Goal: Information Seeking & Learning: Compare options

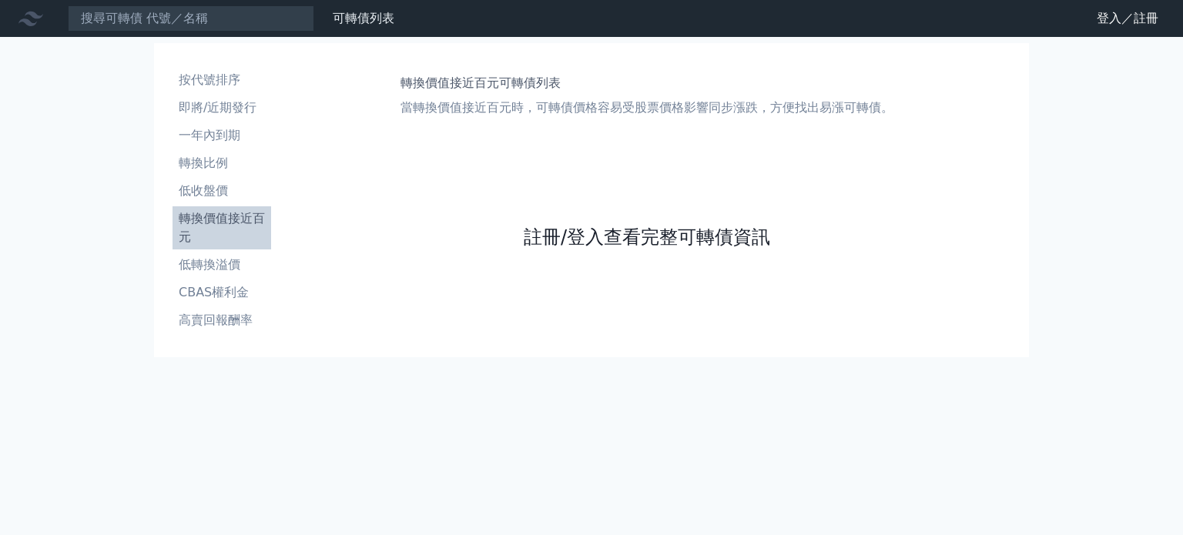
click at [648, 236] on link "註冊/登入查看完整可轉債資訊" at bounding box center [647, 237] width 246 height 25
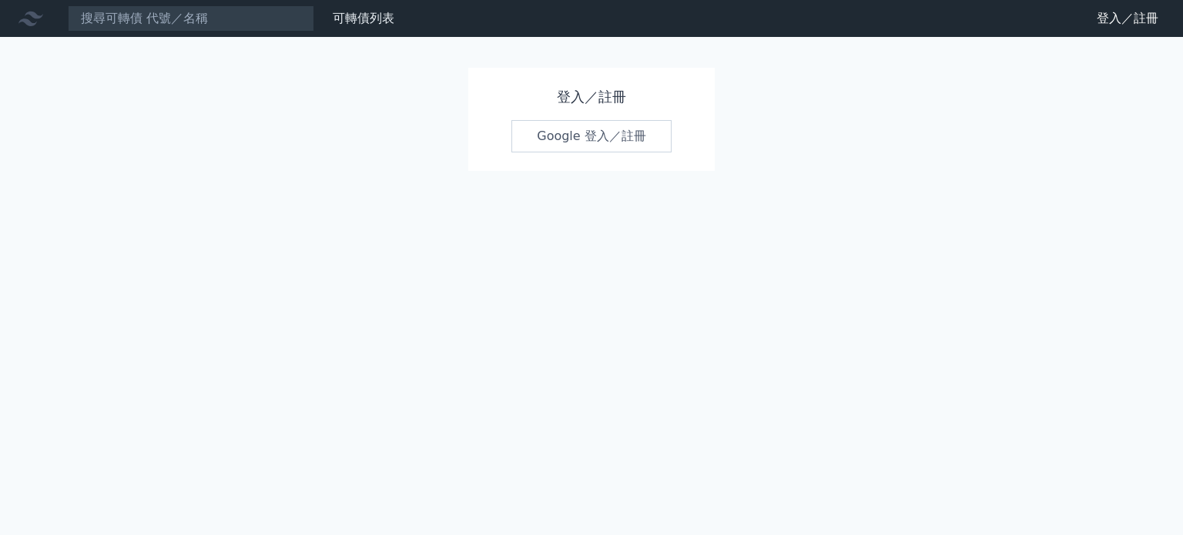
click at [642, 141] on link "Google 登入／註冊" at bounding box center [591, 136] width 160 height 32
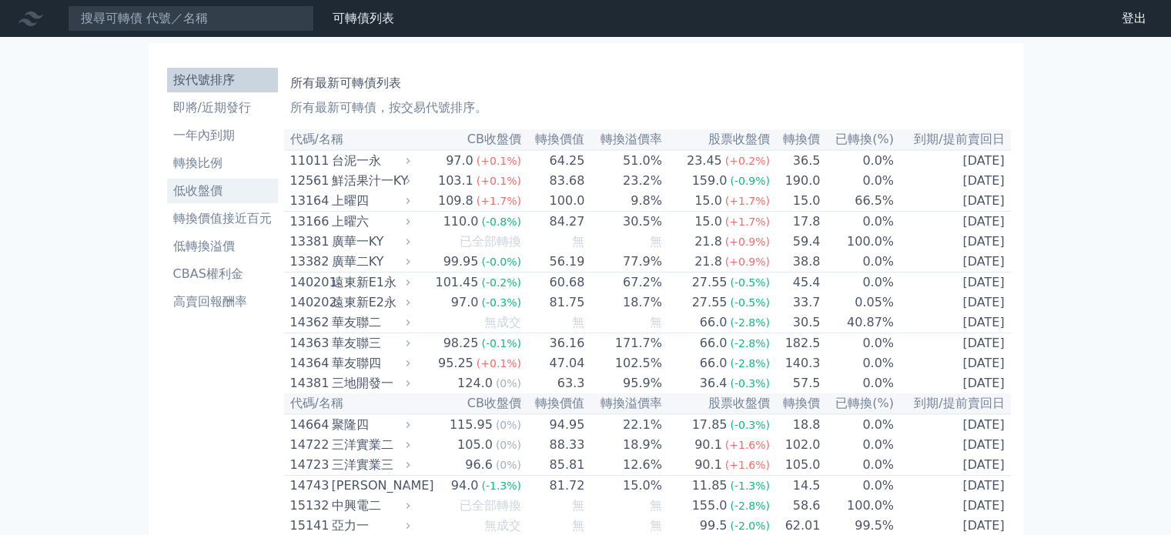
click at [210, 194] on li "低收盤價" at bounding box center [222, 191] width 111 height 18
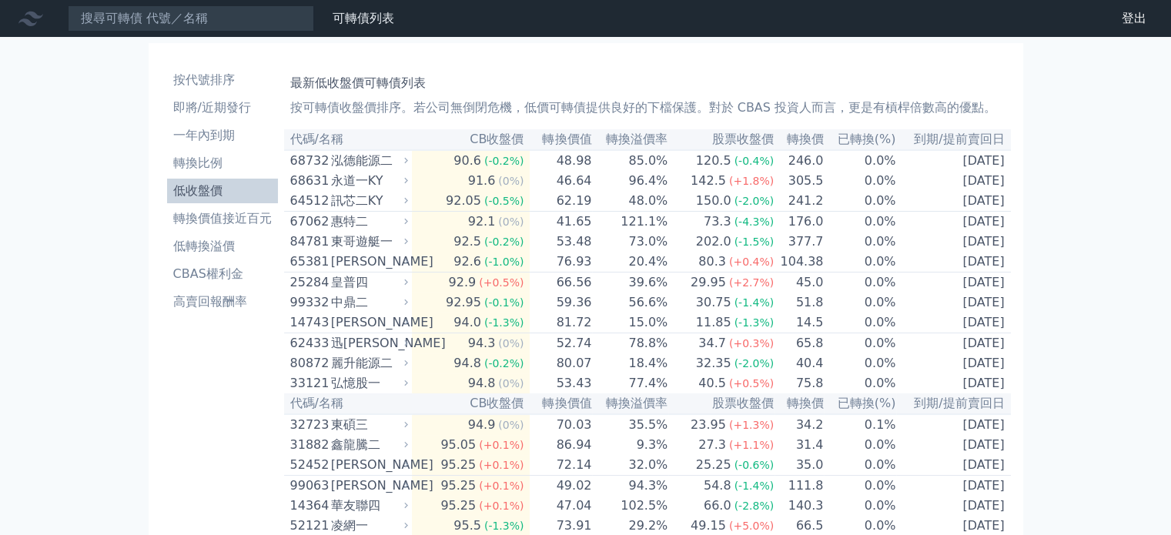
drag, startPoint x: 668, startPoint y: 186, endPoint x: 742, endPoint y: 88, distance: 123.2
click at [742, 88] on h1 "最新低收盤價可轉債列表" at bounding box center [647, 83] width 715 height 18
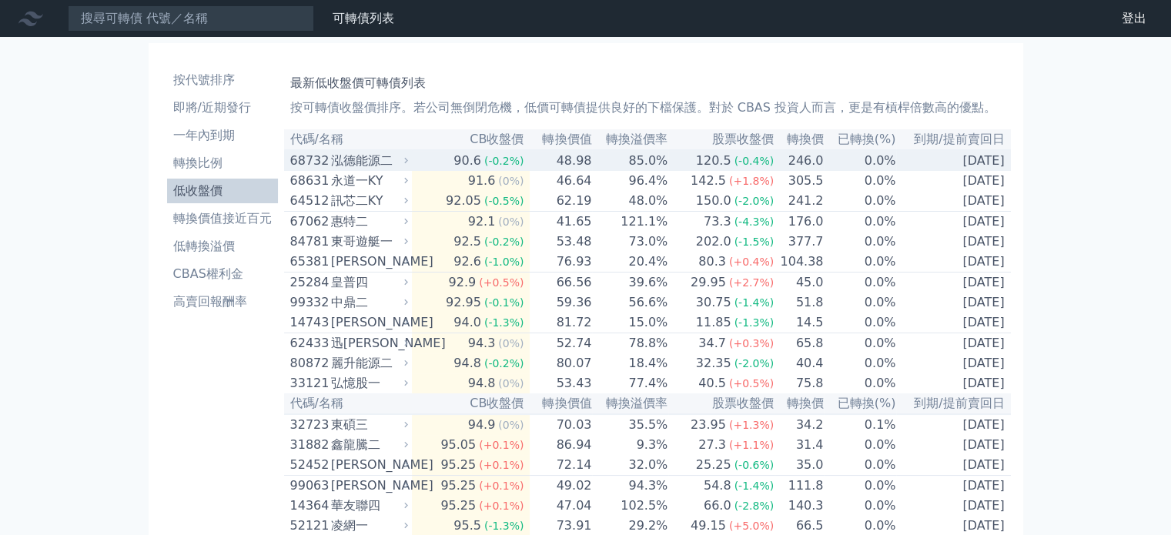
click at [649, 167] on td "85.0%" at bounding box center [630, 160] width 76 height 21
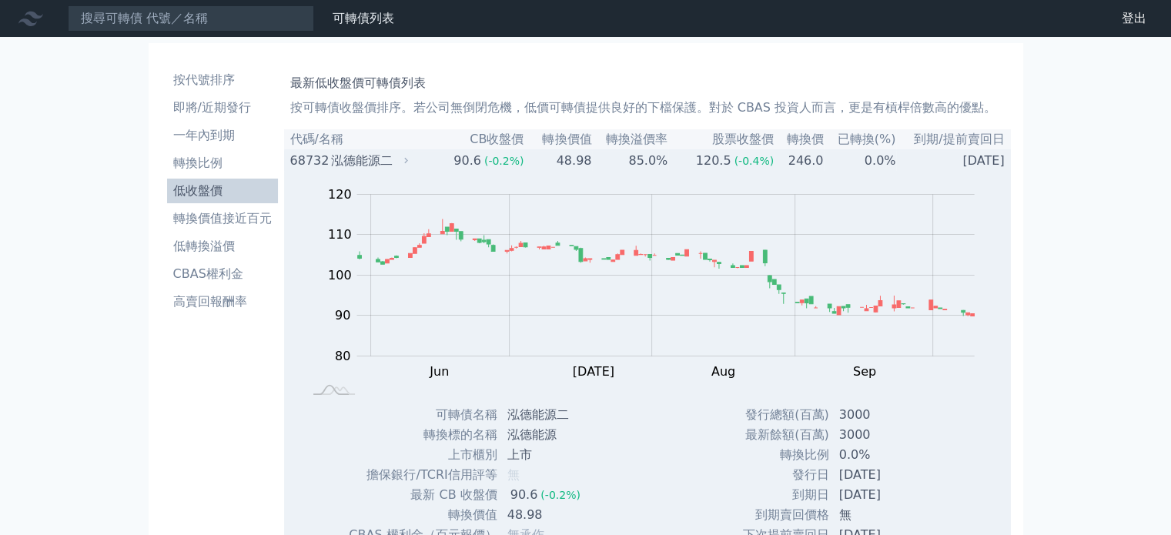
click at [649, 167] on td "85.0%" at bounding box center [630, 160] width 76 height 21
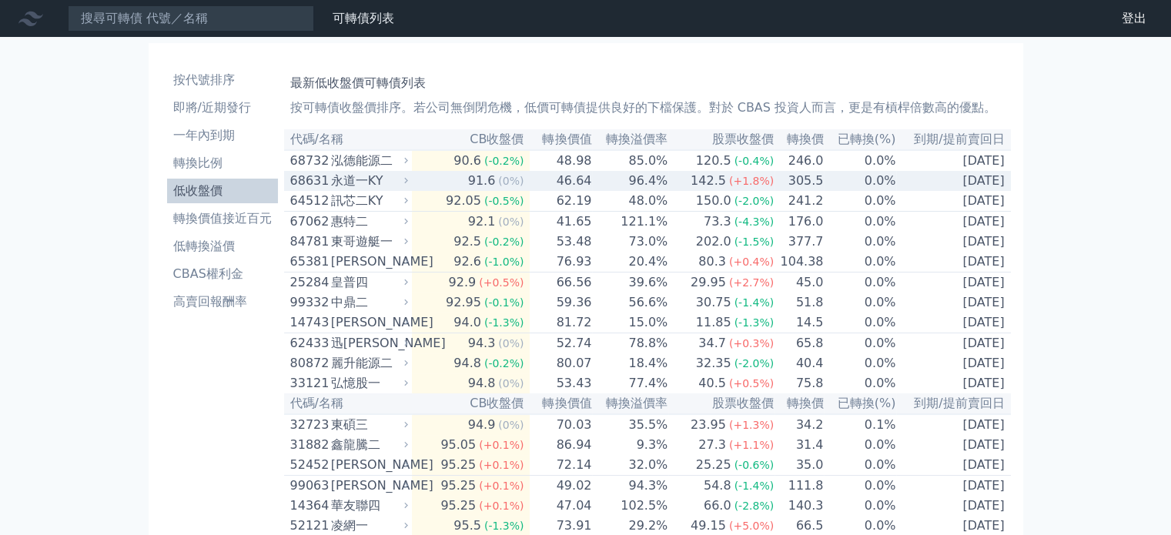
click at [662, 186] on td "96.4%" at bounding box center [630, 181] width 76 height 20
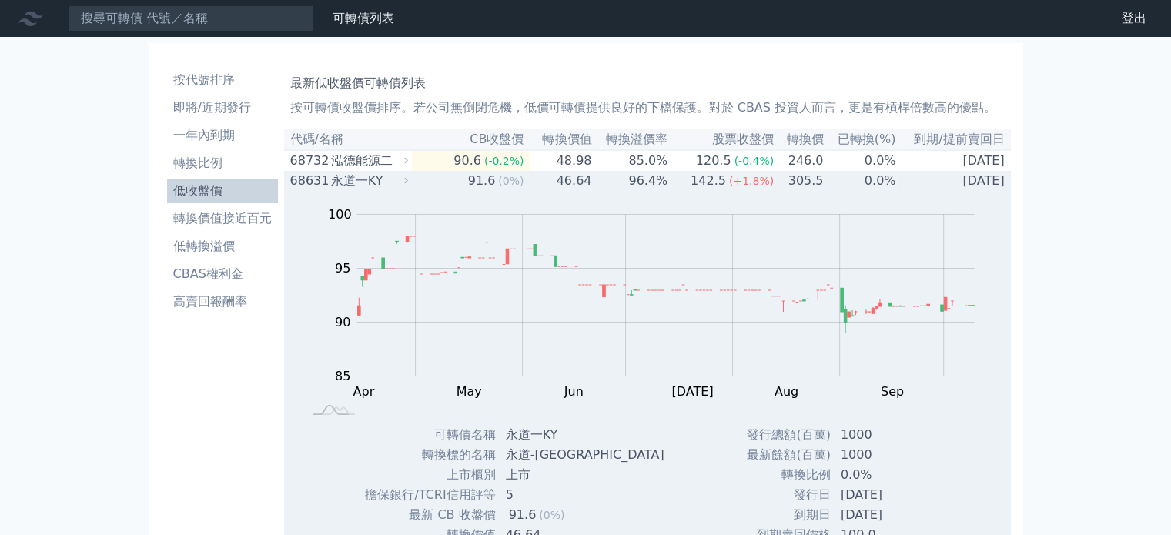
click at [662, 186] on td "96.4%" at bounding box center [630, 181] width 76 height 20
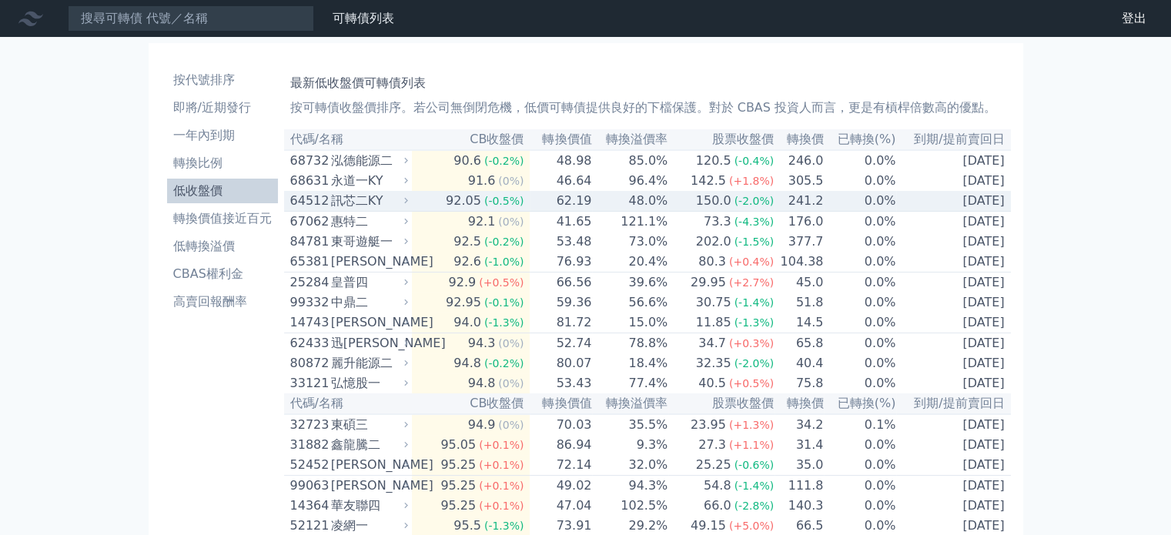
click at [662, 203] on td "48.0%" at bounding box center [630, 201] width 76 height 21
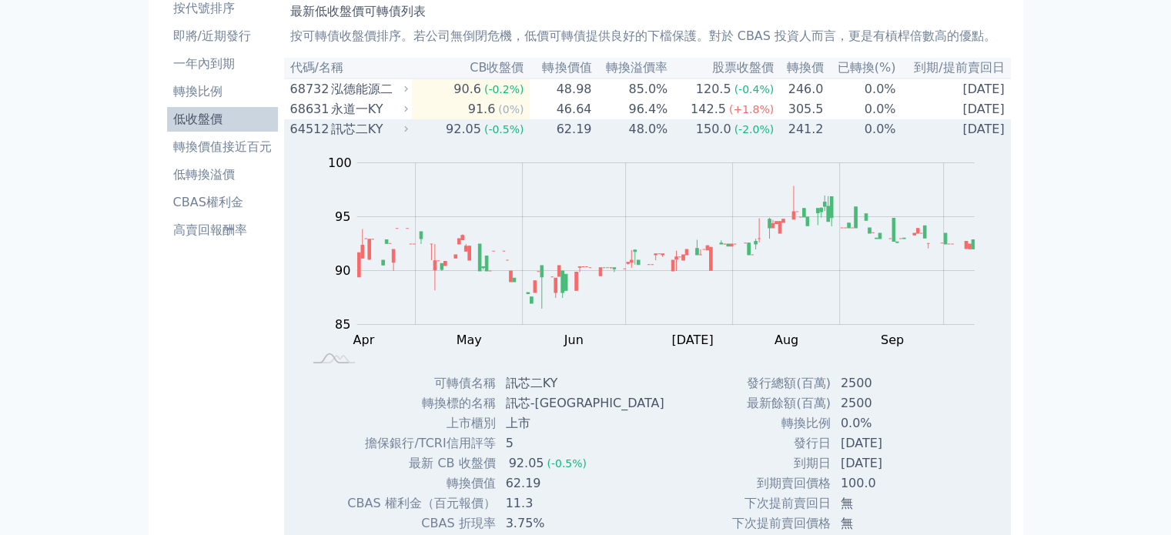
scroll to position [77, 0]
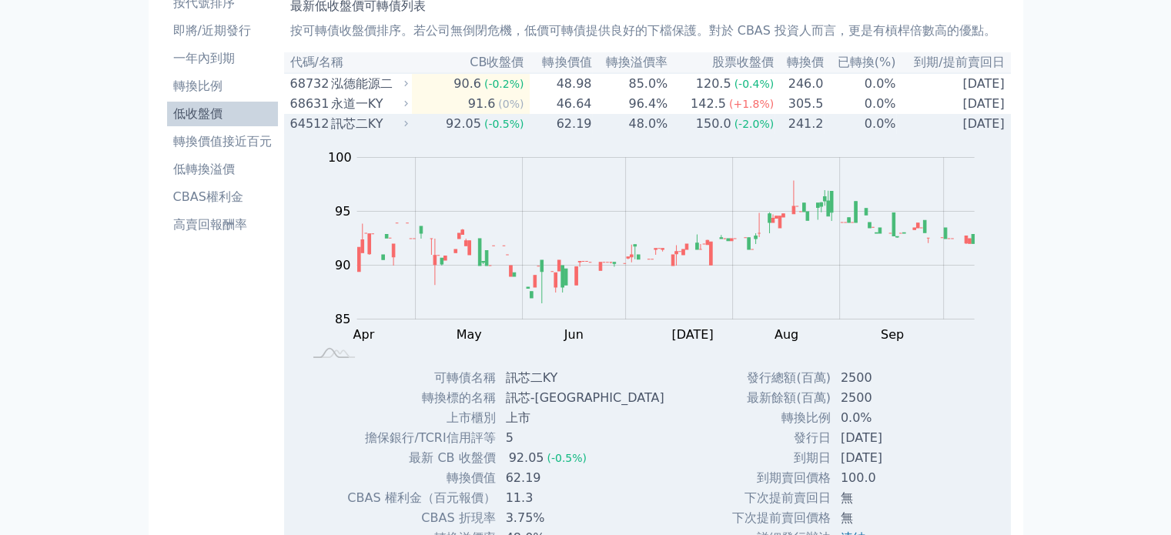
click at [668, 125] on td "48.0%" at bounding box center [630, 124] width 76 height 20
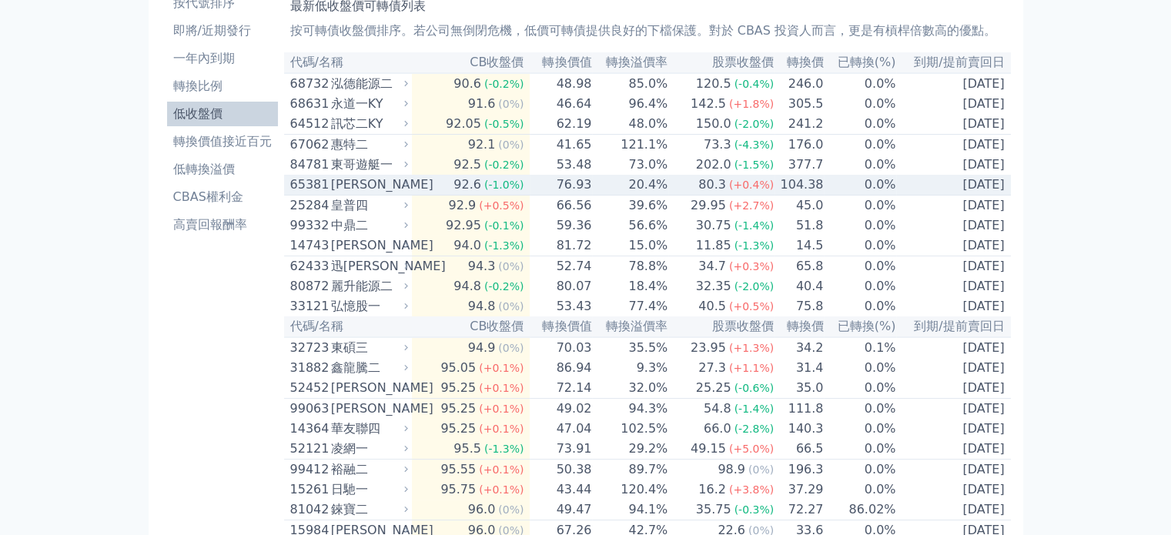
click at [659, 193] on td "20.4%" at bounding box center [630, 185] width 76 height 21
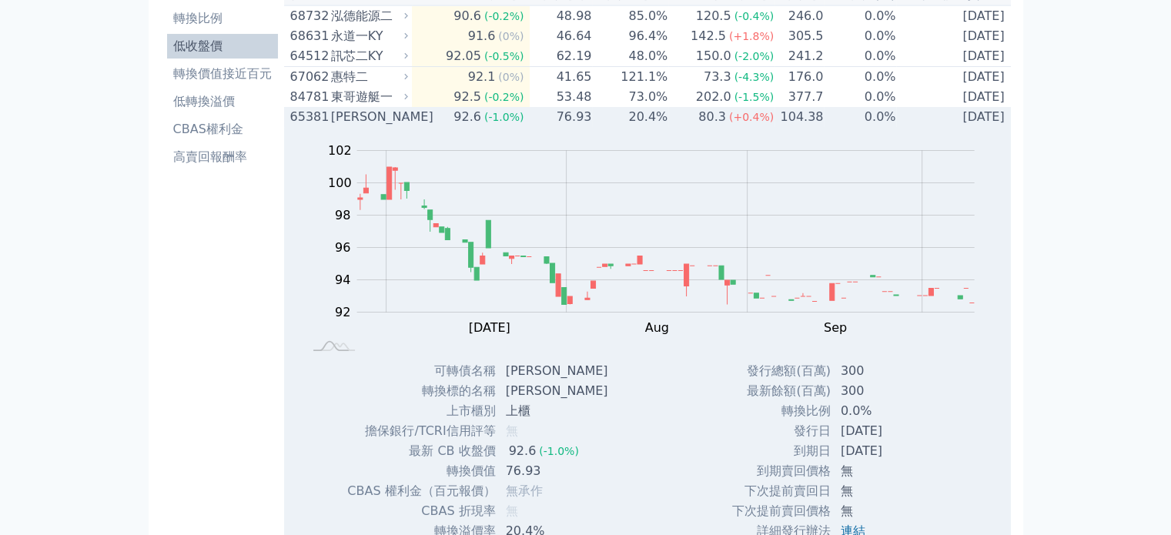
scroll to position [154, 0]
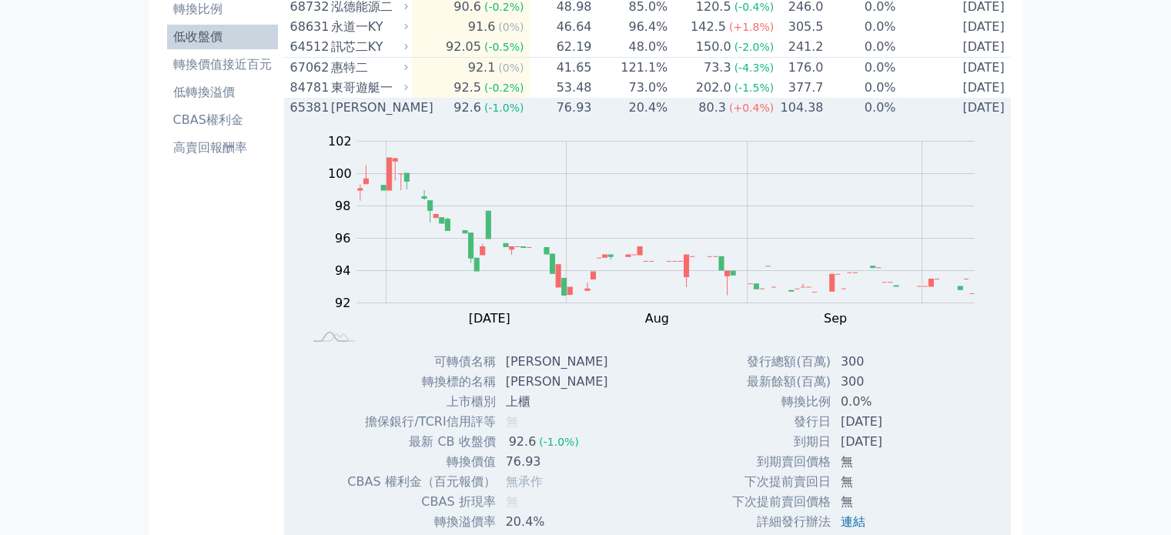
click at [662, 118] on td "20.4%" at bounding box center [630, 108] width 76 height 20
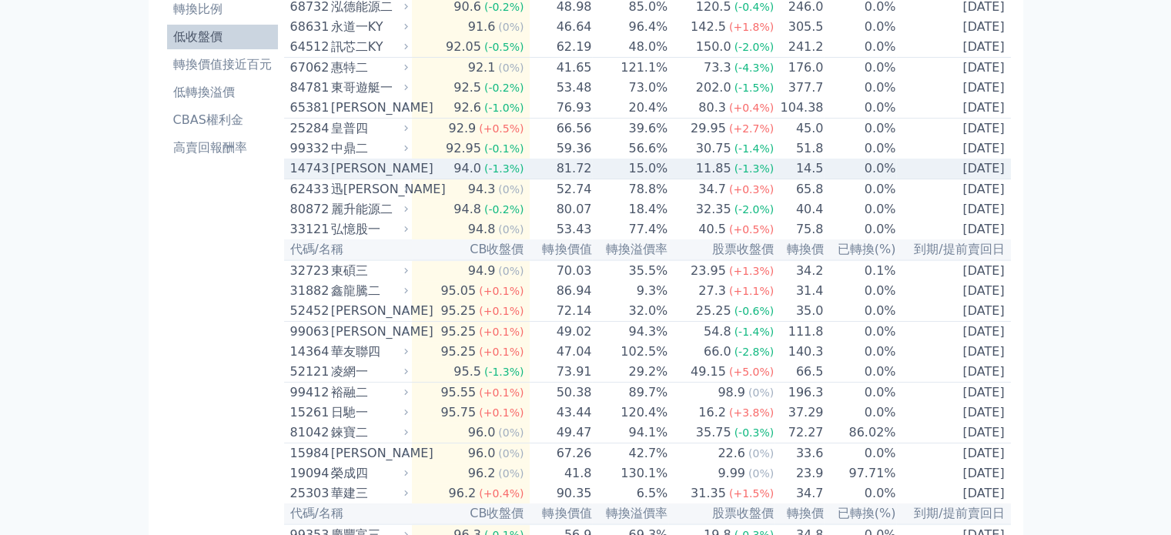
click at [668, 179] on td "15.0%" at bounding box center [630, 169] width 76 height 21
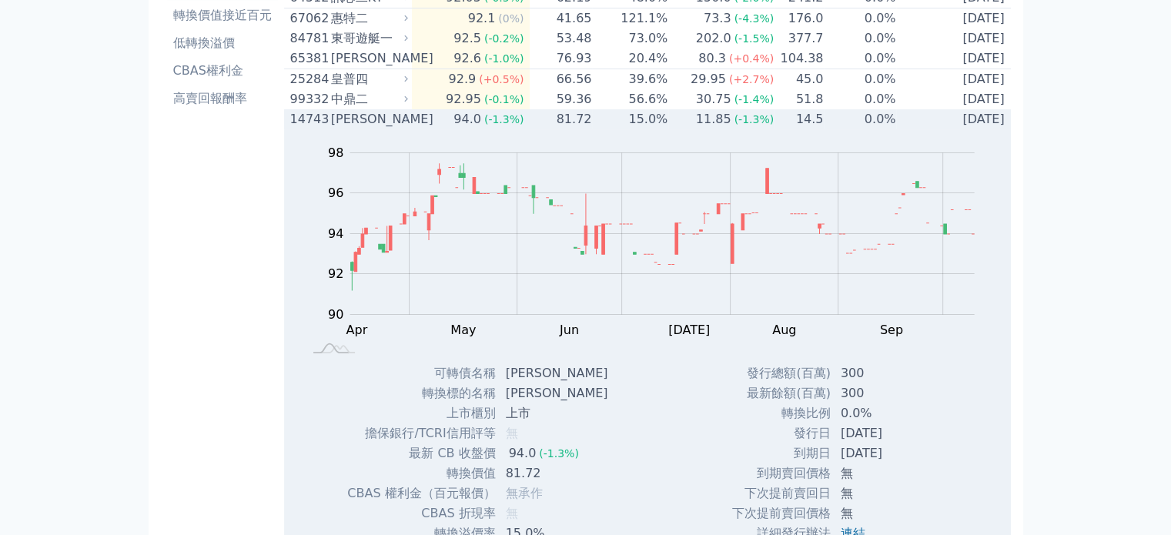
scroll to position [231, 0]
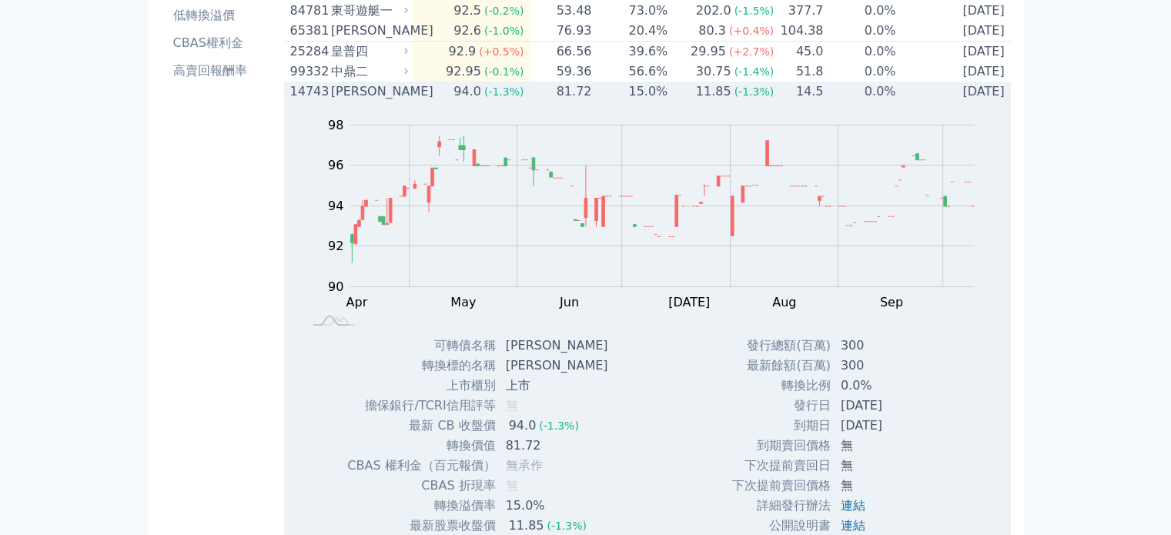
click at [653, 102] on td "15.0%" at bounding box center [630, 92] width 76 height 20
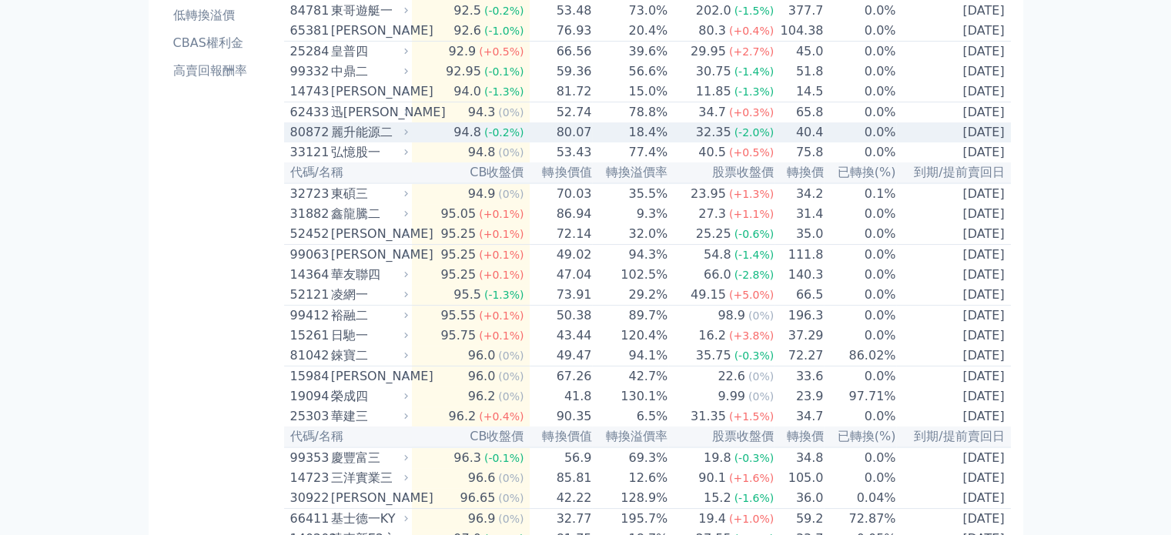
click at [666, 142] on td "18.4%" at bounding box center [630, 132] width 76 height 20
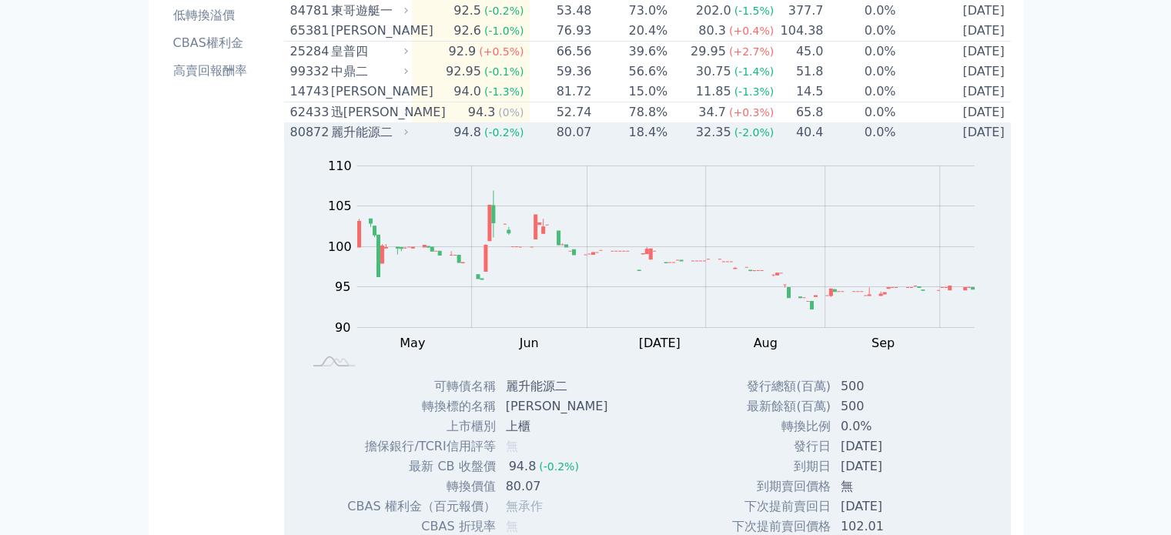
click at [666, 142] on td "18.4%" at bounding box center [630, 132] width 76 height 20
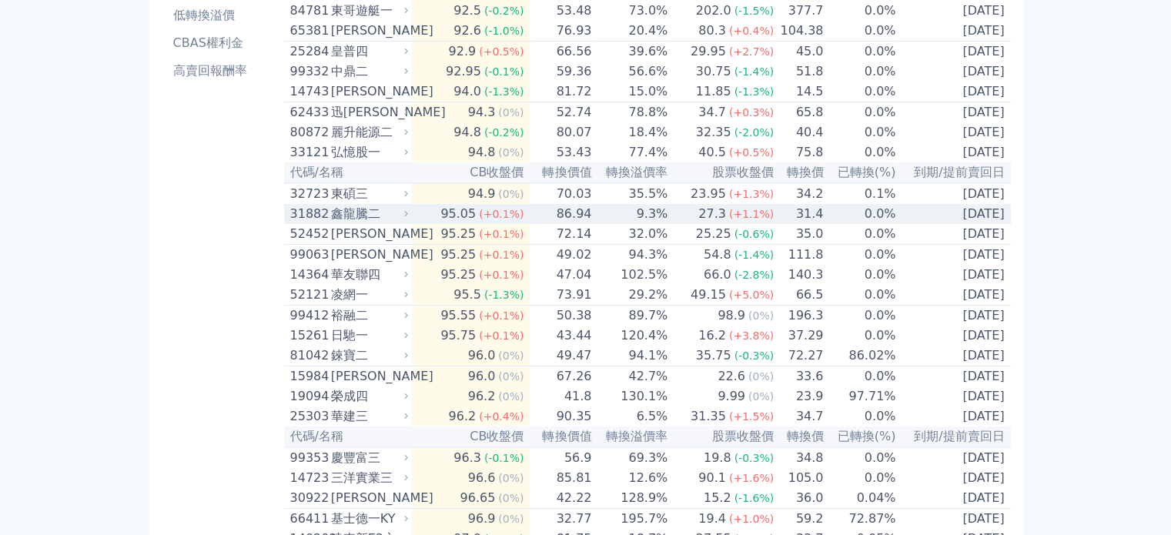
click at [662, 224] on td "9.3%" at bounding box center [630, 214] width 76 height 20
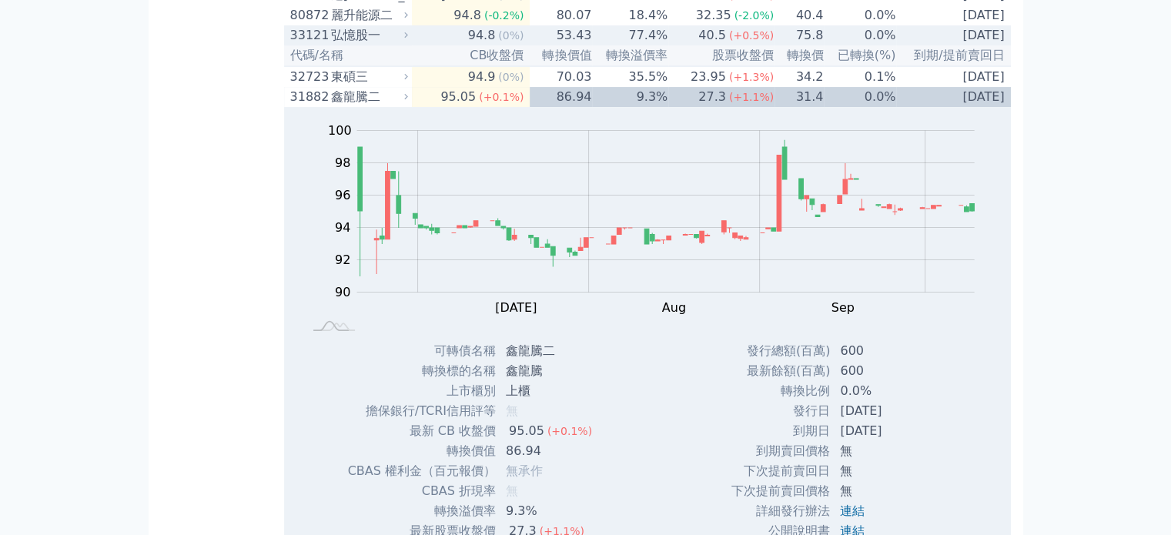
scroll to position [308, 0]
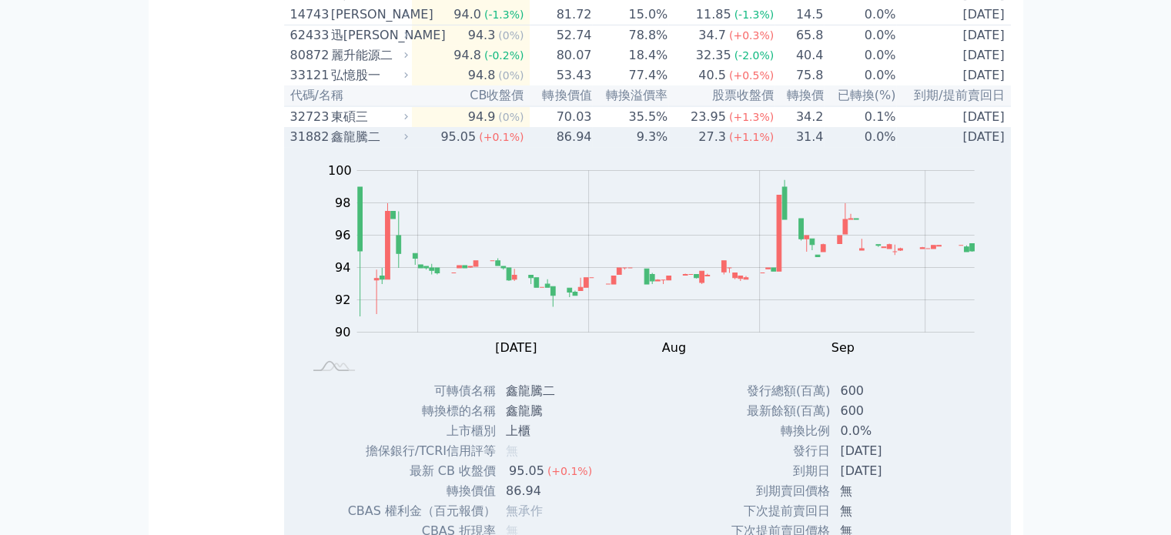
click at [665, 147] on td "9.3%" at bounding box center [630, 137] width 76 height 20
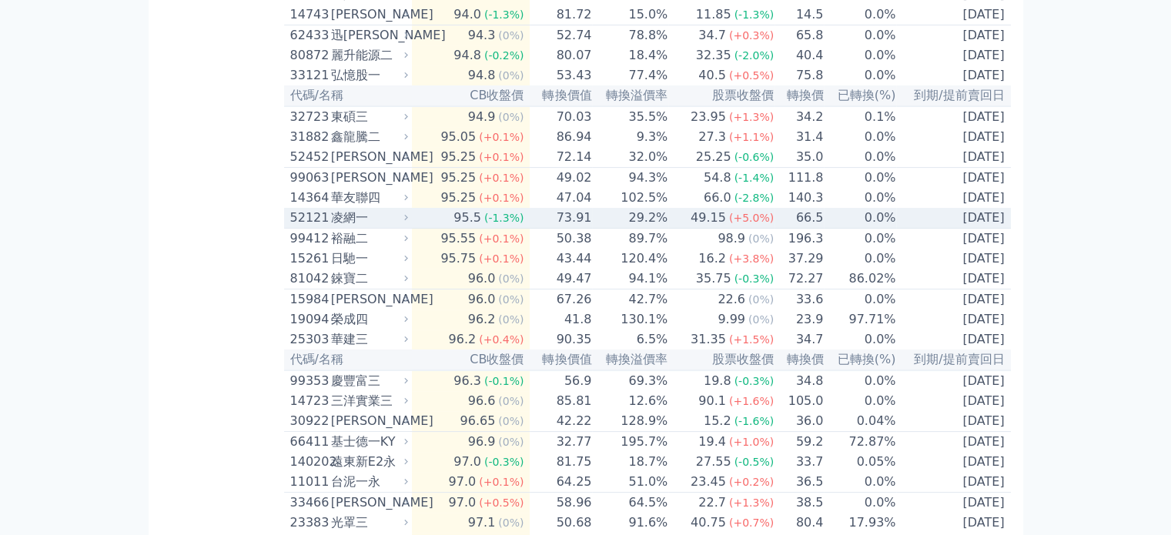
click at [666, 229] on td "29.2%" at bounding box center [630, 218] width 76 height 21
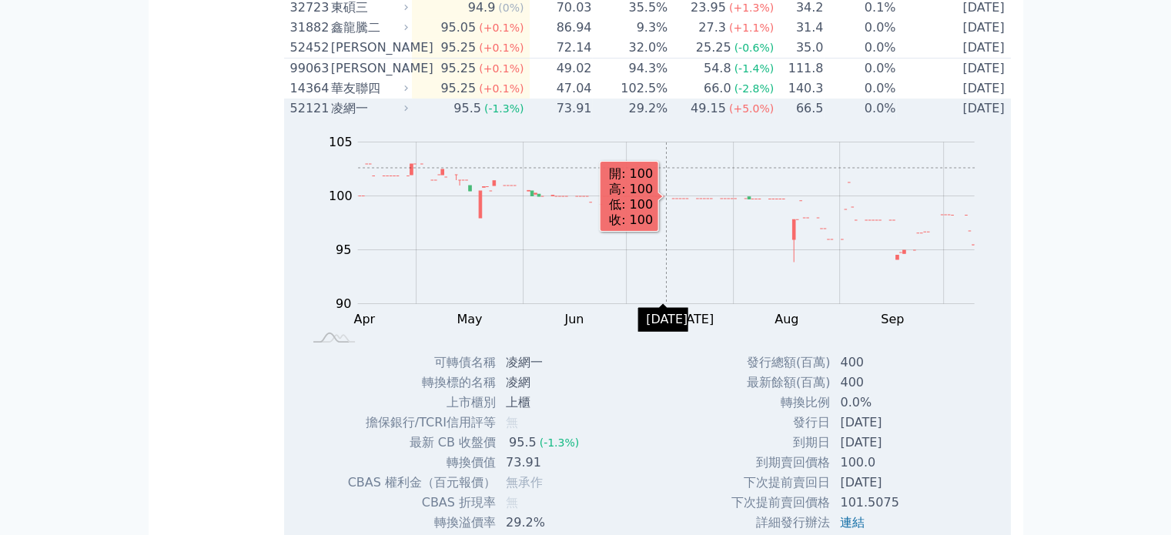
scroll to position [462, 0]
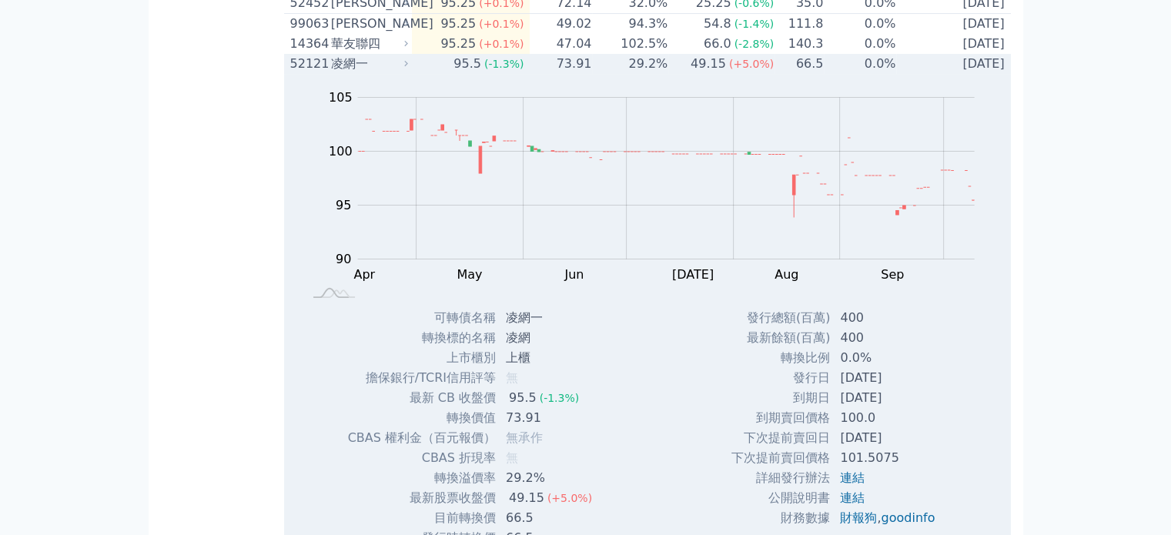
click at [658, 74] on td "29.2%" at bounding box center [630, 64] width 76 height 20
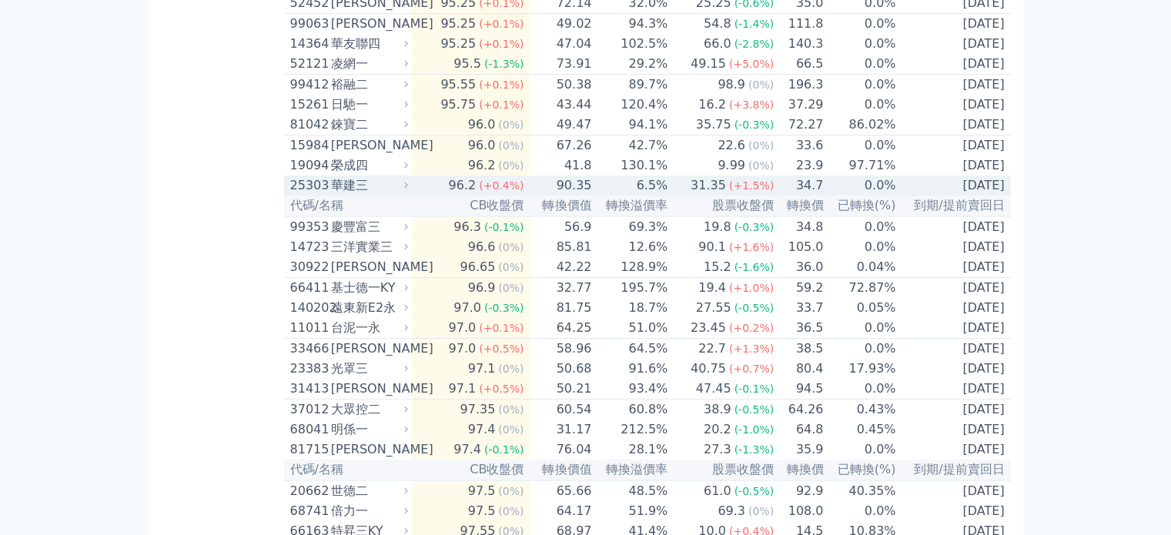
click at [668, 196] on td "6.5%" at bounding box center [630, 186] width 76 height 20
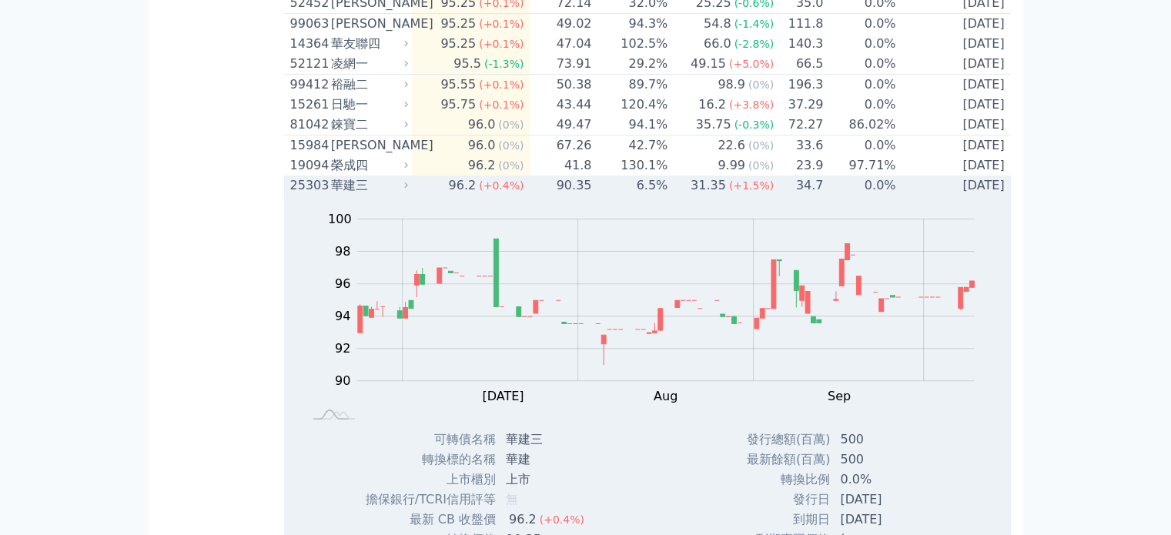
click at [673, 196] on td "31.35 (+1.5%)" at bounding box center [721, 186] width 106 height 20
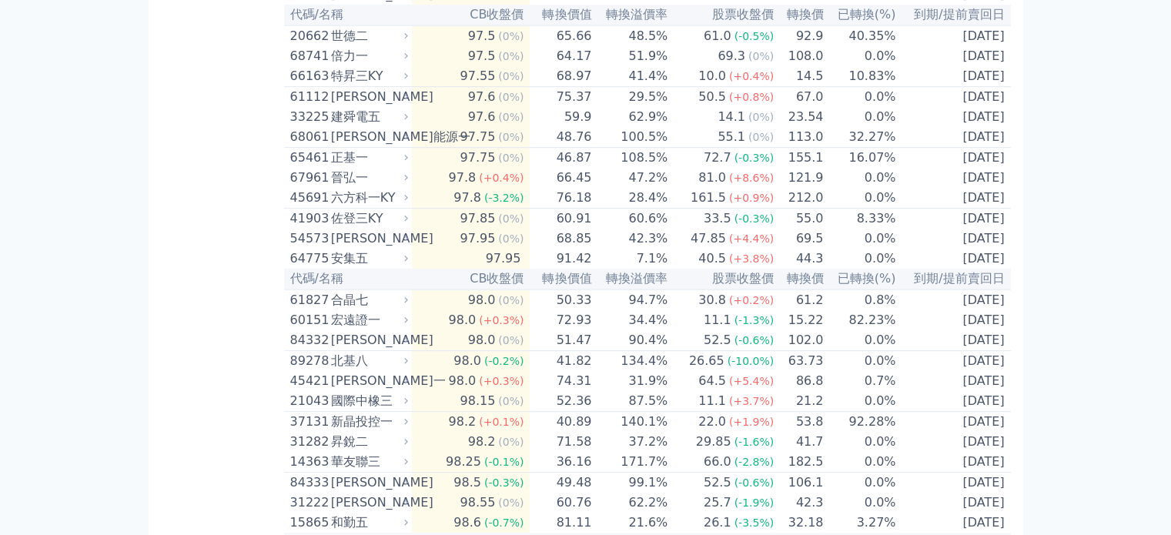
scroll to position [924, 0]
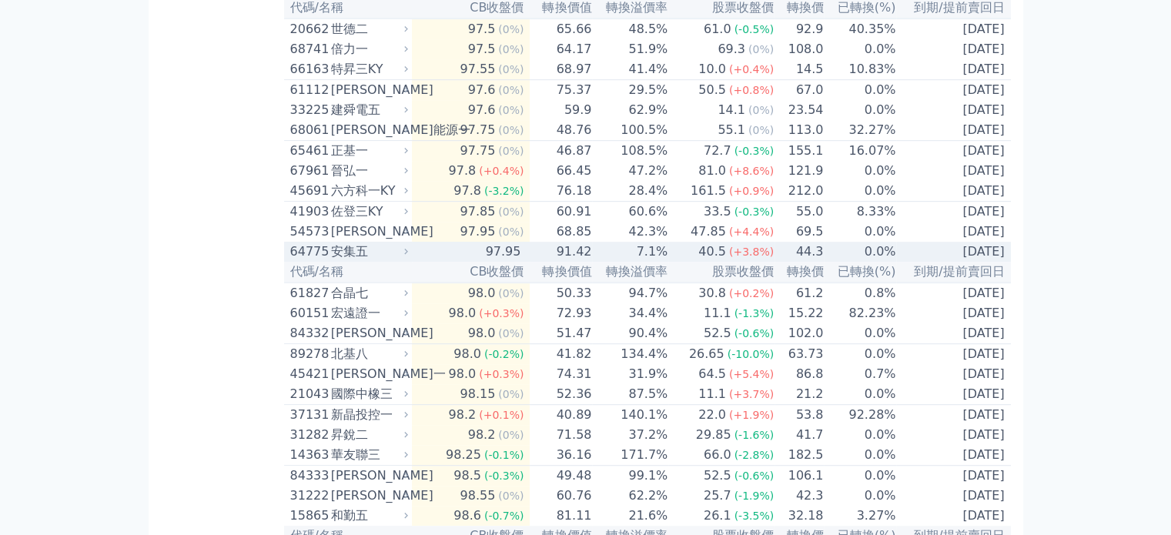
click at [668, 262] on td "7.1%" at bounding box center [630, 252] width 76 height 20
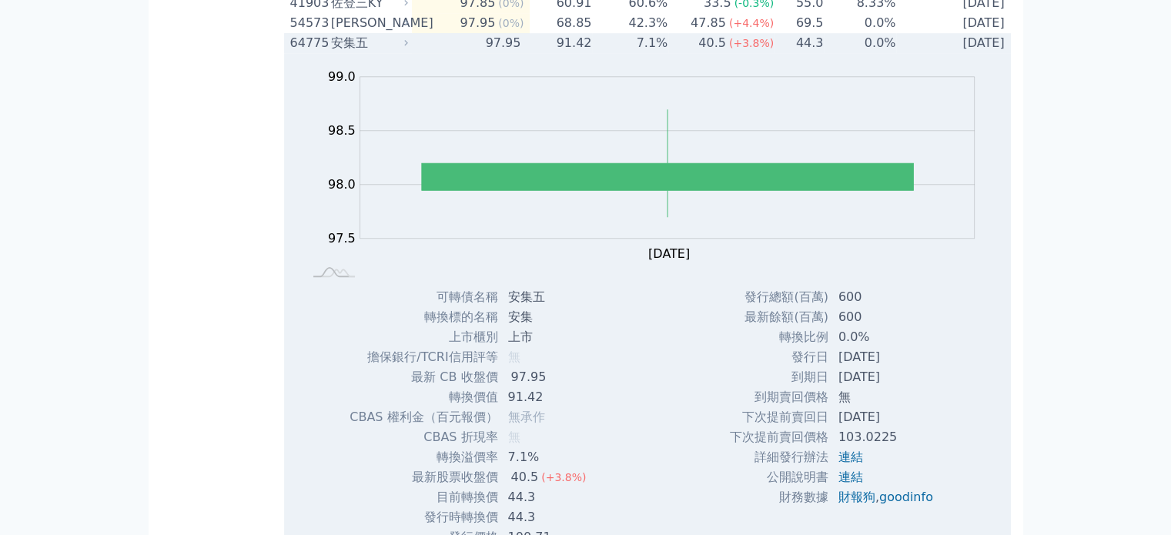
scroll to position [1155, 0]
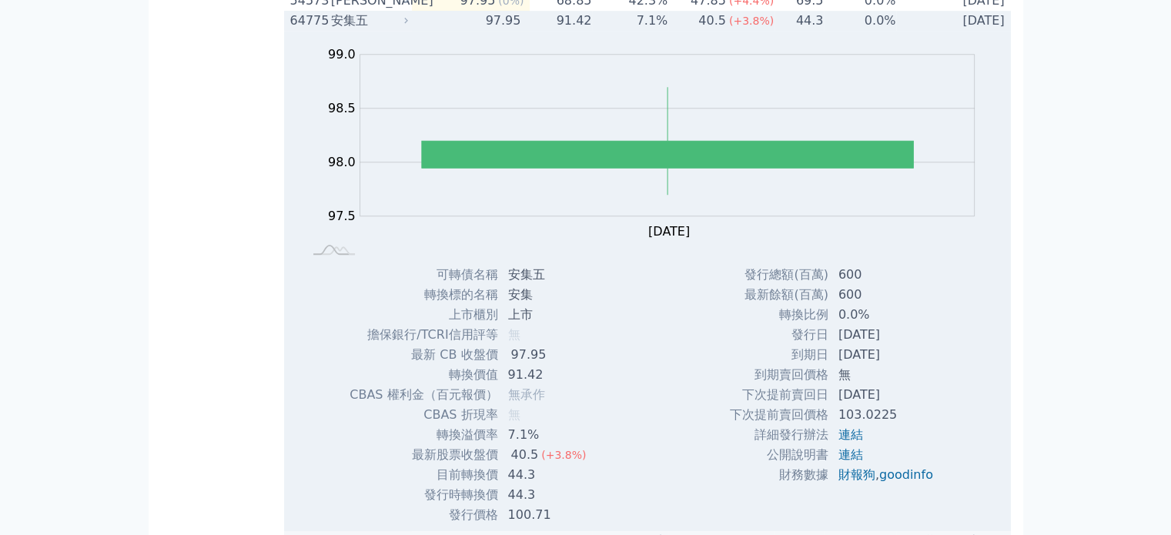
click at [679, 31] on td "40.5 (+3.8%)" at bounding box center [721, 21] width 106 height 20
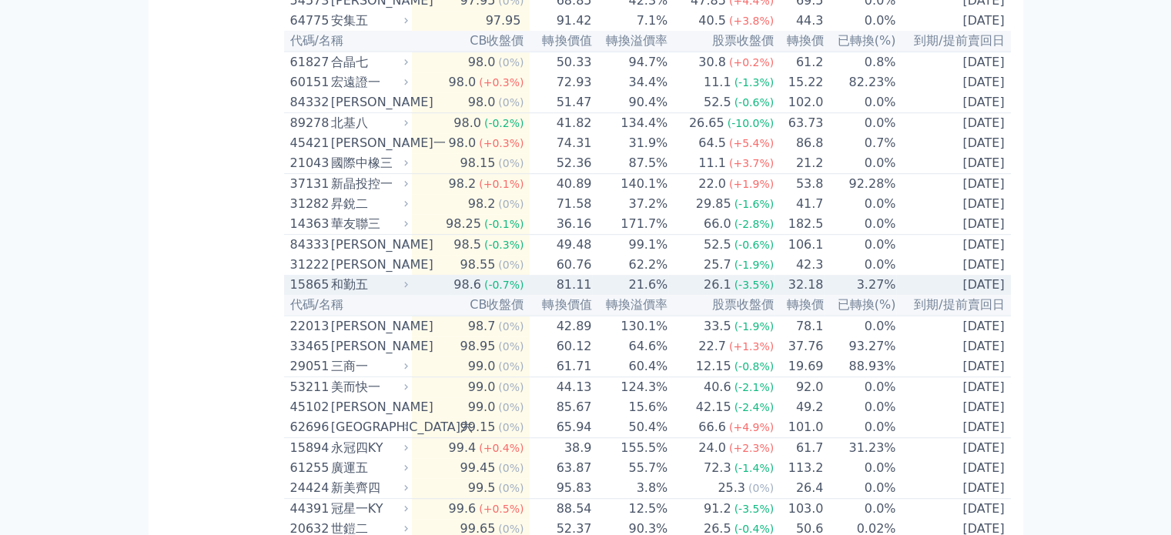
click at [659, 295] on td "21.6%" at bounding box center [630, 285] width 76 height 20
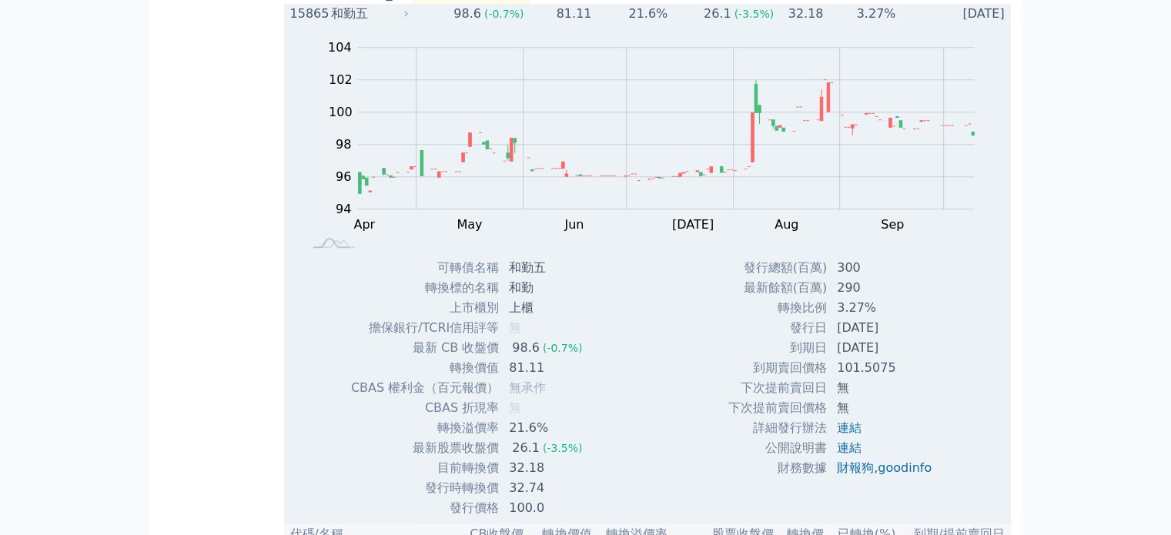
scroll to position [1463, 0]
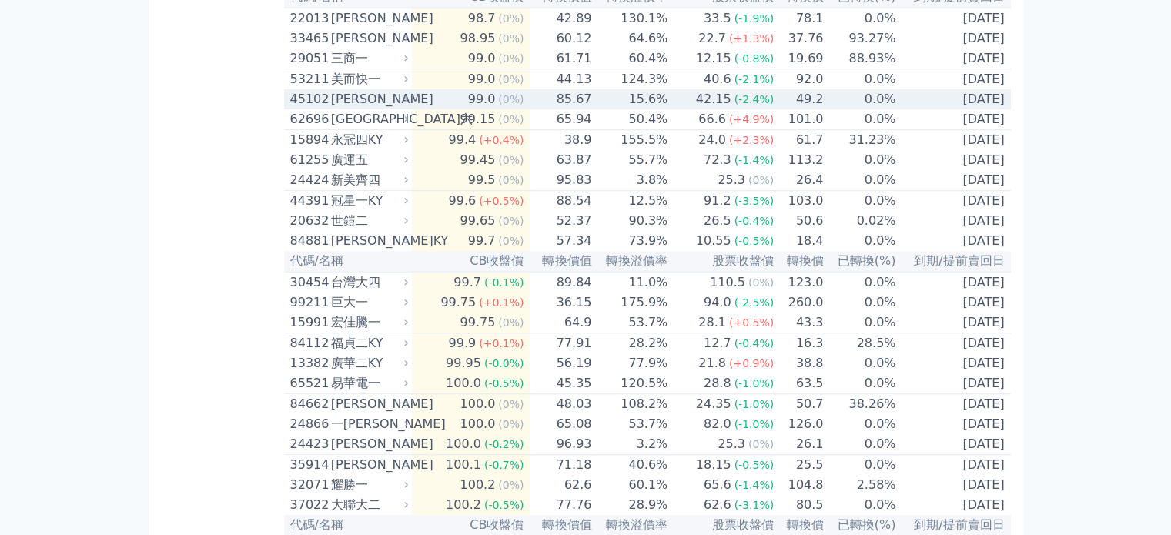
click at [663, 109] on td "15.6%" at bounding box center [630, 99] width 76 height 20
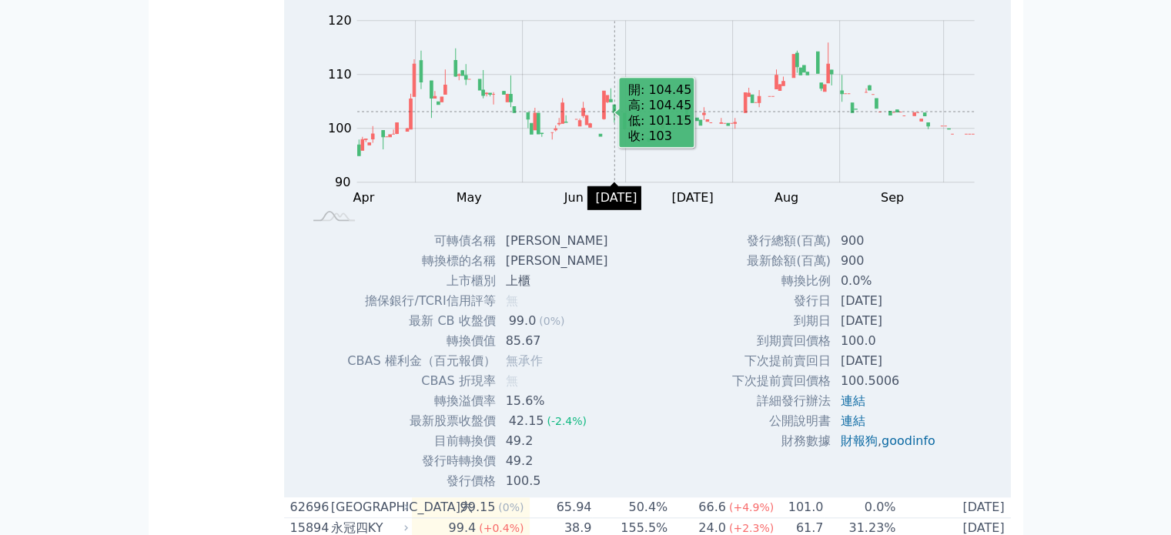
scroll to position [1540, 0]
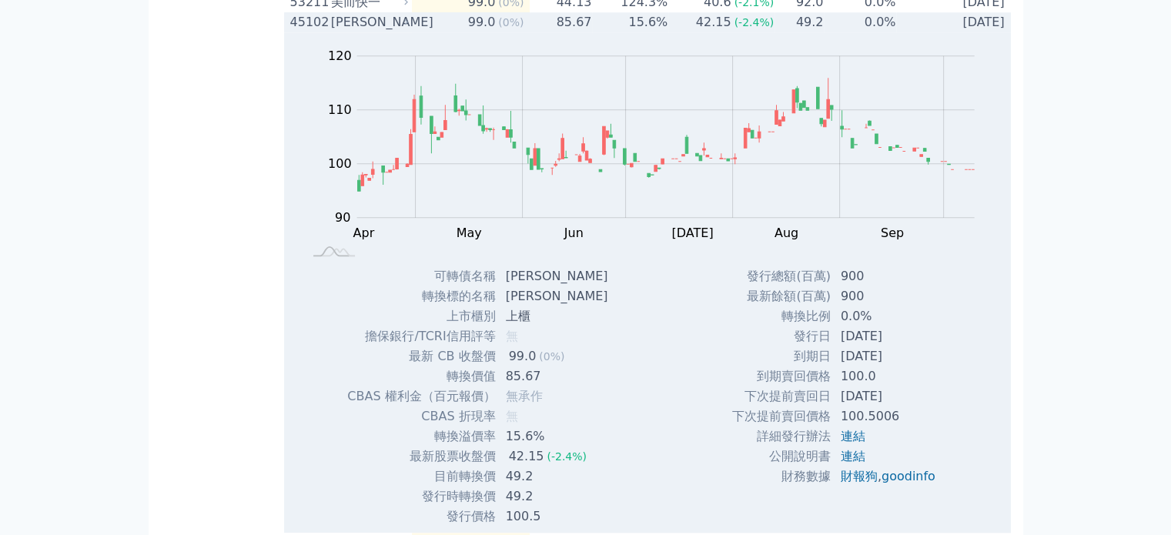
click at [651, 32] on td "15.6%" at bounding box center [630, 22] width 76 height 20
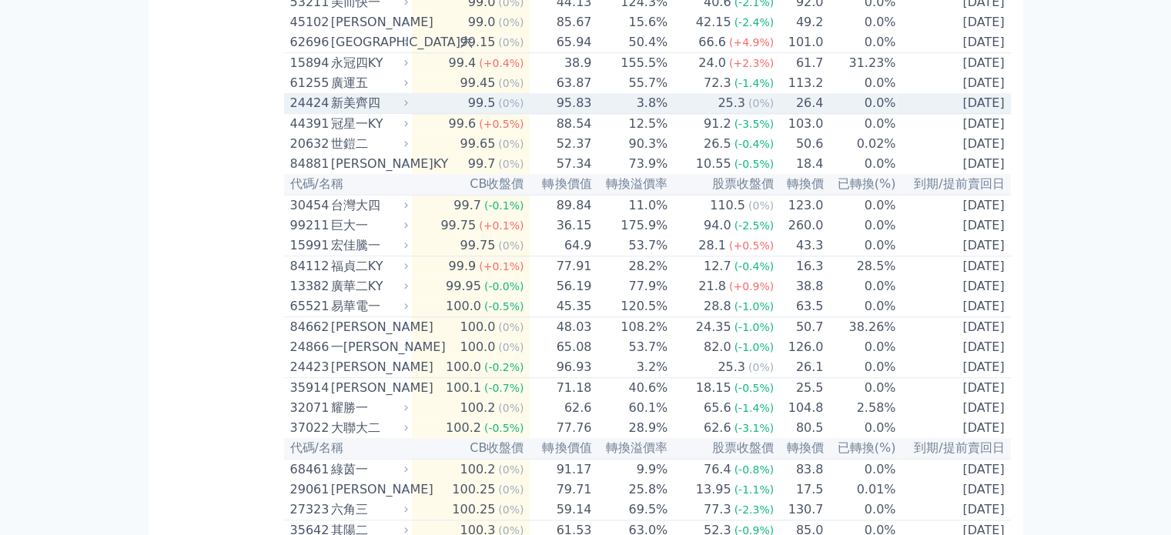
click at [663, 114] on td "3.8%" at bounding box center [630, 103] width 76 height 21
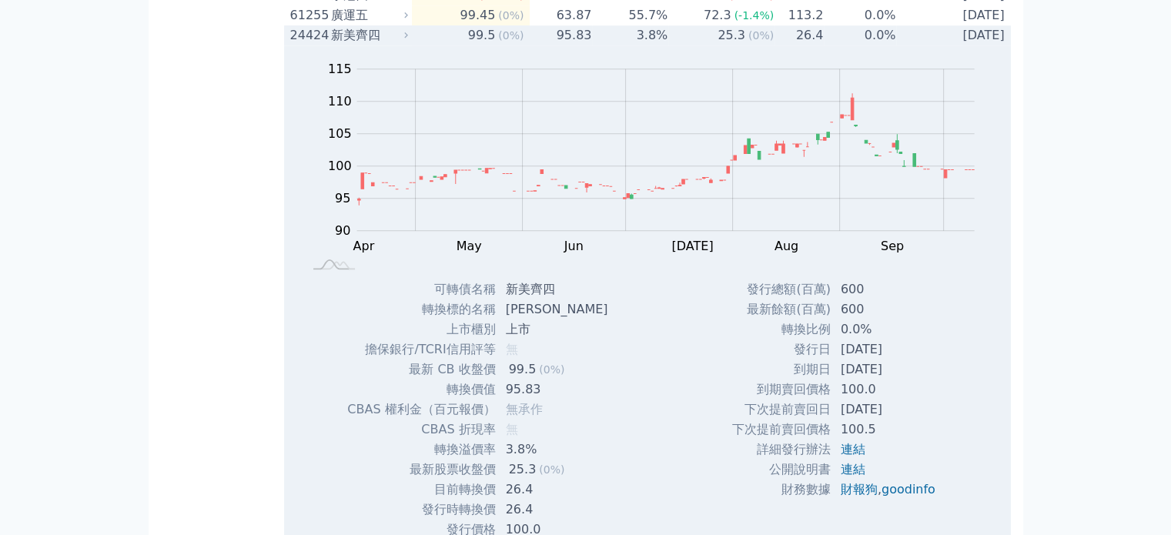
scroll to position [1617, 0]
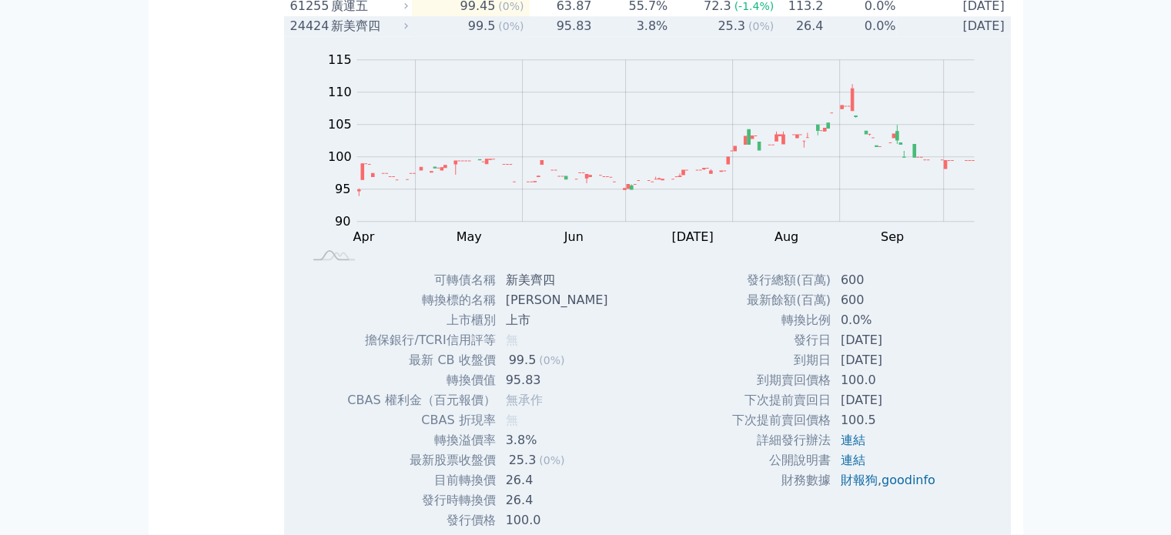
click at [661, 36] on td "3.8%" at bounding box center [630, 26] width 76 height 20
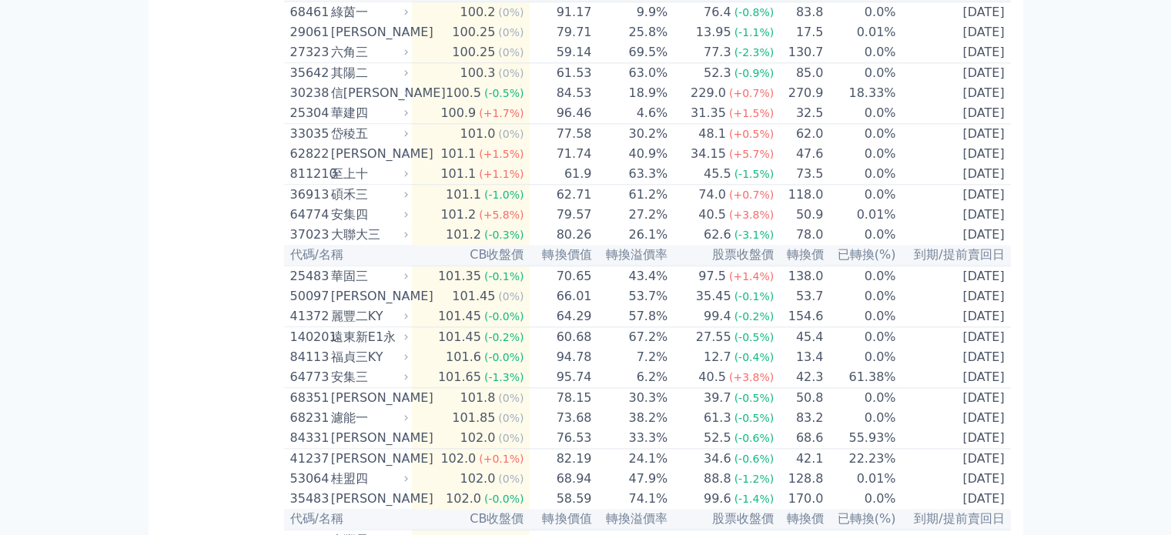
scroll to position [2002, 0]
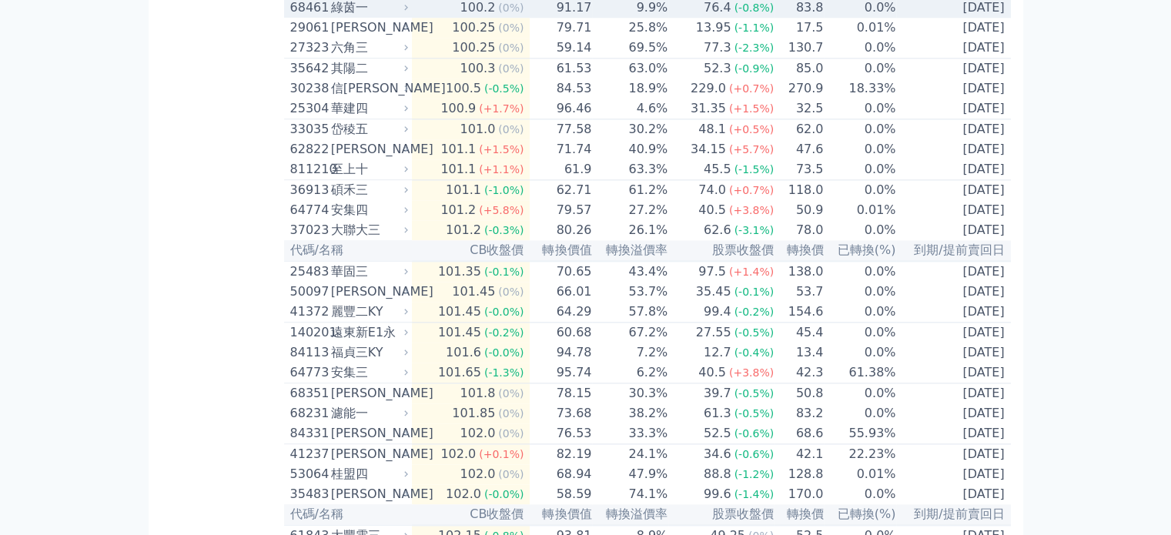
click at [650, 18] on td "9.9%" at bounding box center [630, 7] width 76 height 21
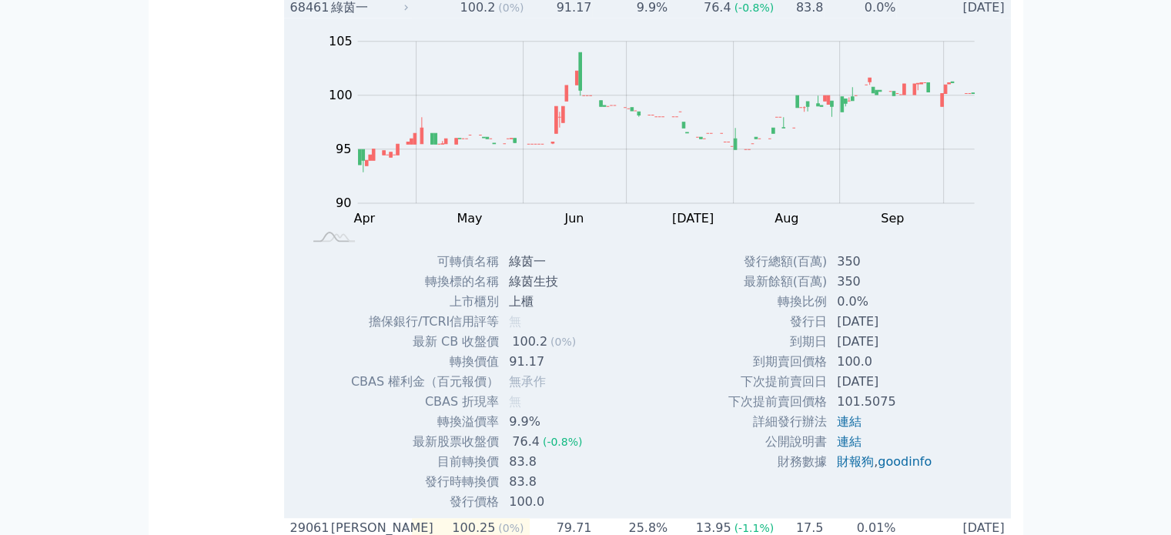
click at [651, 18] on td "9.9%" at bounding box center [630, 7] width 76 height 21
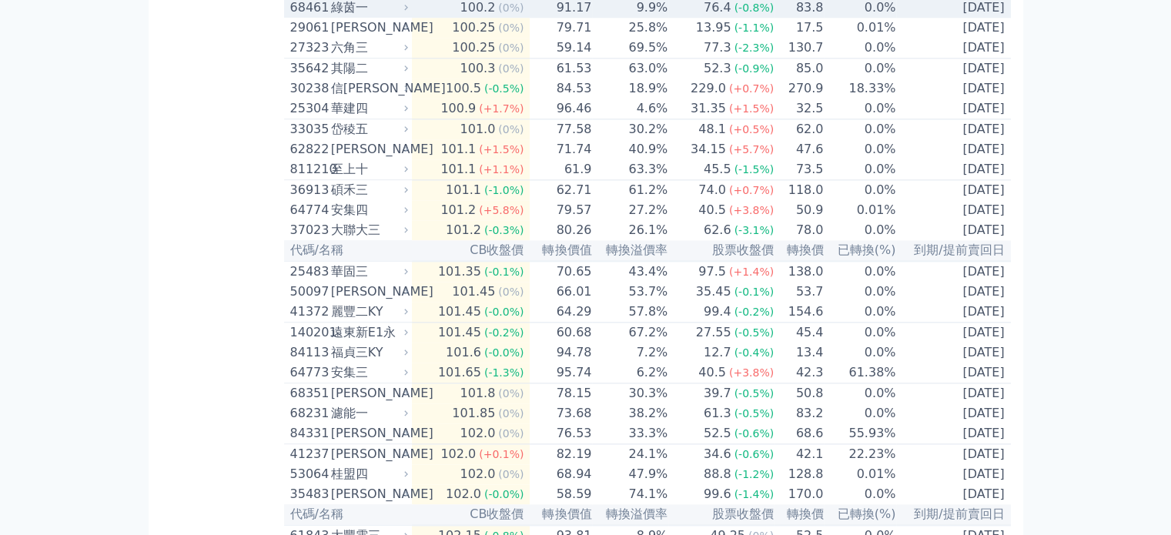
click at [663, 18] on td "9.9%" at bounding box center [630, 7] width 76 height 21
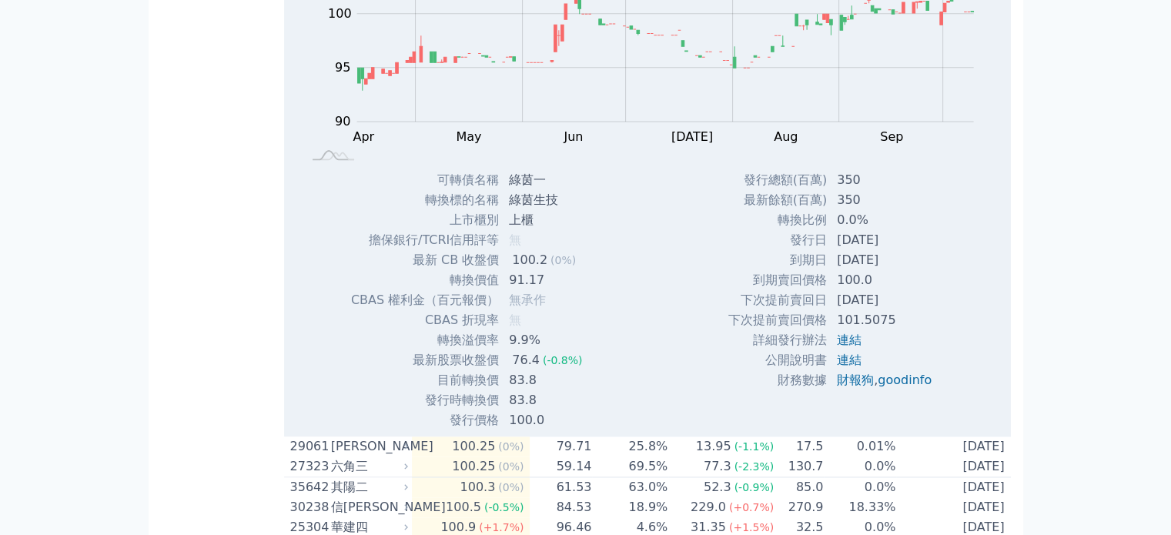
scroll to position [2079, 0]
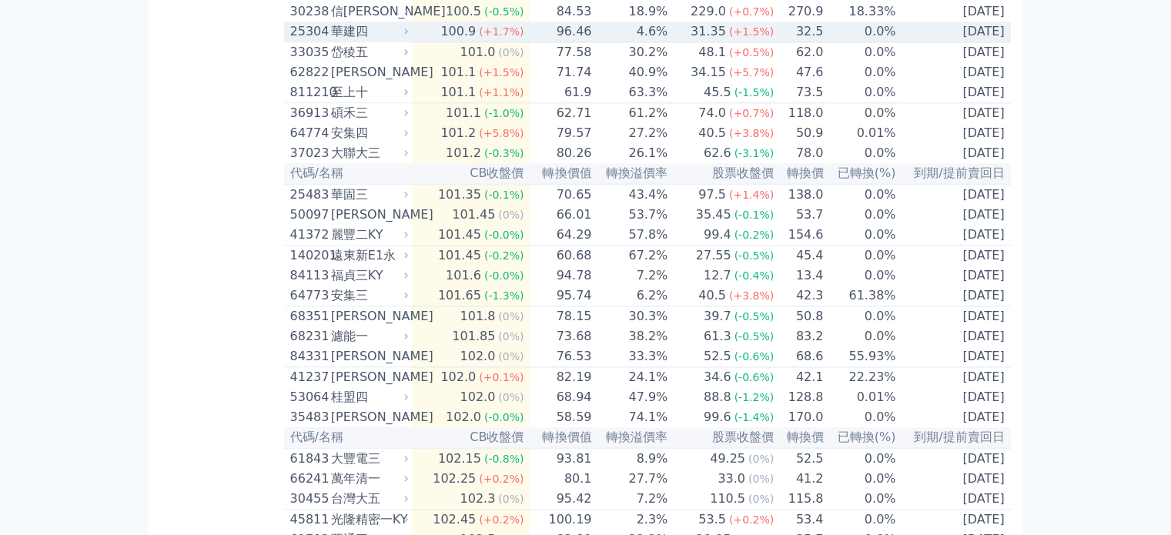
click at [671, 42] on td "31.35 (+1.5%)" at bounding box center [721, 32] width 106 height 21
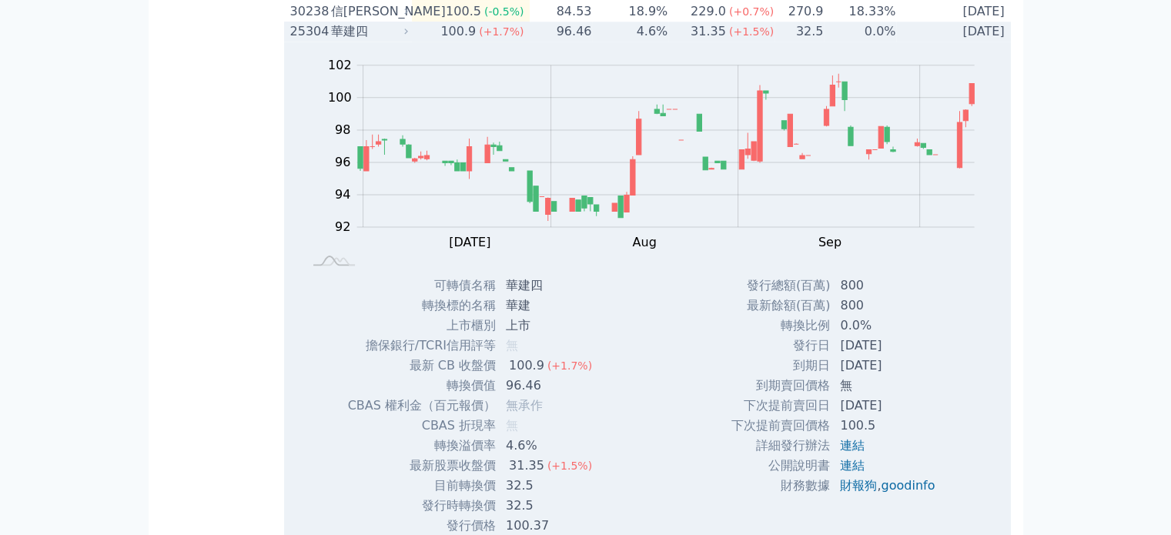
click at [671, 42] on td "31.35 (+1.5%)" at bounding box center [721, 32] width 106 height 20
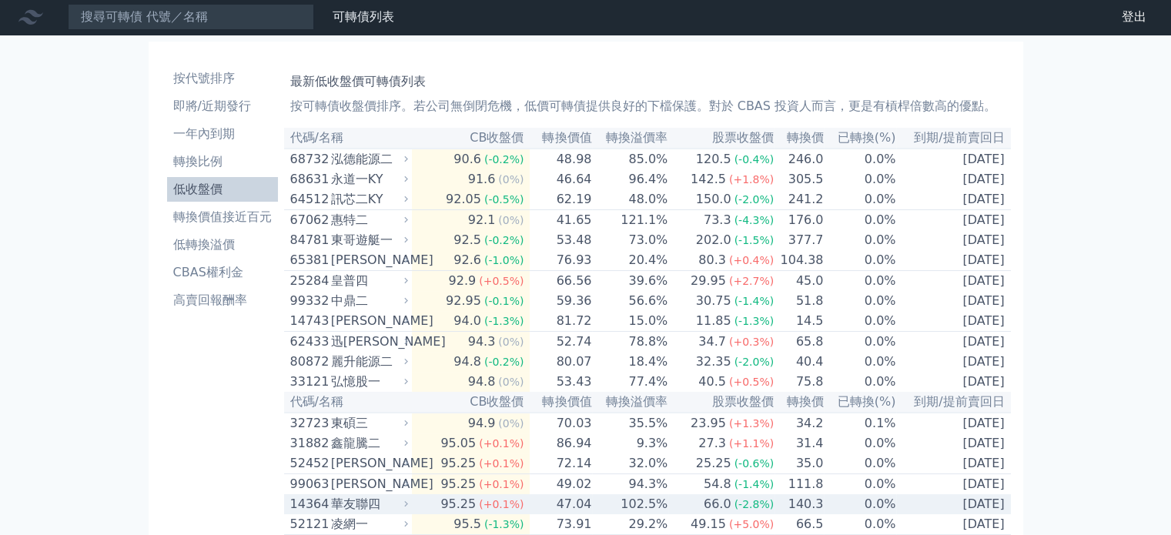
scroll to position [0, 0]
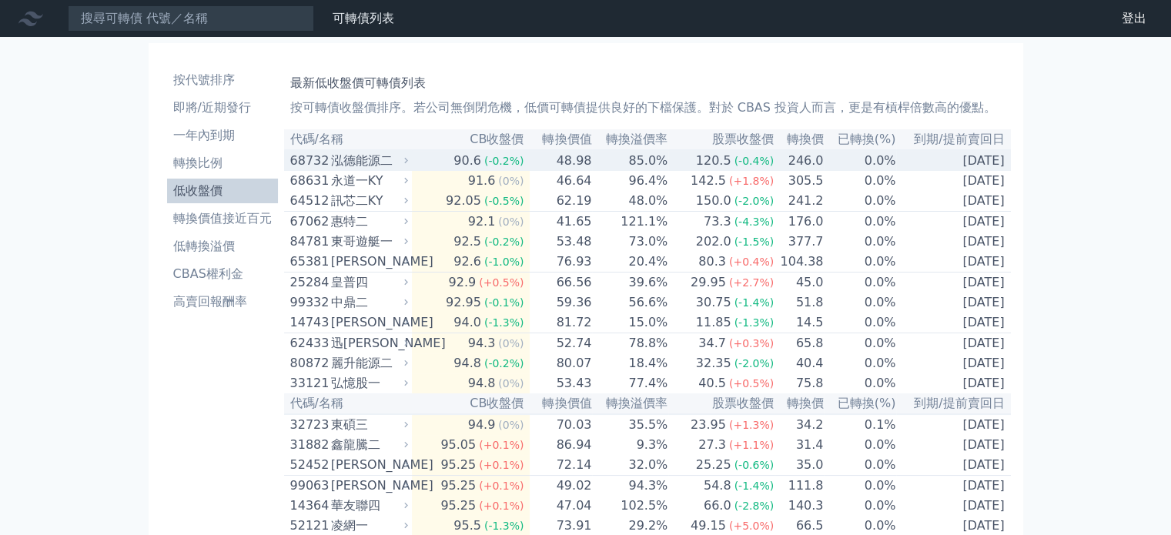
click at [665, 155] on td "85.0%" at bounding box center [630, 160] width 76 height 21
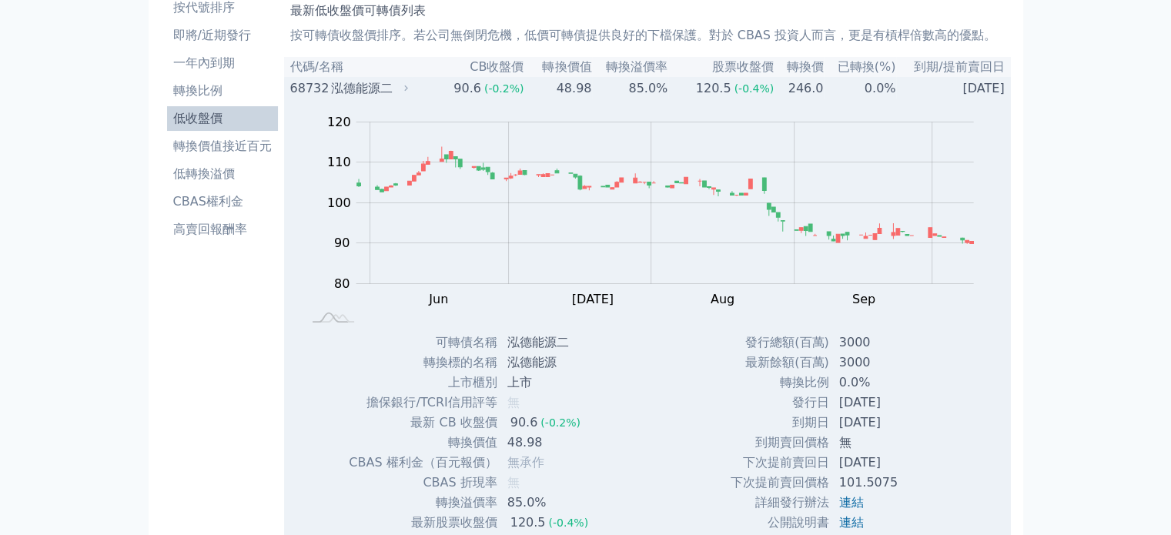
scroll to position [77, 0]
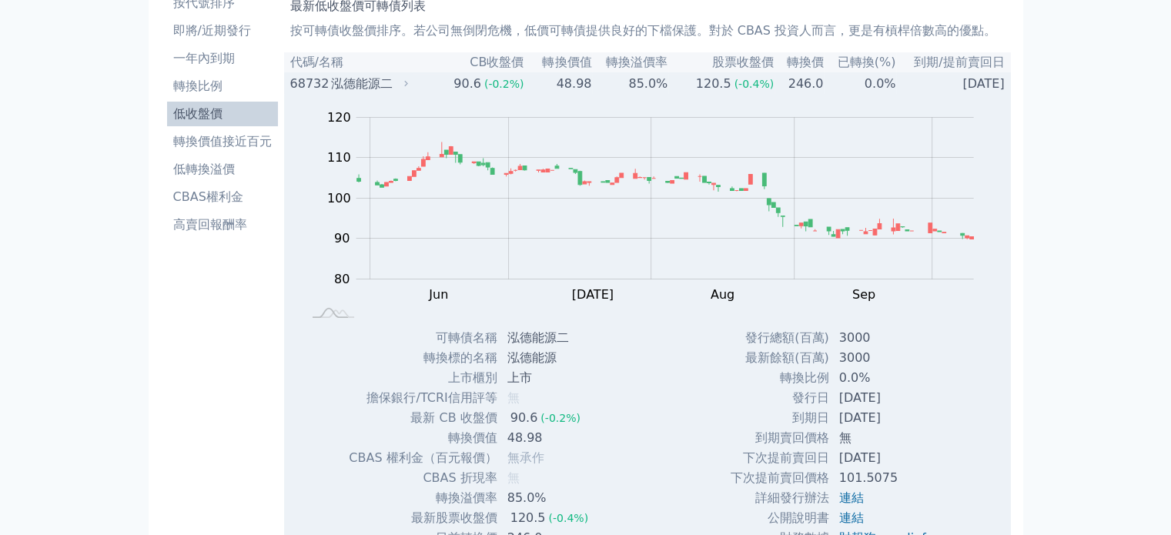
click at [668, 89] on td "85.0%" at bounding box center [630, 83] width 76 height 21
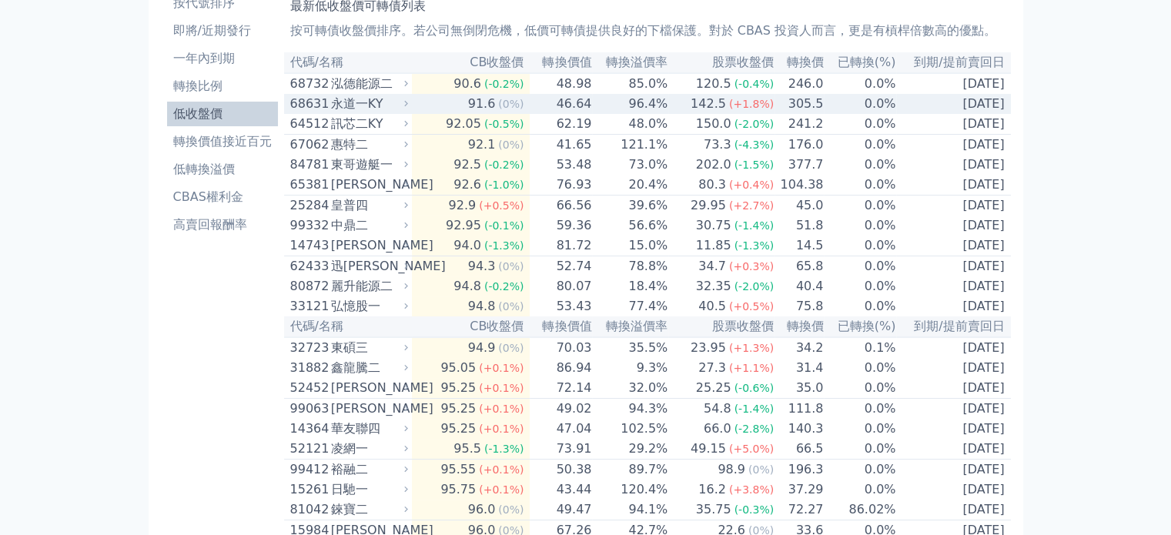
click at [658, 112] on td "96.4%" at bounding box center [630, 104] width 76 height 20
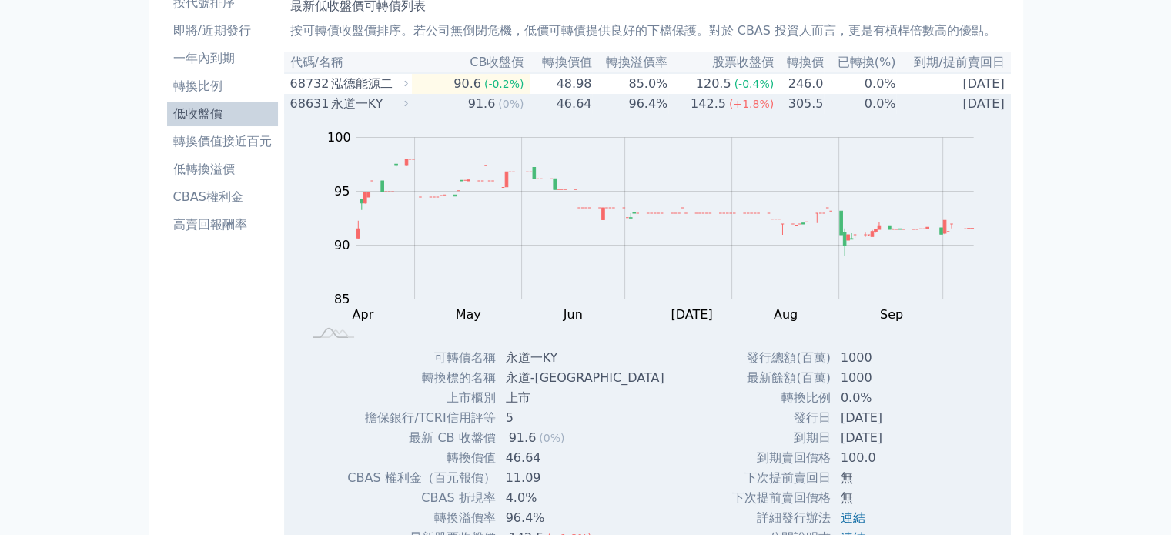
click at [659, 114] on td "96.4%" at bounding box center [630, 104] width 76 height 20
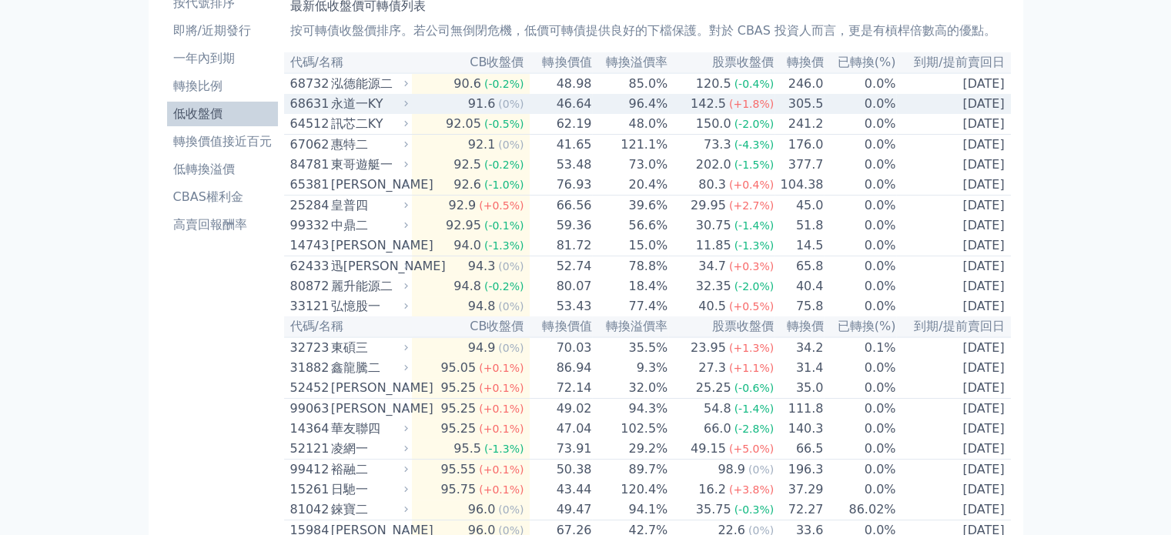
click at [663, 108] on td "96.4%" at bounding box center [630, 104] width 76 height 20
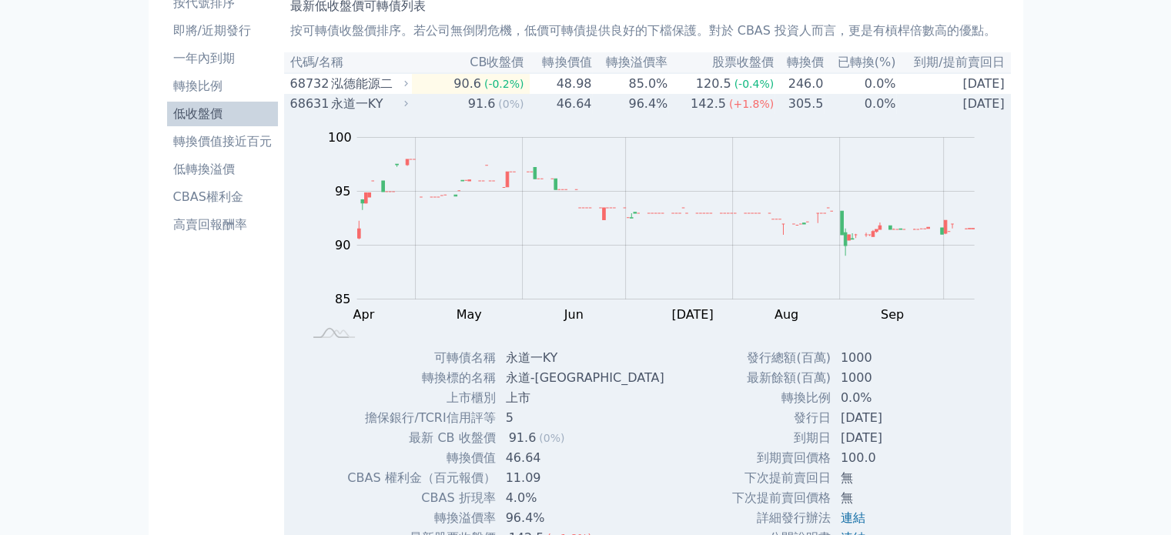
click at [663, 108] on td "96.4%" at bounding box center [630, 104] width 76 height 20
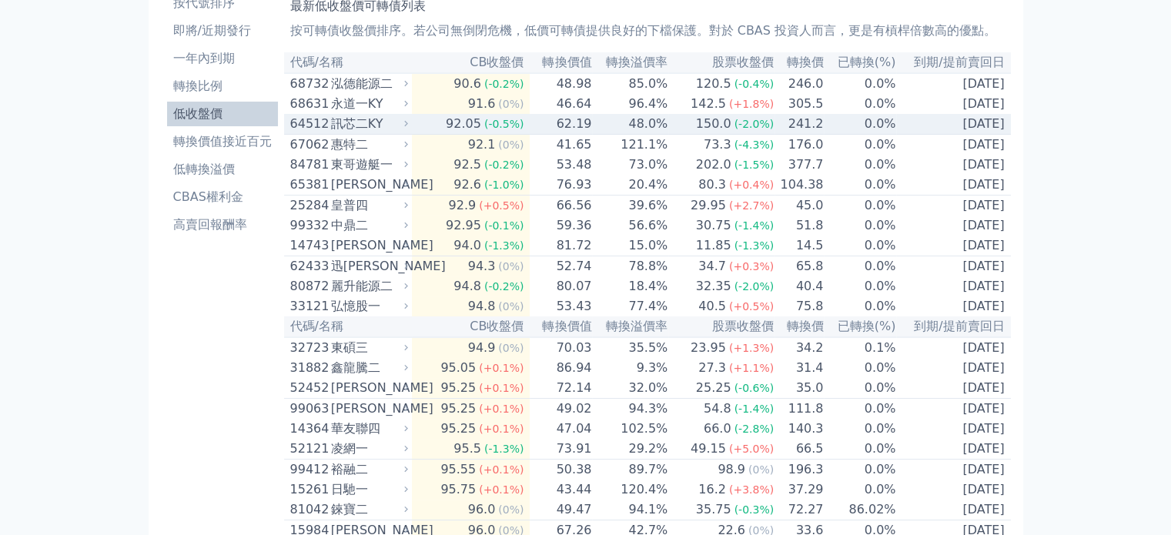
click at [668, 132] on td "48.0%" at bounding box center [630, 124] width 76 height 21
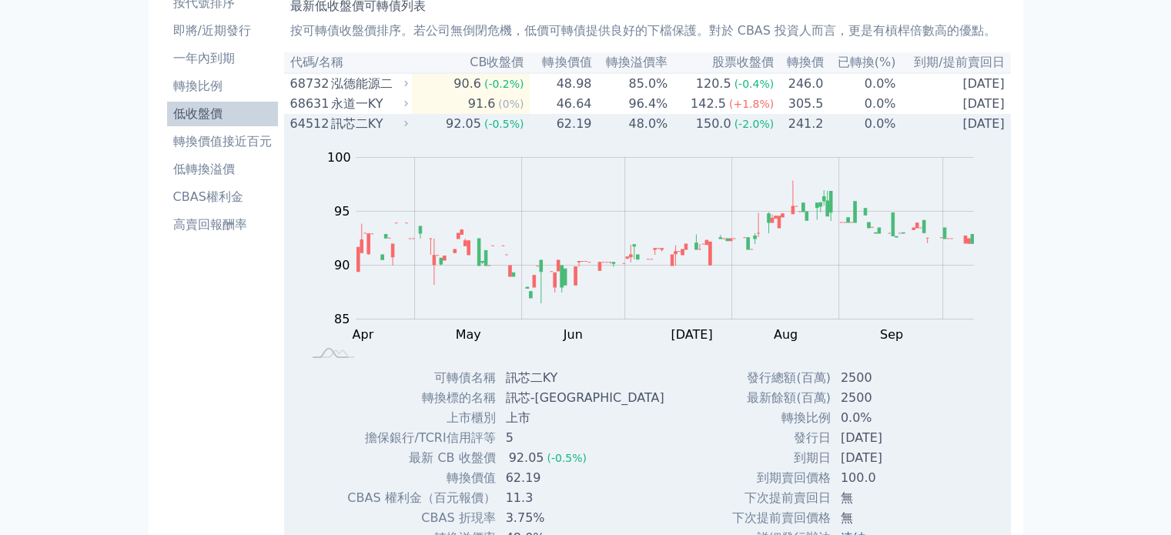
click at [647, 129] on td "48.0%" at bounding box center [630, 124] width 76 height 20
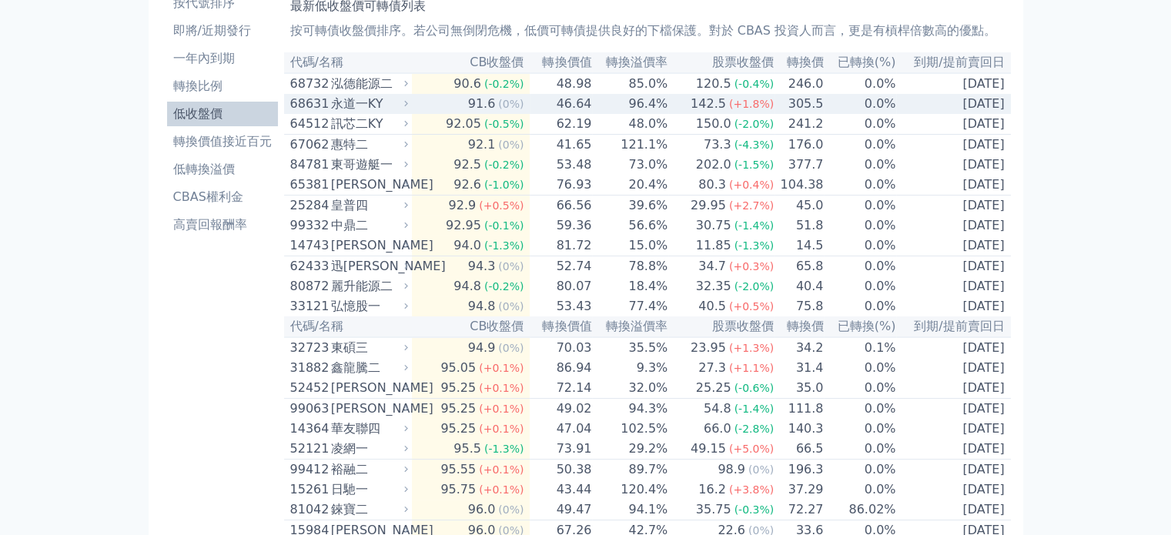
click at [658, 111] on td "96.4%" at bounding box center [630, 104] width 76 height 20
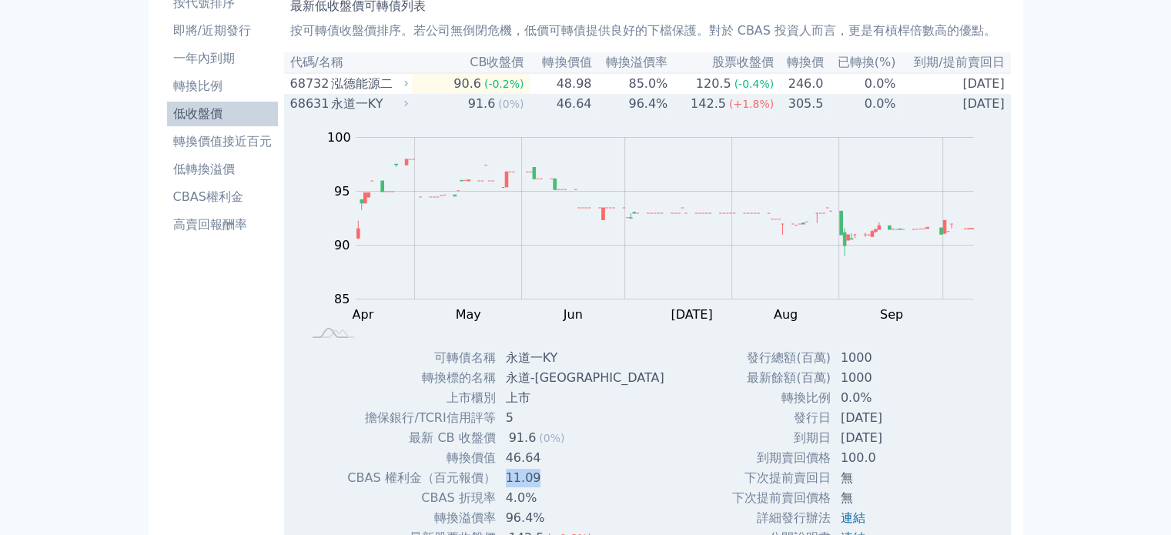
drag, startPoint x: 500, startPoint y: 474, endPoint x: 534, endPoint y: 477, distance: 34.0
click at [534, 477] on td "11.09" at bounding box center [587, 478] width 180 height 20
click at [668, 107] on td "96.4%" at bounding box center [630, 104] width 76 height 20
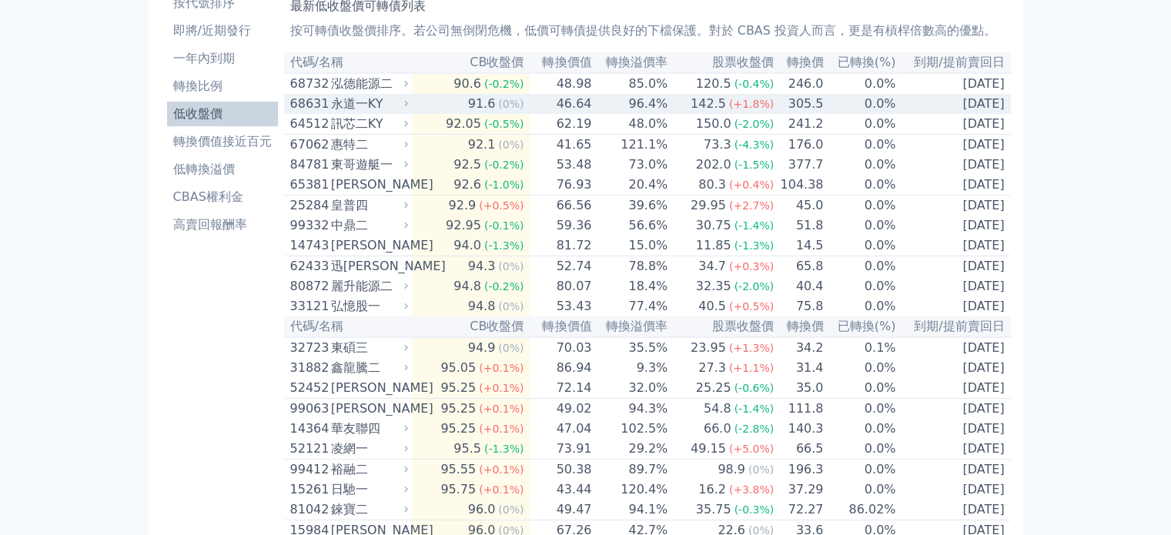
click at [651, 105] on td "96.4%" at bounding box center [630, 104] width 76 height 20
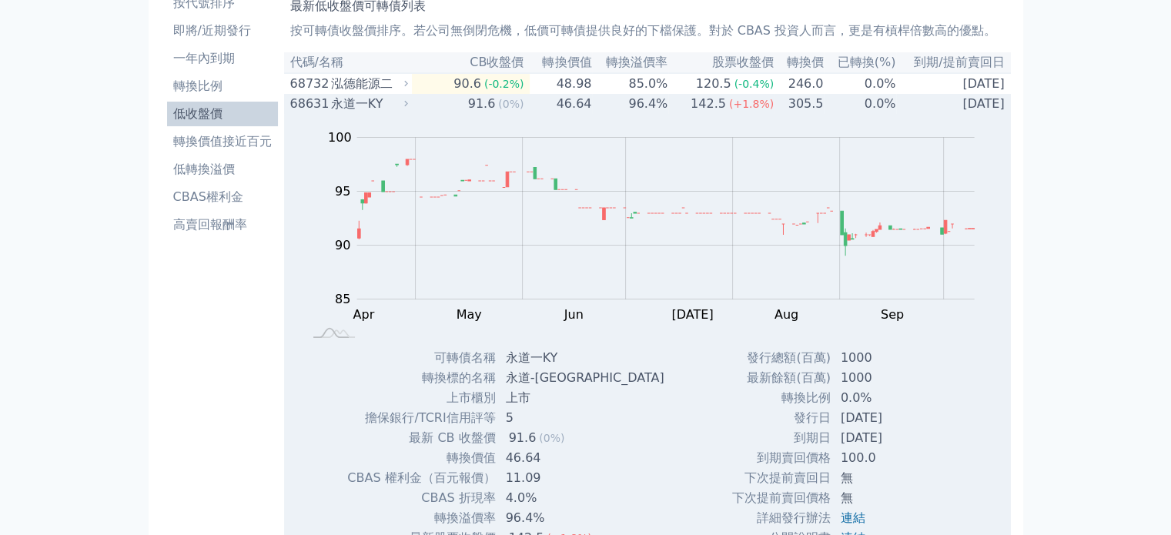
click at [660, 113] on td "96.4%" at bounding box center [630, 104] width 76 height 20
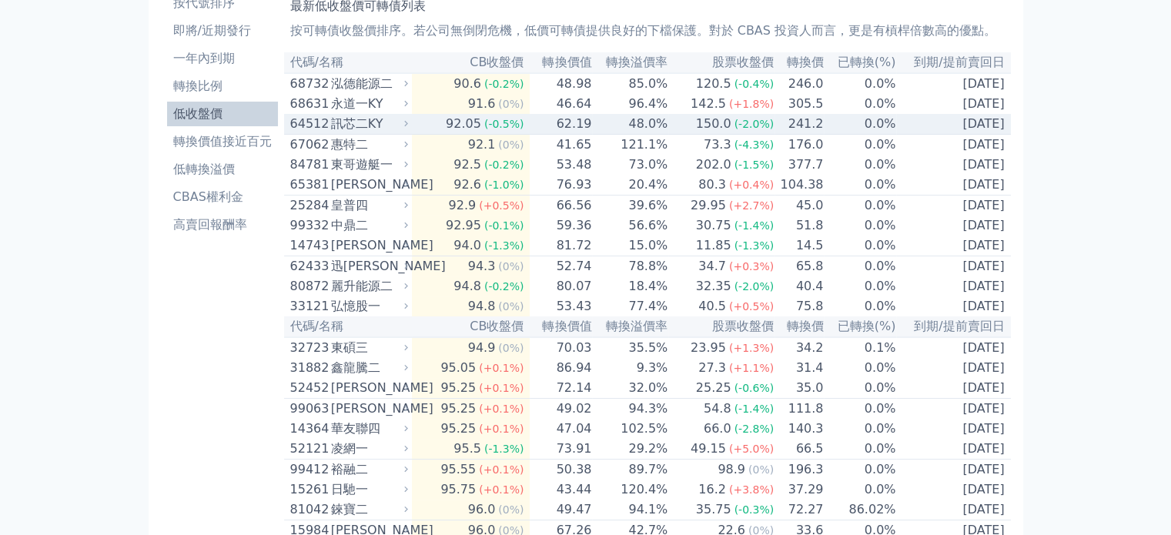
click at [663, 132] on td "48.0%" at bounding box center [630, 124] width 76 height 21
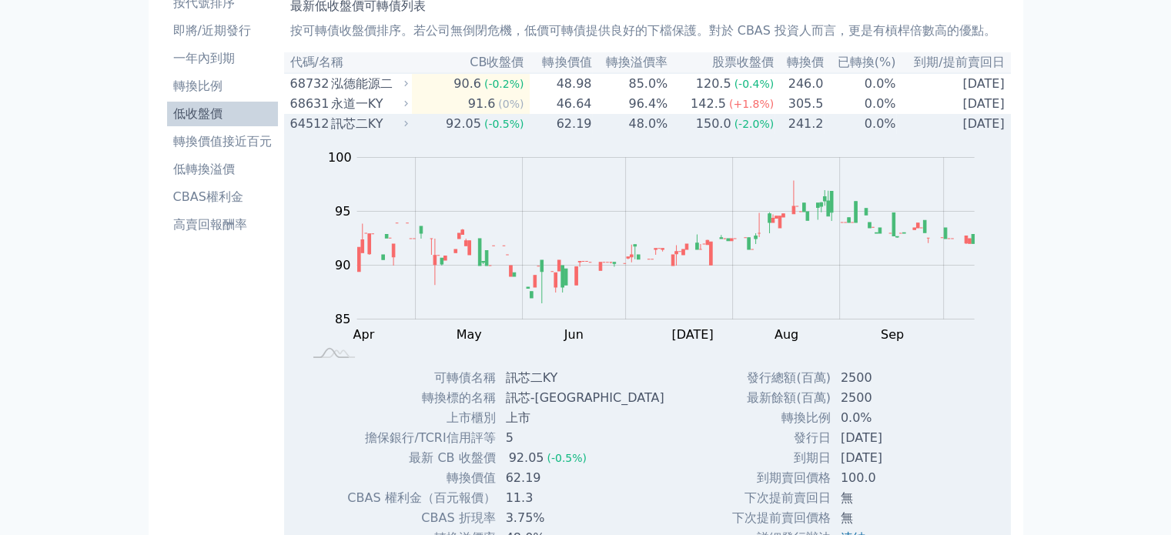
click at [662, 129] on td "48.0%" at bounding box center [630, 124] width 76 height 20
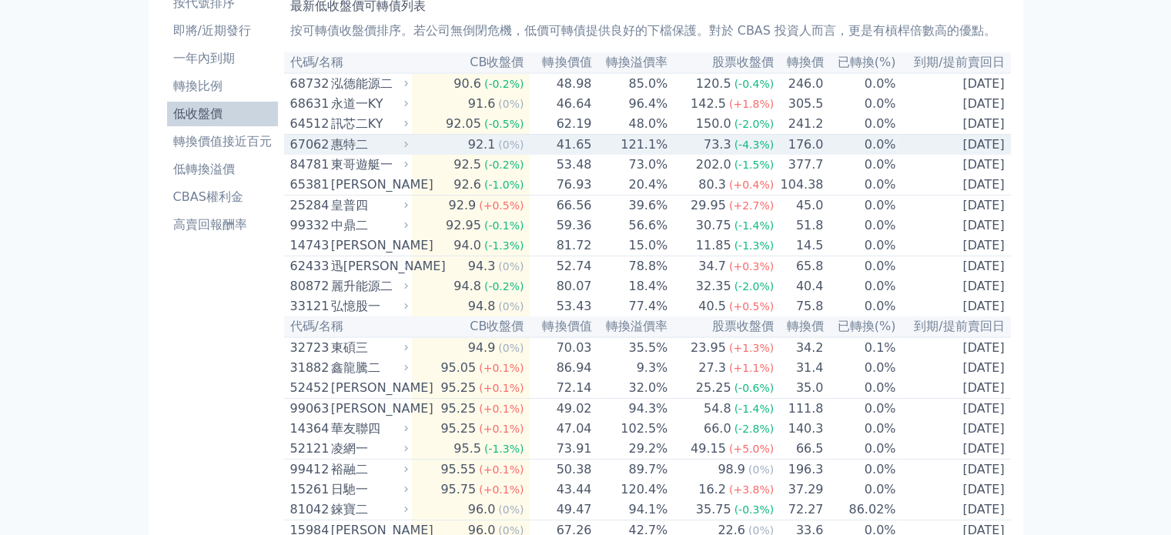
click at [657, 149] on td "121.1%" at bounding box center [630, 145] width 76 height 21
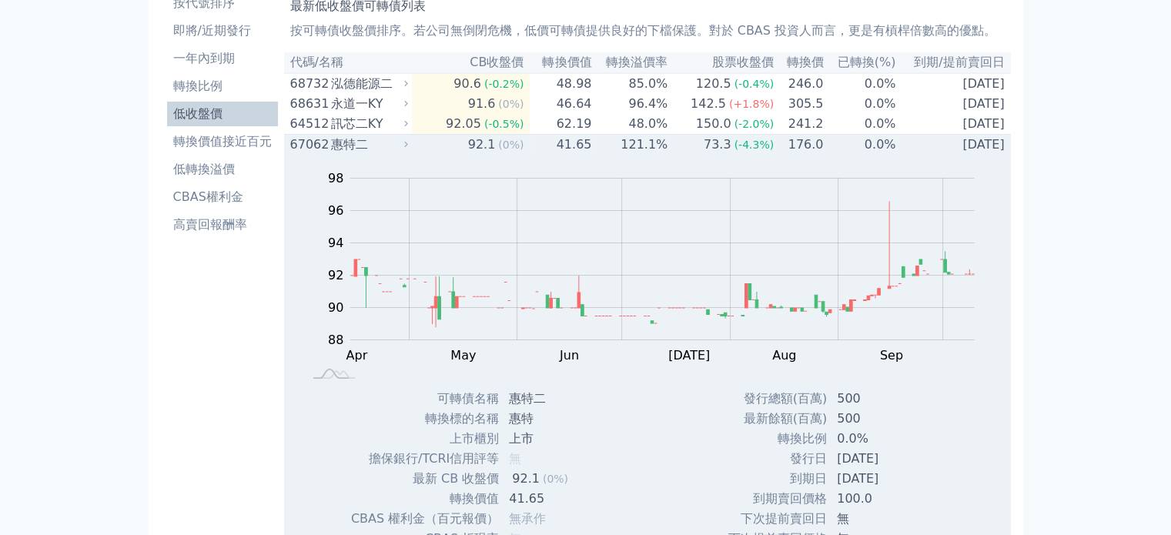
click at [657, 149] on td "121.1%" at bounding box center [630, 145] width 76 height 21
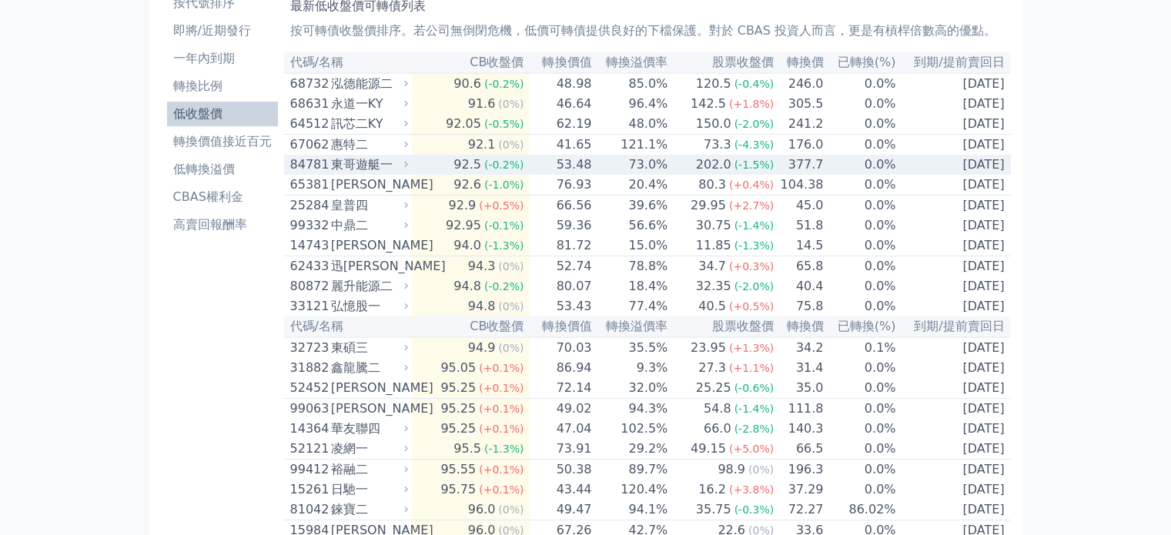
click at [659, 169] on td "73.0%" at bounding box center [630, 165] width 76 height 20
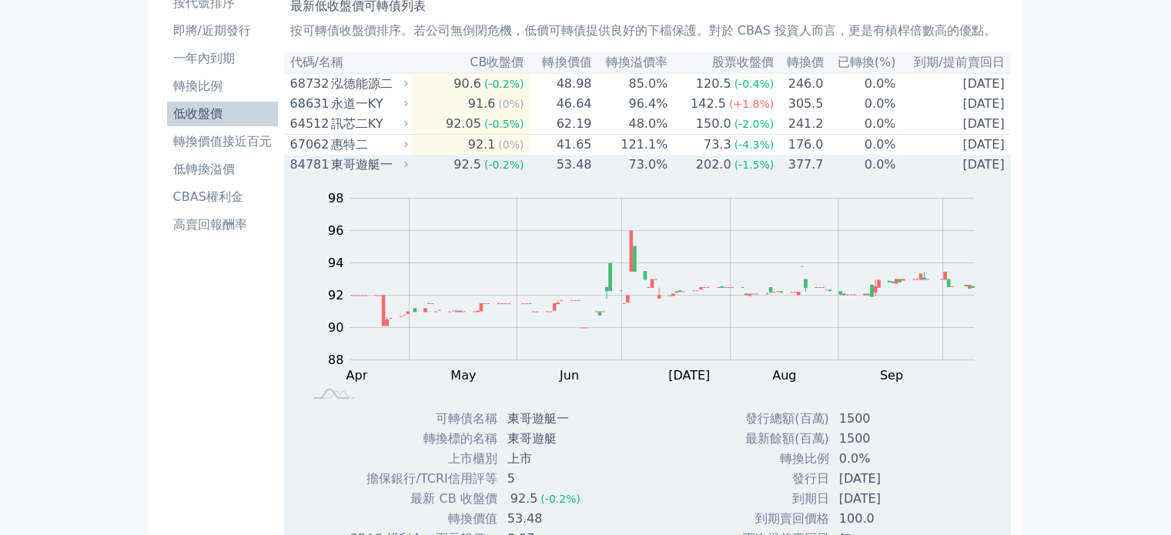
click at [647, 175] on td "73.0%" at bounding box center [630, 165] width 76 height 20
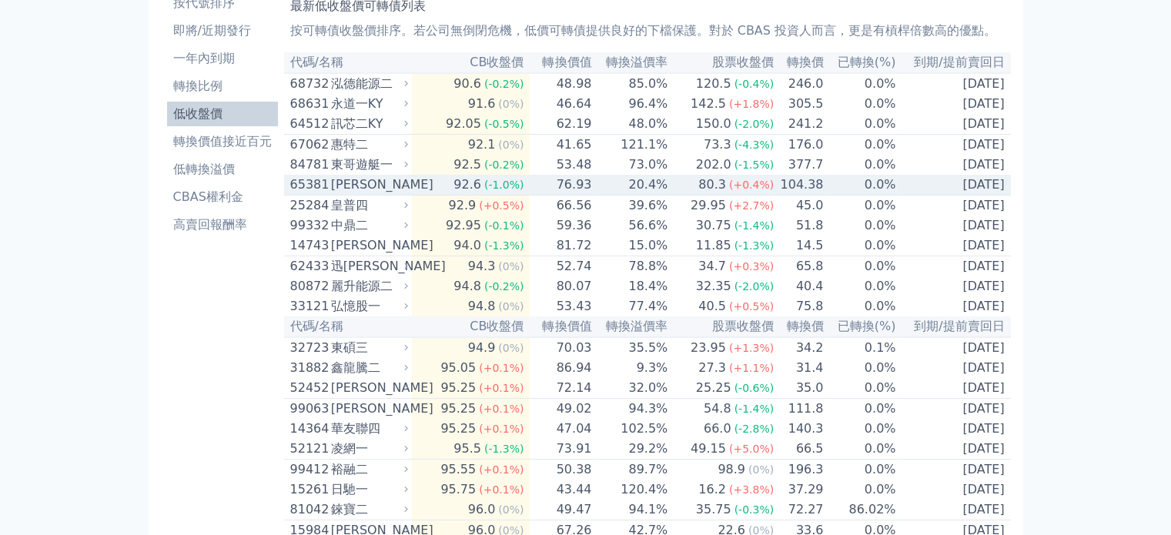
click at [659, 196] on td "20.4%" at bounding box center [630, 185] width 76 height 21
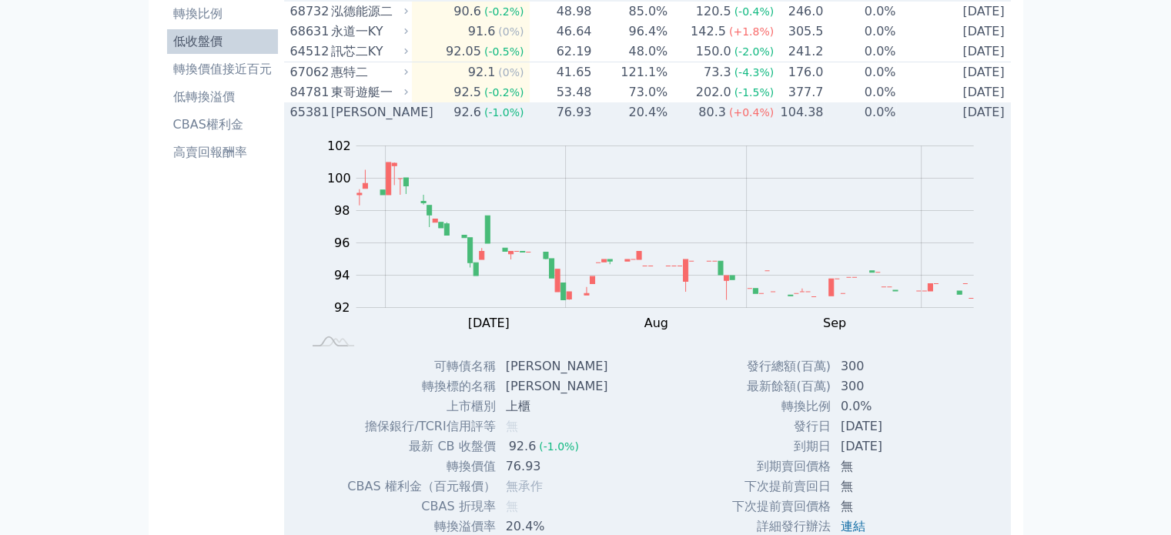
scroll to position [154, 0]
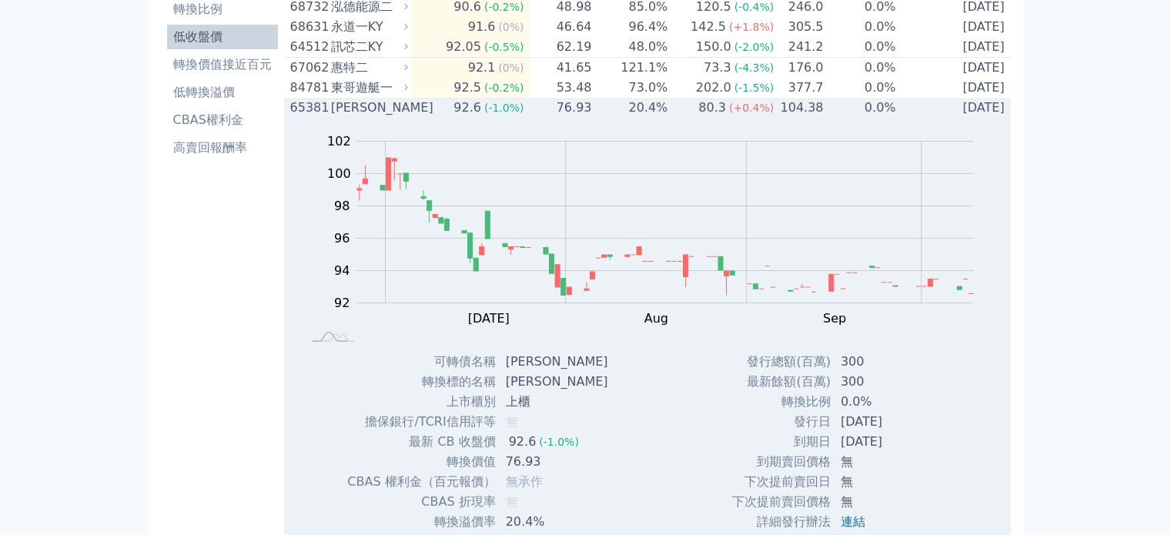
click at [651, 112] on td "20.4%" at bounding box center [630, 108] width 76 height 20
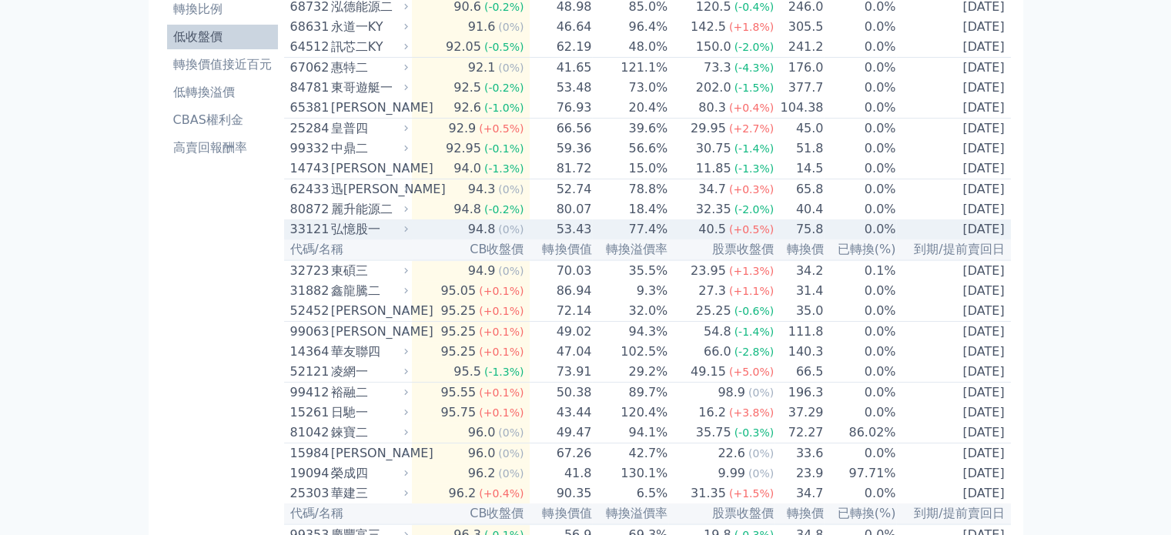
click at [610, 239] on td "77.4%" at bounding box center [630, 229] width 76 height 20
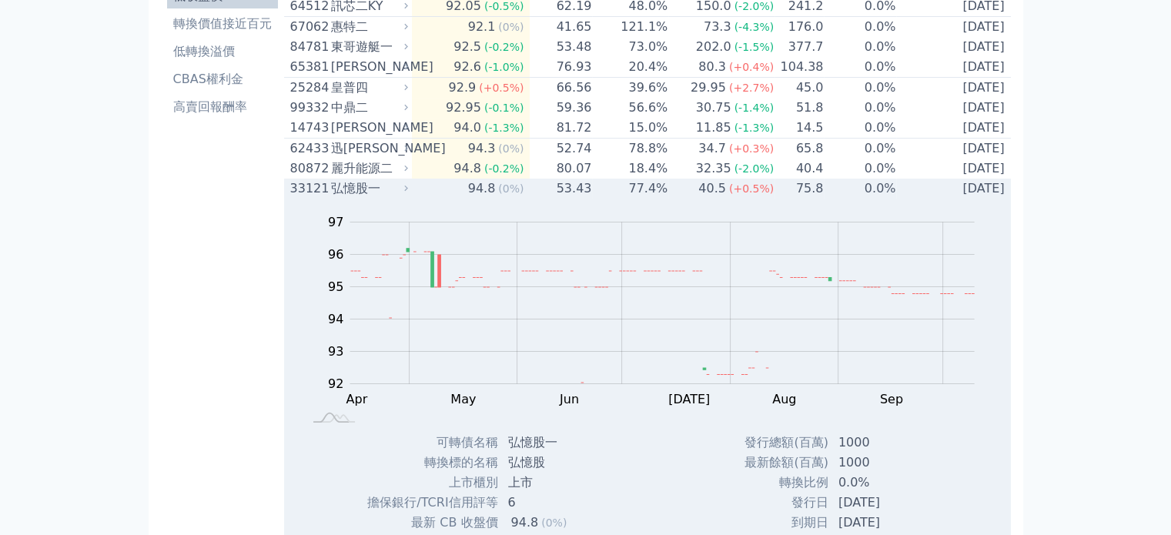
scroll to position [308, 0]
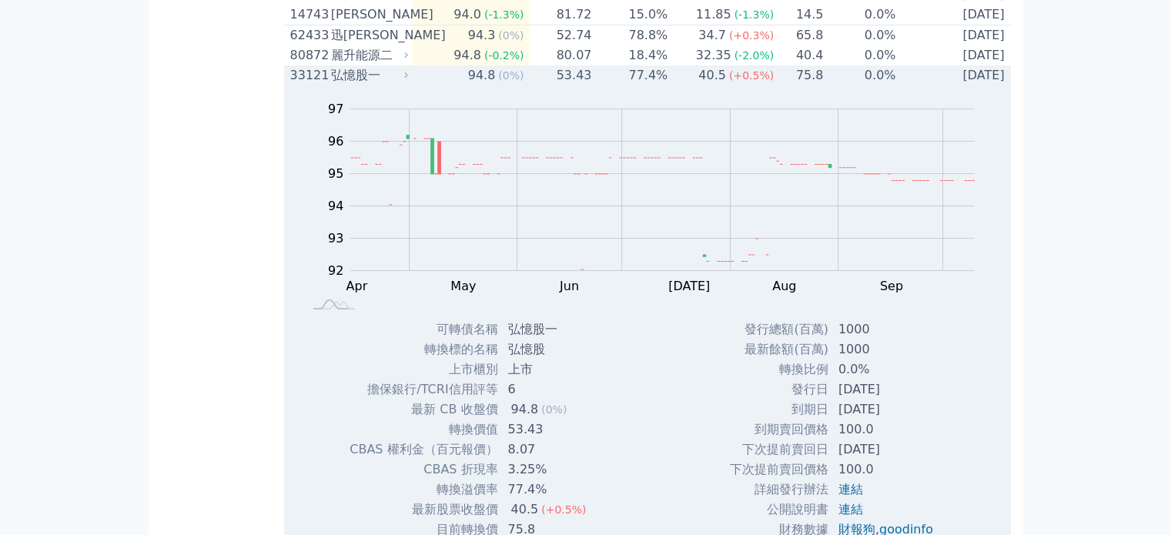
click at [614, 85] on td "77.4%" at bounding box center [630, 75] width 76 height 20
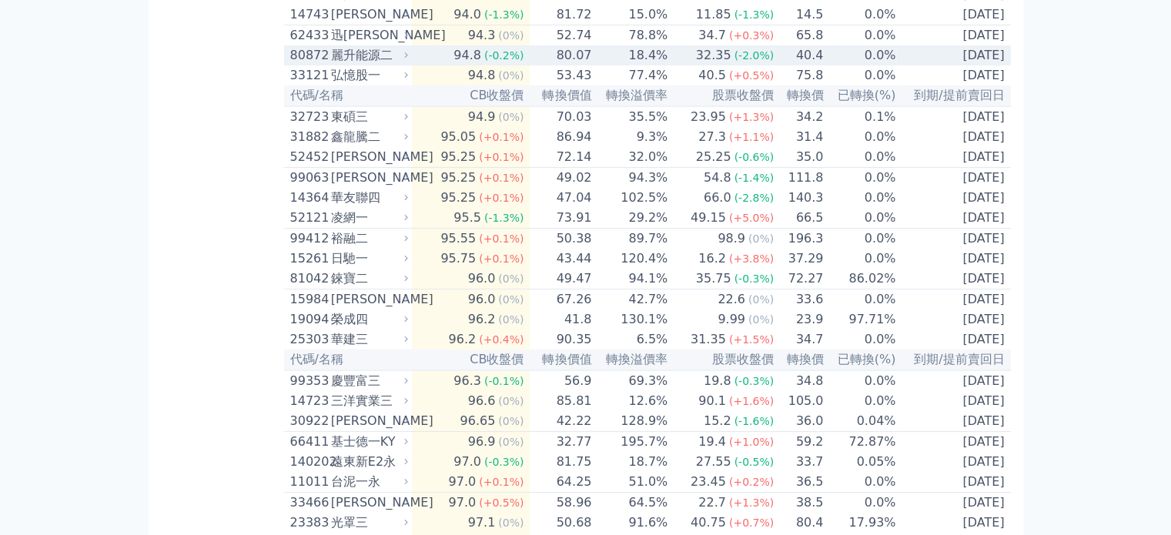
click at [628, 65] on td "18.4%" at bounding box center [630, 55] width 76 height 20
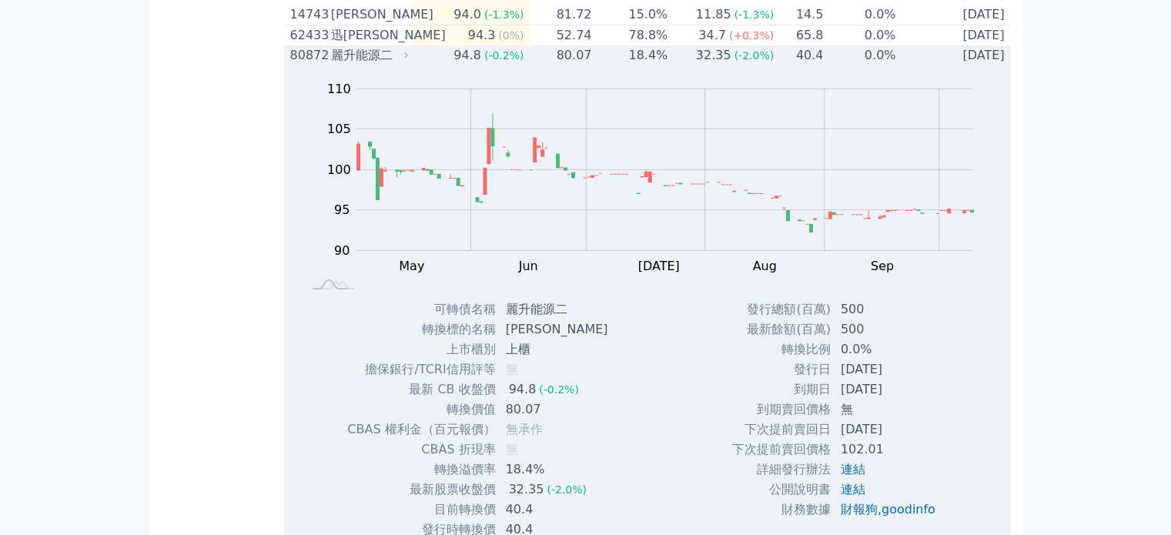
click at [628, 65] on td "18.4%" at bounding box center [630, 55] width 76 height 20
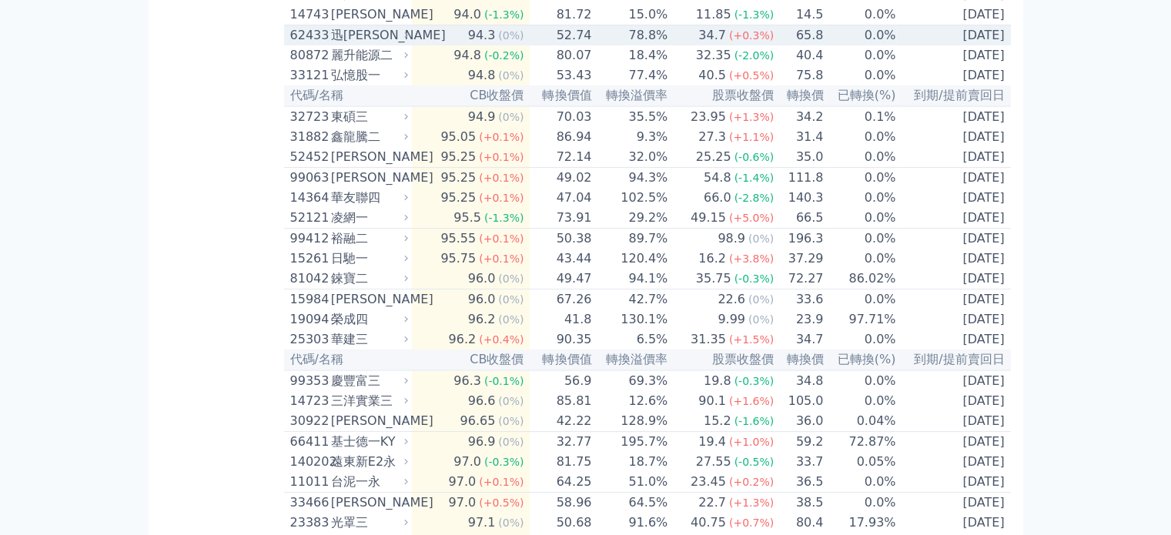
click at [638, 46] on td "78.8%" at bounding box center [630, 35] width 76 height 21
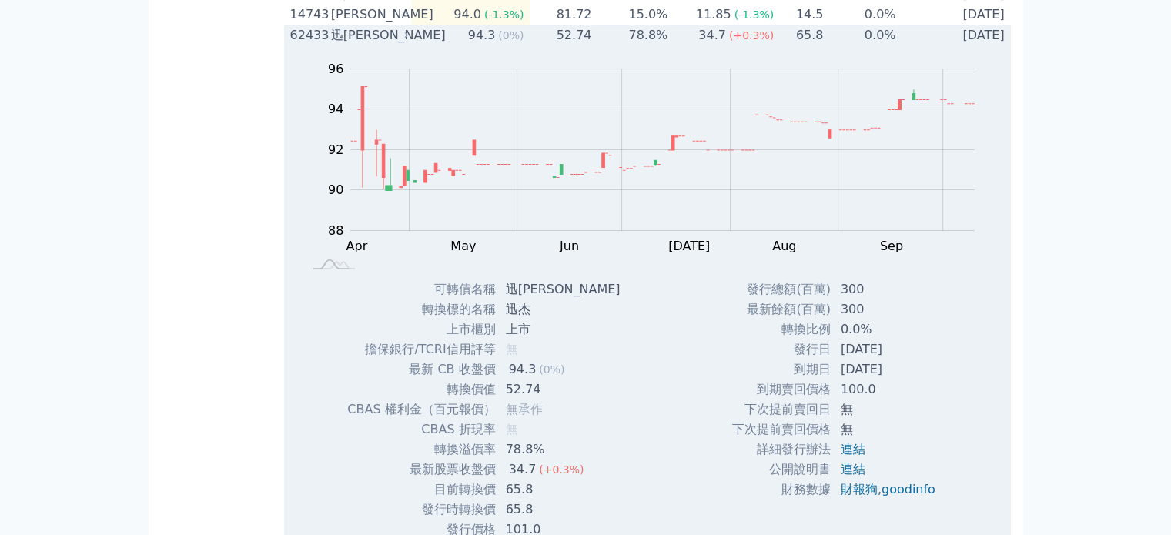
click at [638, 46] on td "78.8%" at bounding box center [630, 35] width 76 height 21
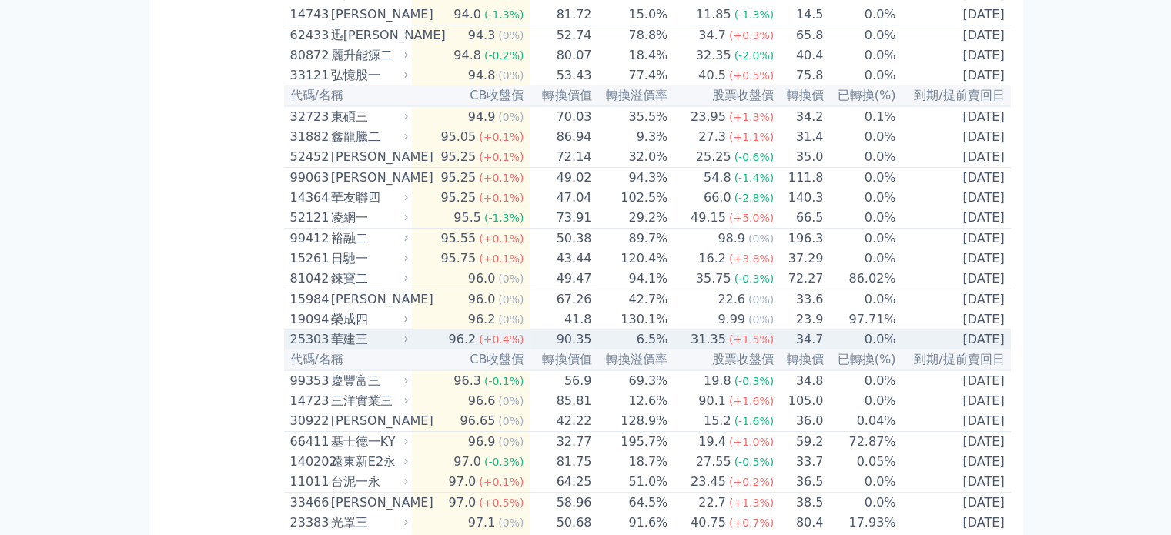
click at [589, 350] on td "90.35" at bounding box center [561, 340] width 62 height 20
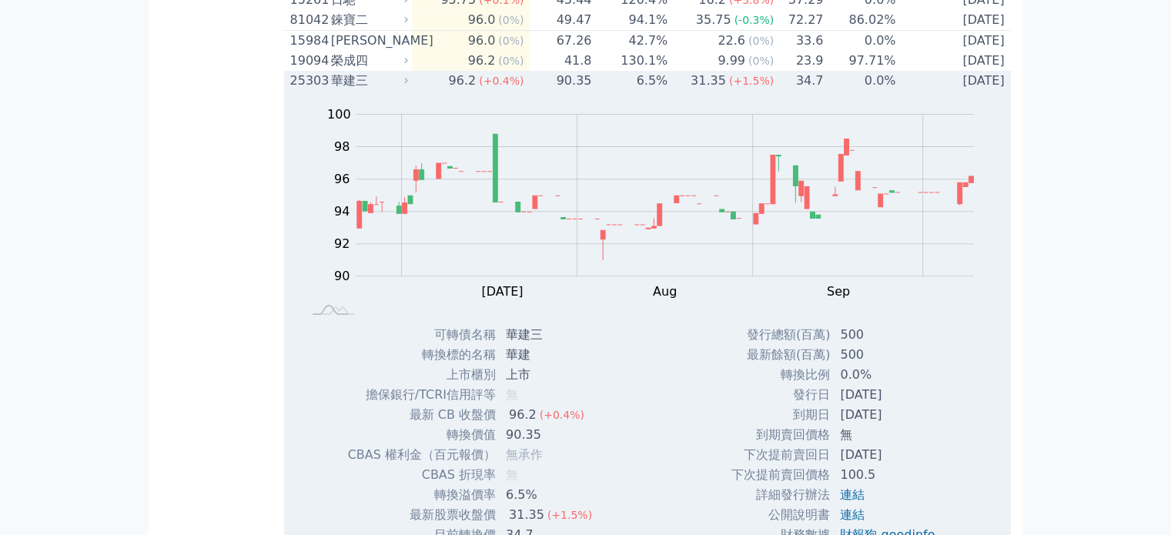
scroll to position [539, 0]
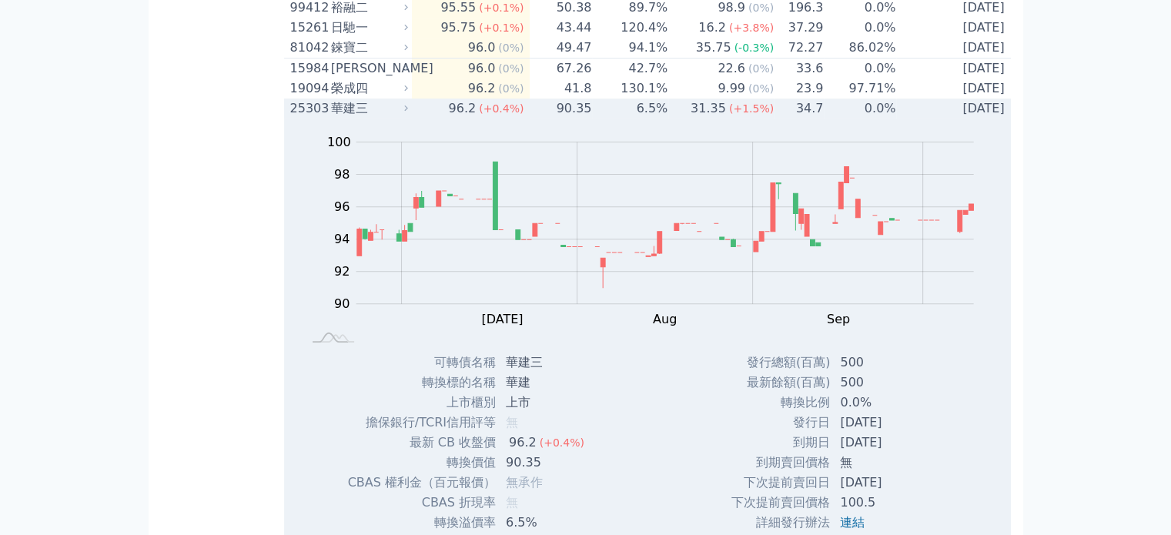
click at [570, 119] on td "90.35" at bounding box center [561, 109] width 62 height 20
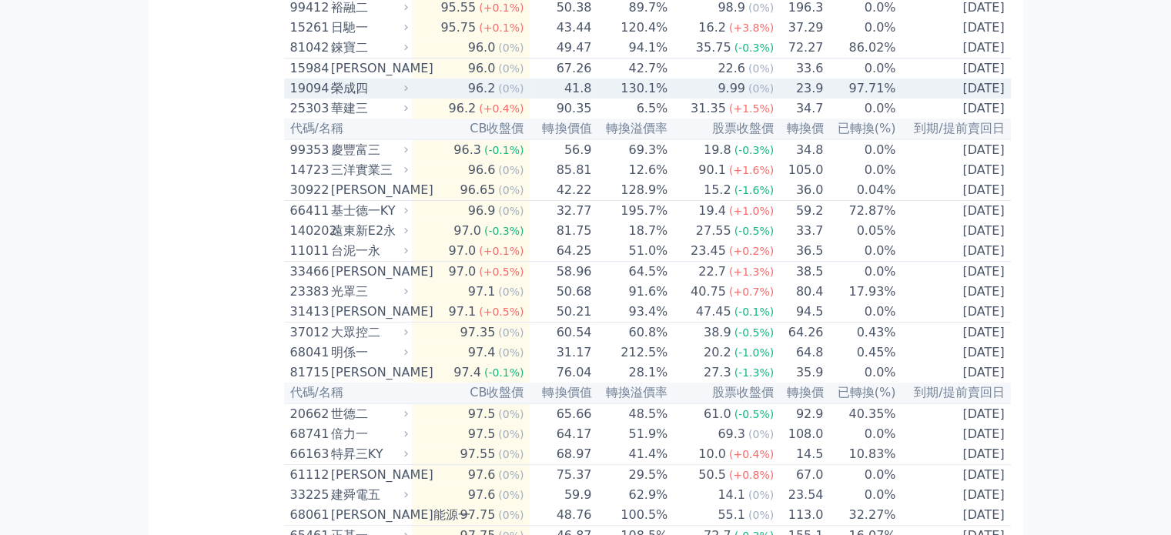
click at [591, 99] on td "41.8" at bounding box center [561, 89] width 62 height 20
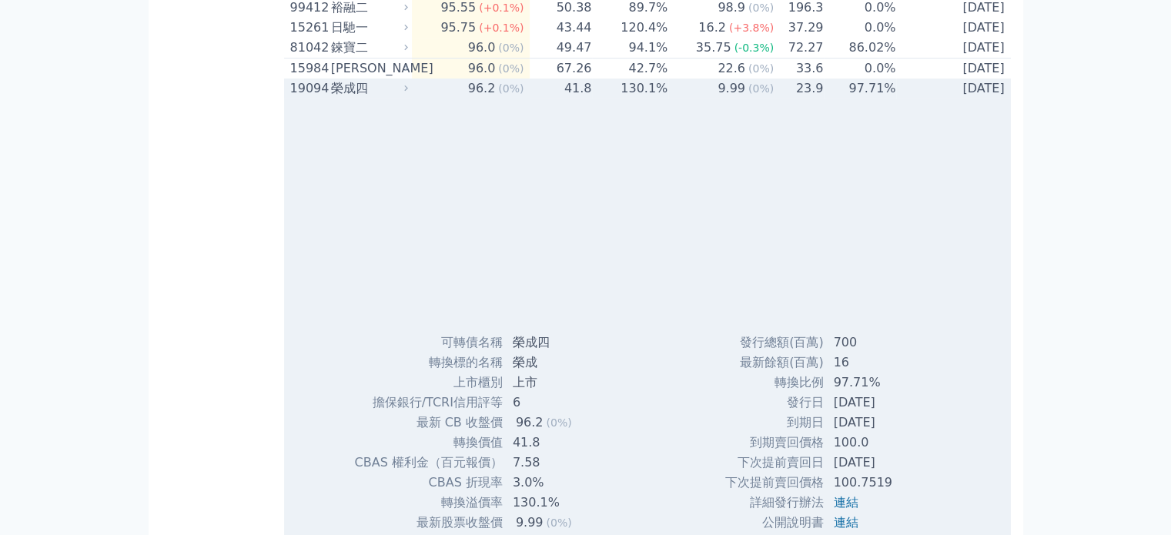
click at [591, 99] on td "41.8" at bounding box center [561, 89] width 62 height 20
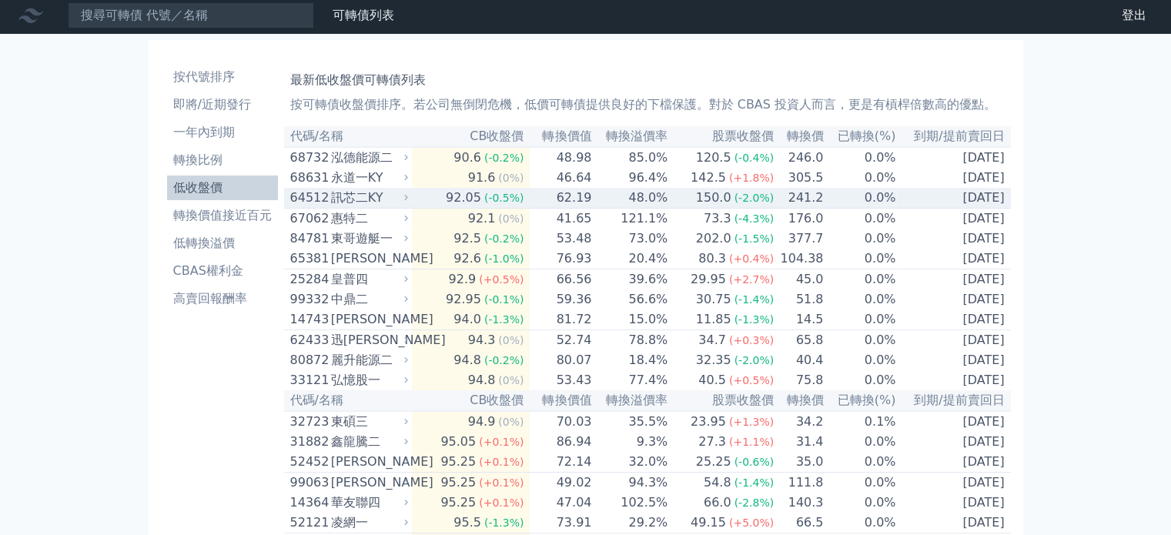
scroll to position [0, 0]
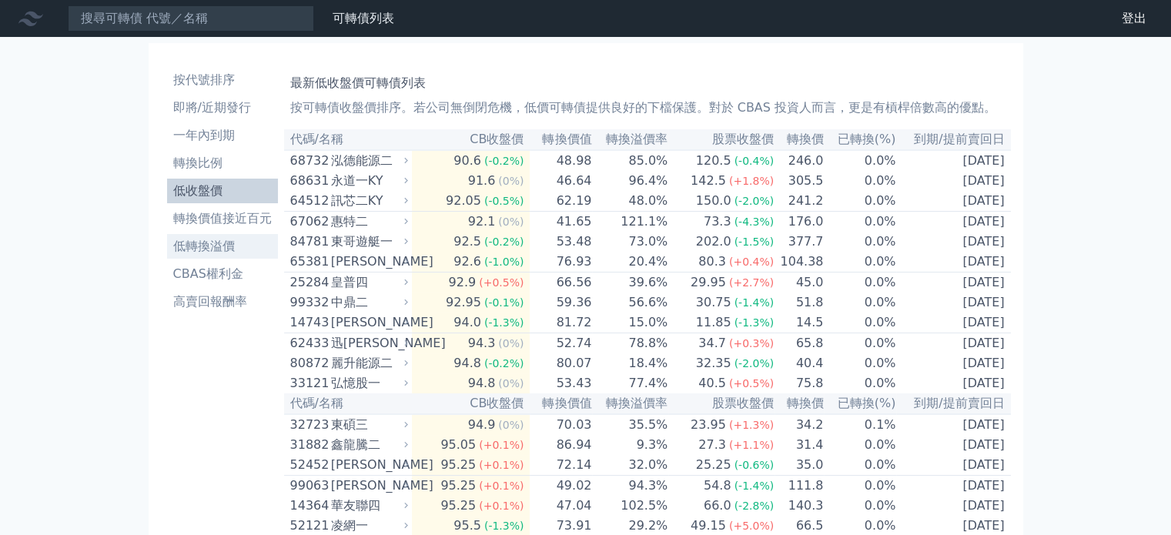
click at [219, 248] on li "低轉換溢價" at bounding box center [222, 246] width 111 height 18
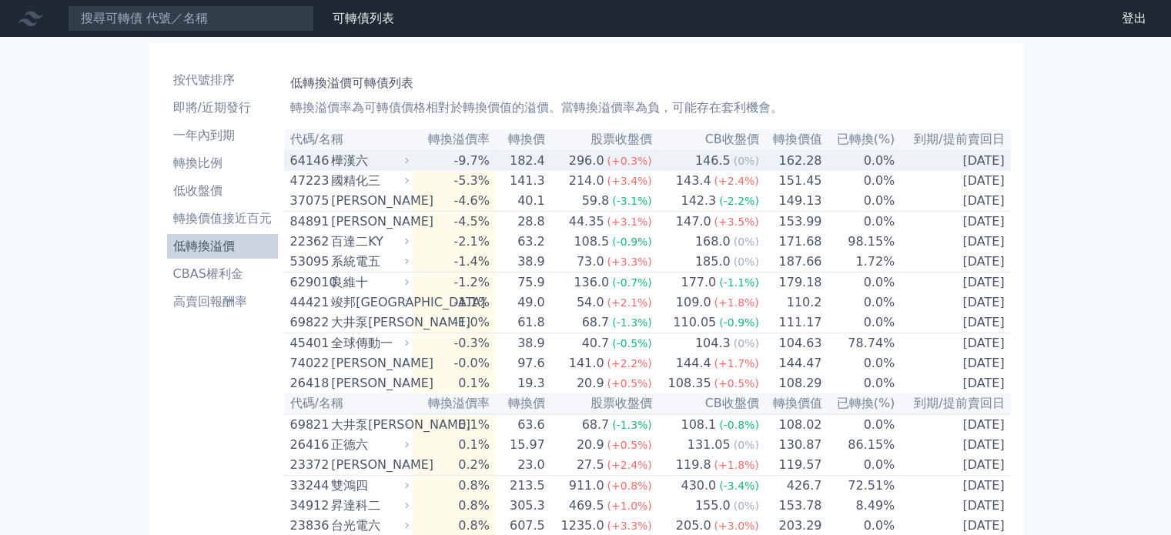
click at [454, 161] on td "-9.7%" at bounding box center [454, 160] width 82 height 21
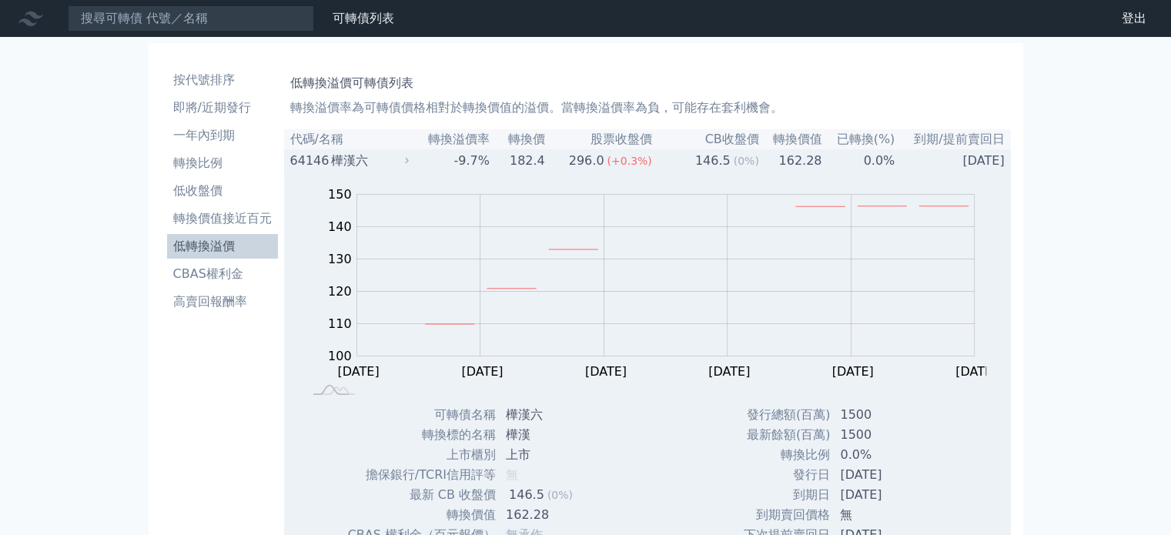
click at [569, 161] on td "296.0 (+0.3%)" at bounding box center [599, 160] width 107 height 21
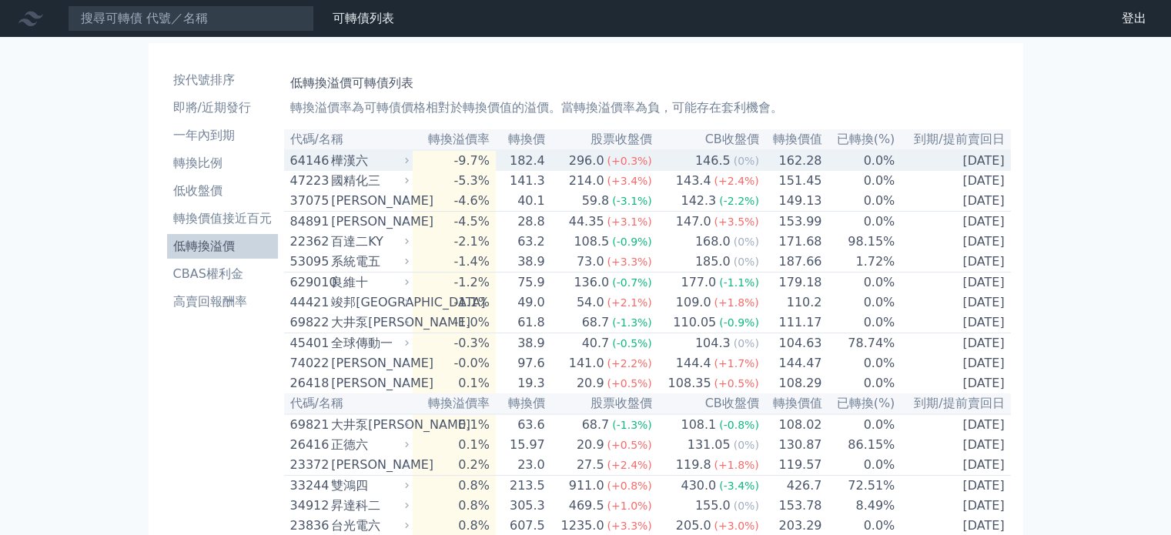
drag, startPoint x: 570, startPoint y: 161, endPoint x: 525, endPoint y: 160, distance: 44.7
click at [525, 160] on td "182.4" at bounding box center [521, 160] width 50 height 21
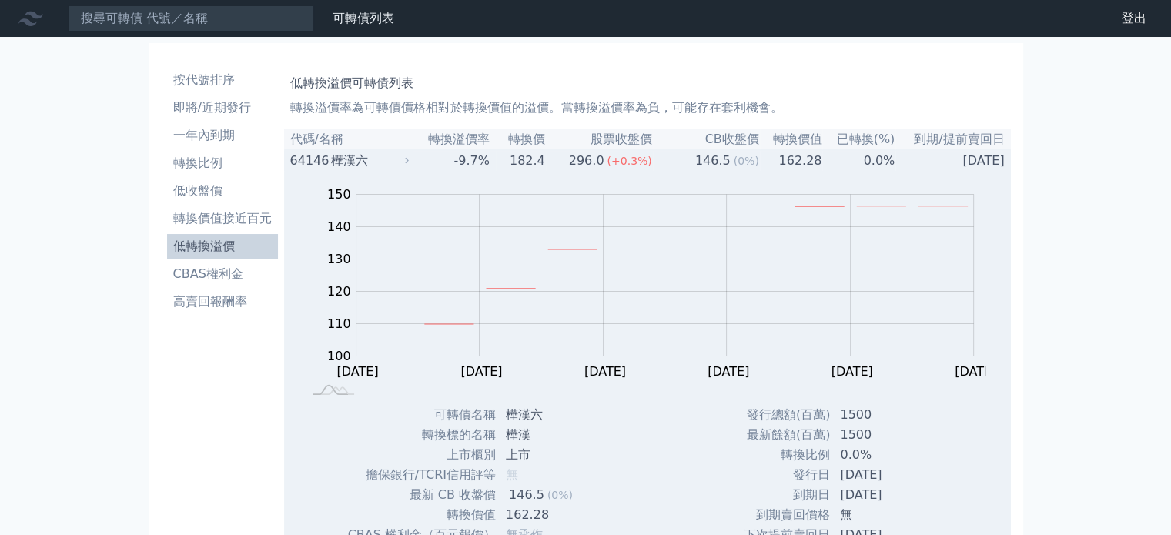
click at [510, 166] on td "182.4" at bounding box center [521, 160] width 50 height 21
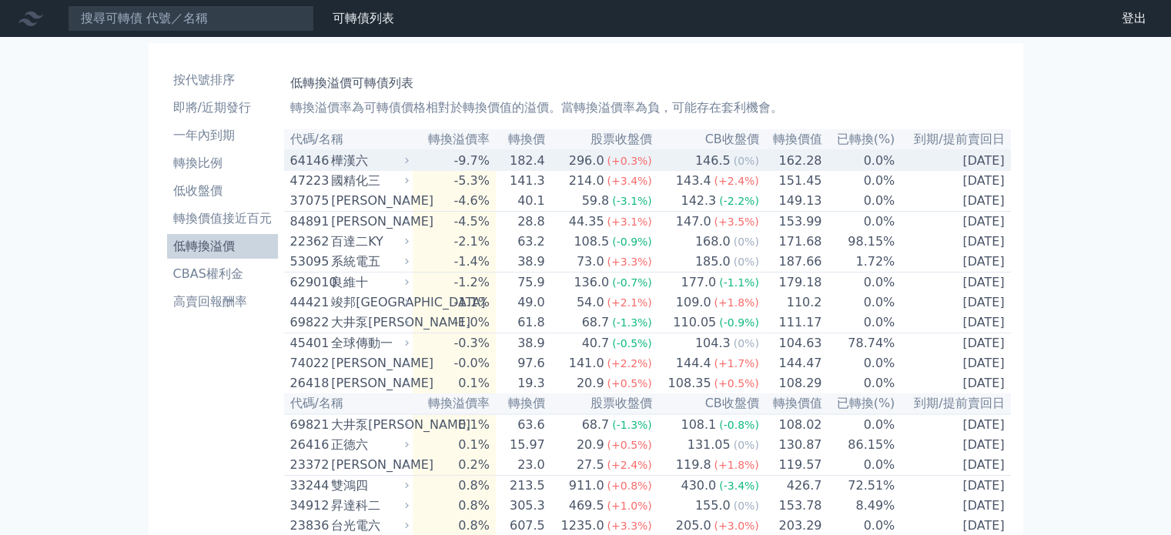
click at [591, 170] on div "296.0" at bounding box center [587, 161] width 42 height 18
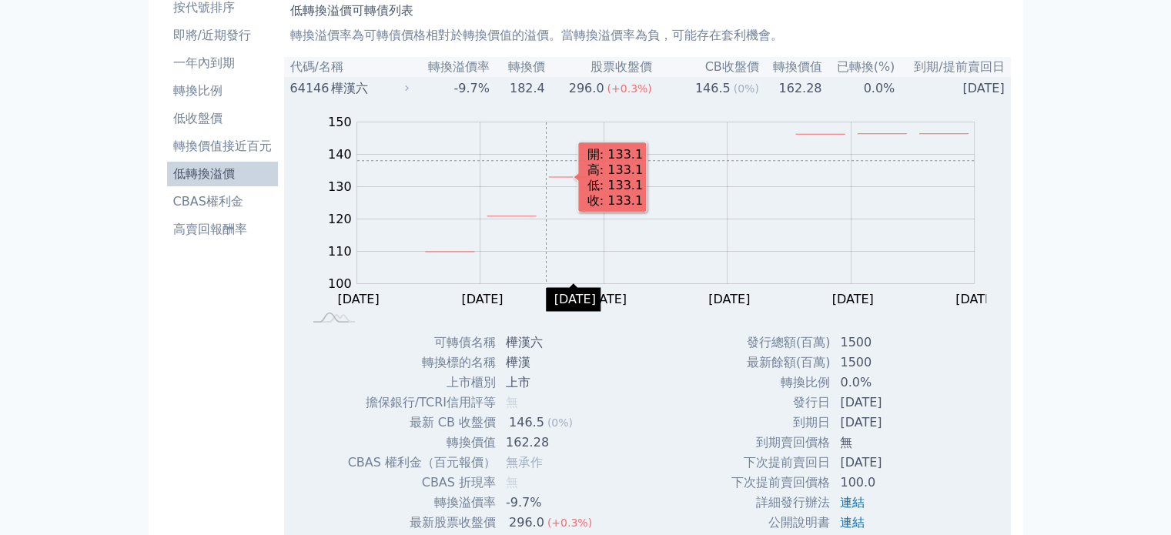
scroll to position [77, 0]
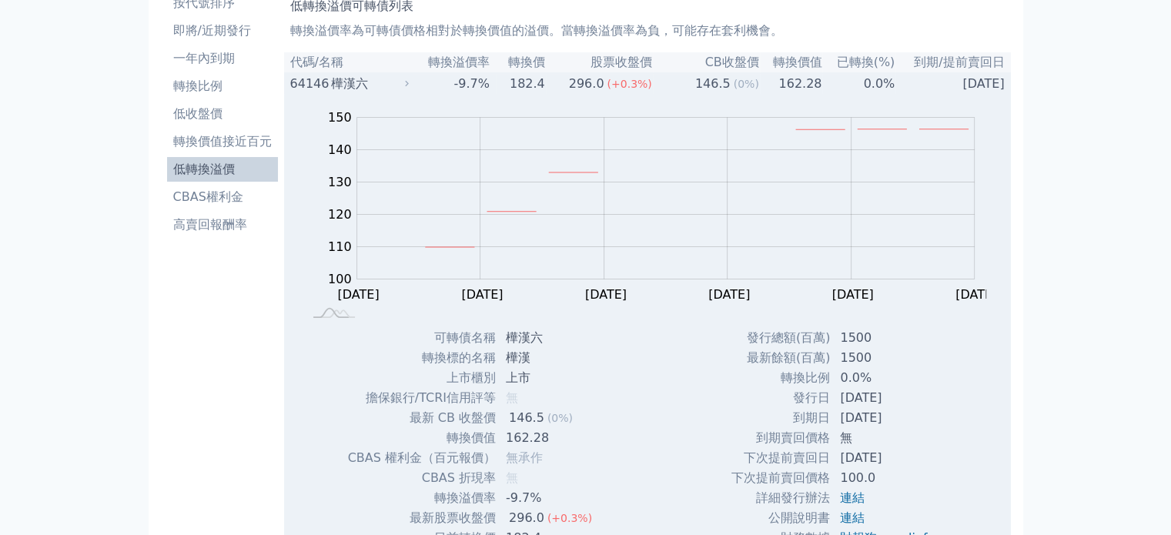
click at [581, 93] on div "296.0" at bounding box center [587, 84] width 42 height 18
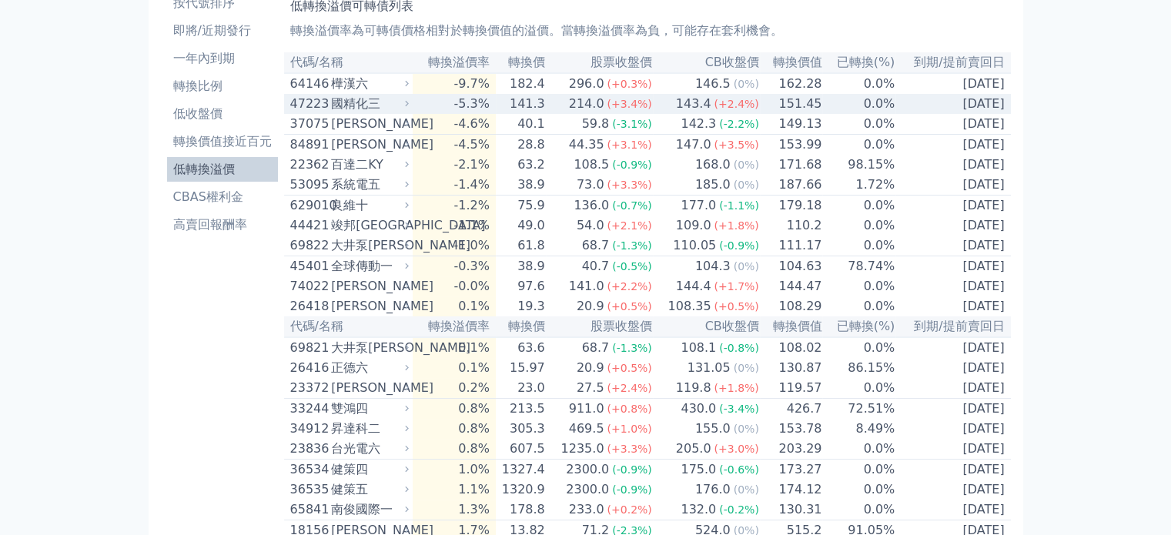
click at [570, 112] on td "214.0 (+3.4%)" at bounding box center [599, 104] width 107 height 20
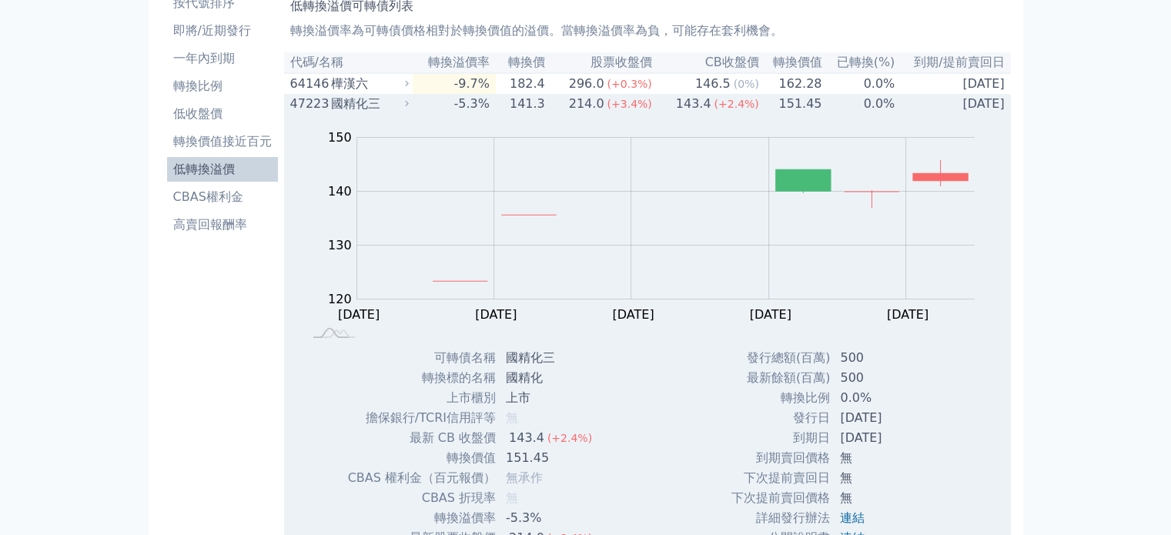
click at [570, 112] on td "214.0 (+3.4%)" at bounding box center [599, 104] width 107 height 20
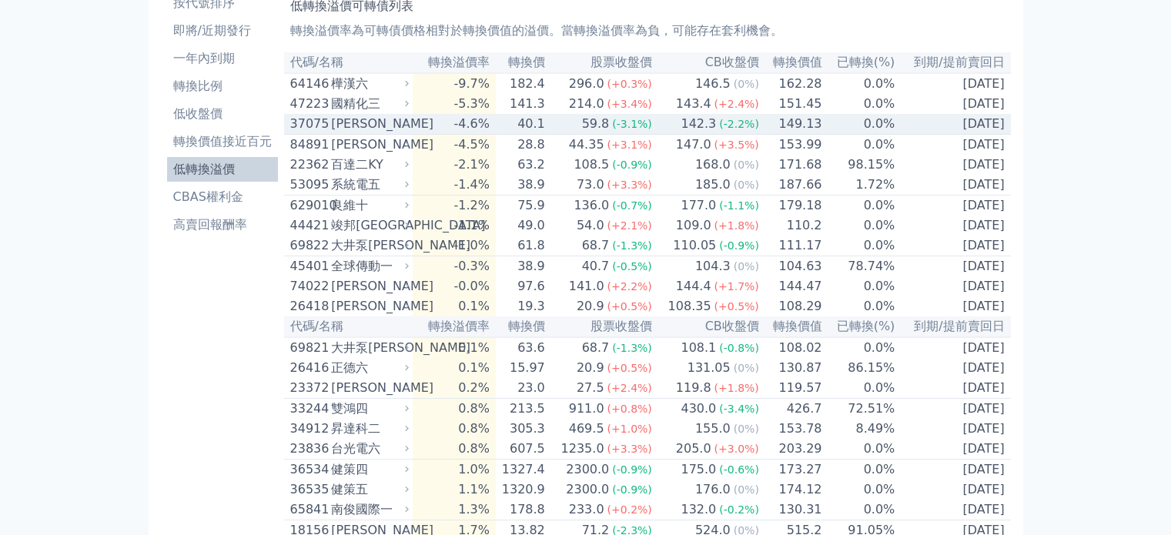
click at [556, 126] on td "59.8 (-3.1%)" at bounding box center [599, 124] width 107 height 21
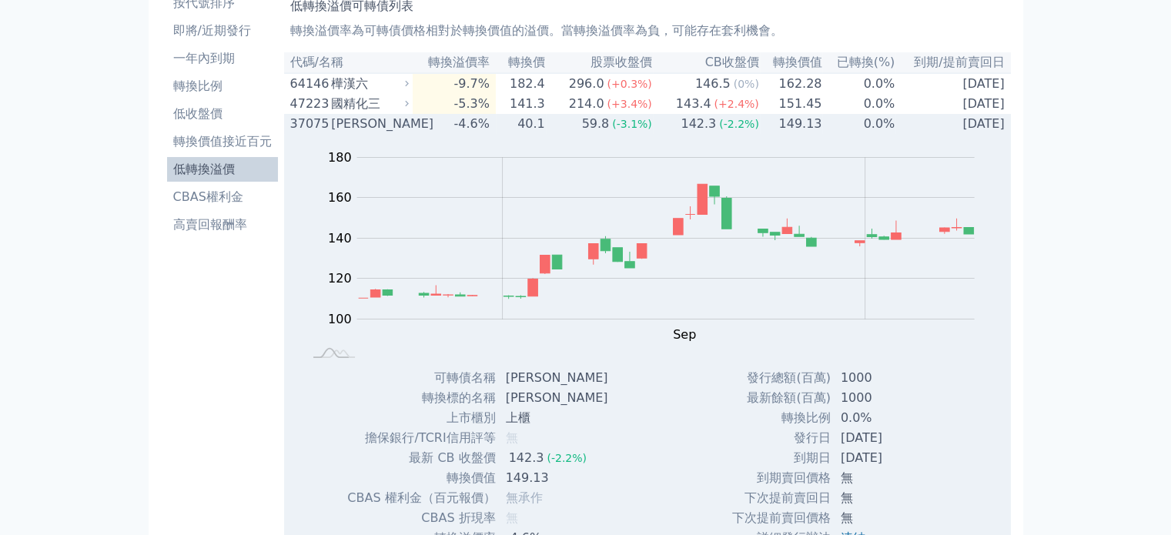
click at [556, 126] on td "59.8 (-3.1%)" at bounding box center [599, 124] width 107 height 20
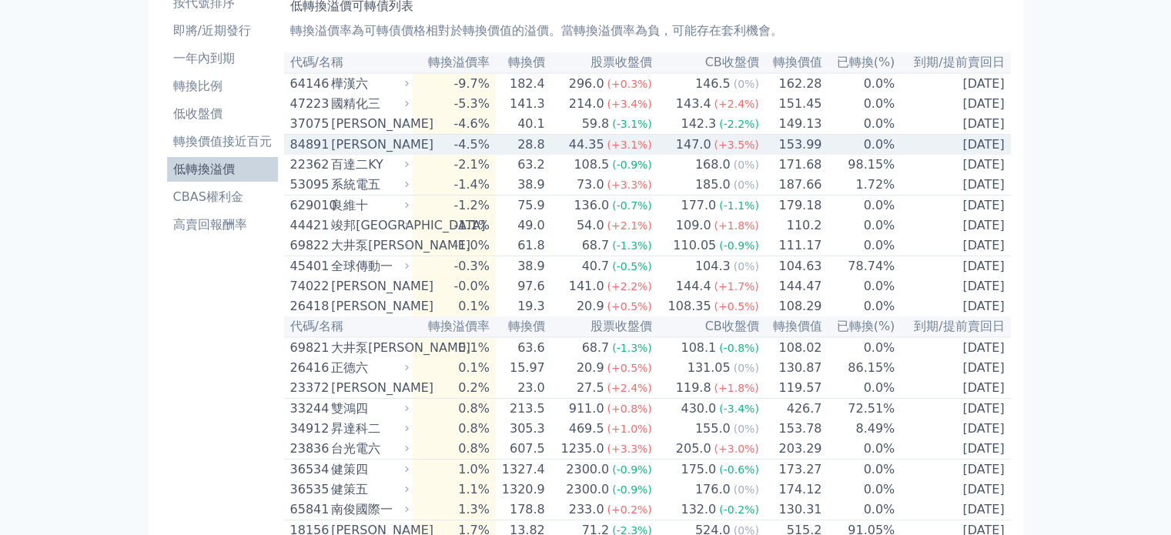
click at [559, 154] on td "44.35 (+3.1%)" at bounding box center [599, 145] width 107 height 21
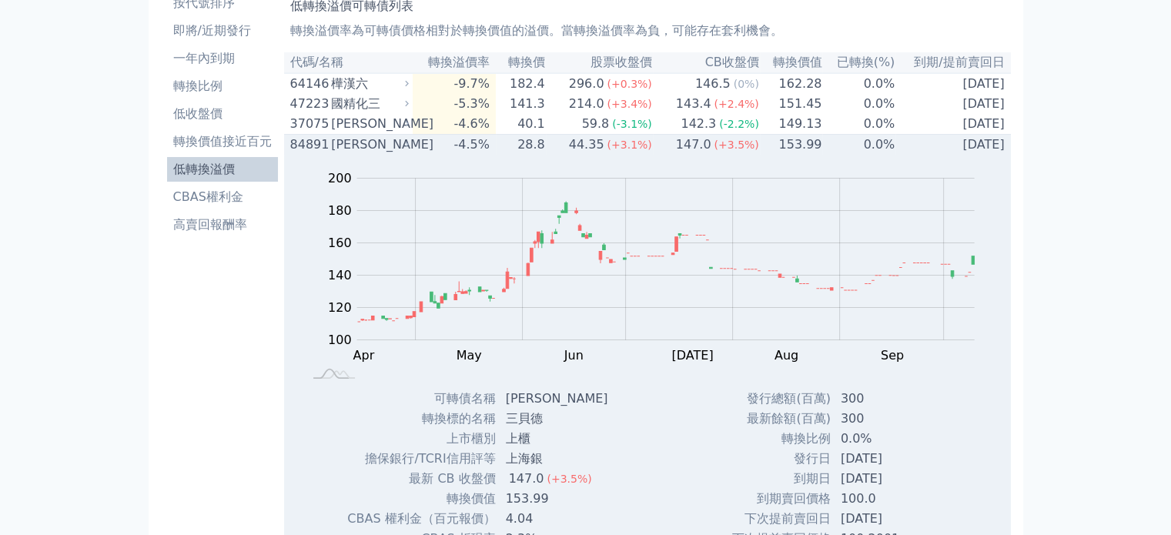
click at [558, 154] on td "44.35 (+3.1%)" at bounding box center [599, 145] width 107 height 21
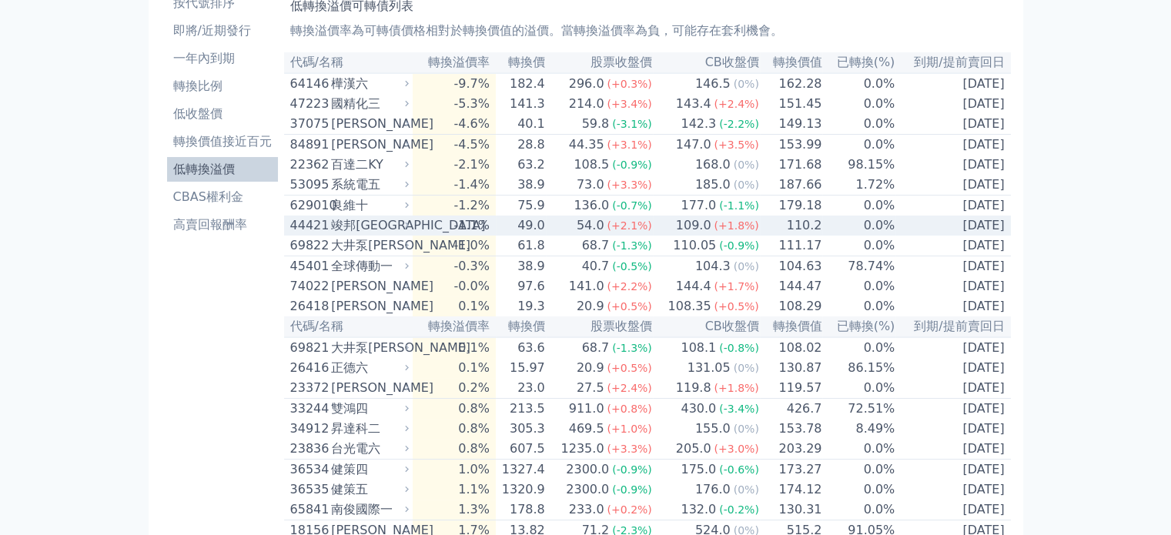
click at [736, 232] on span "(+1.8%)" at bounding box center [736, 225] width 45 height 12
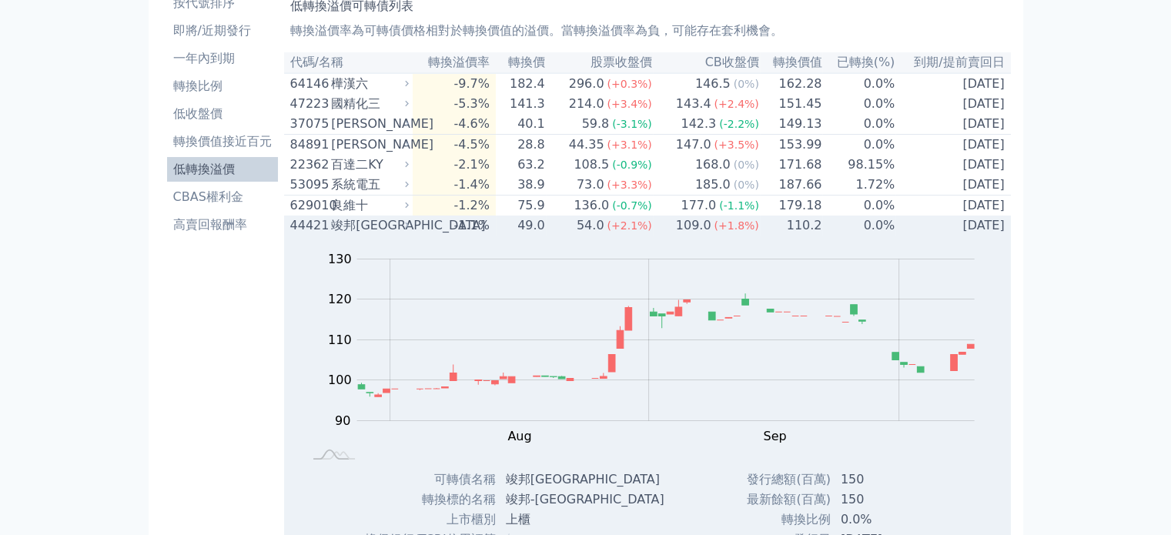
click at [737, 232] on span "(+1.8%)" at bounding box center [736, 225] width 45 height 12
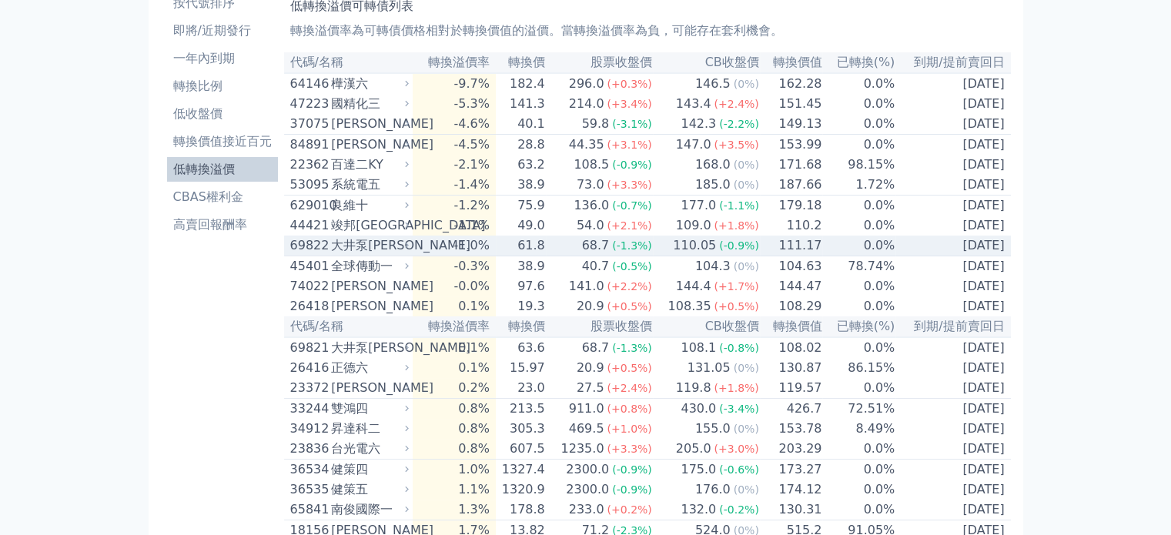
click at [721, 252] on span "(-0.9%)" at bounding box center [739, 245] width 40 height 12
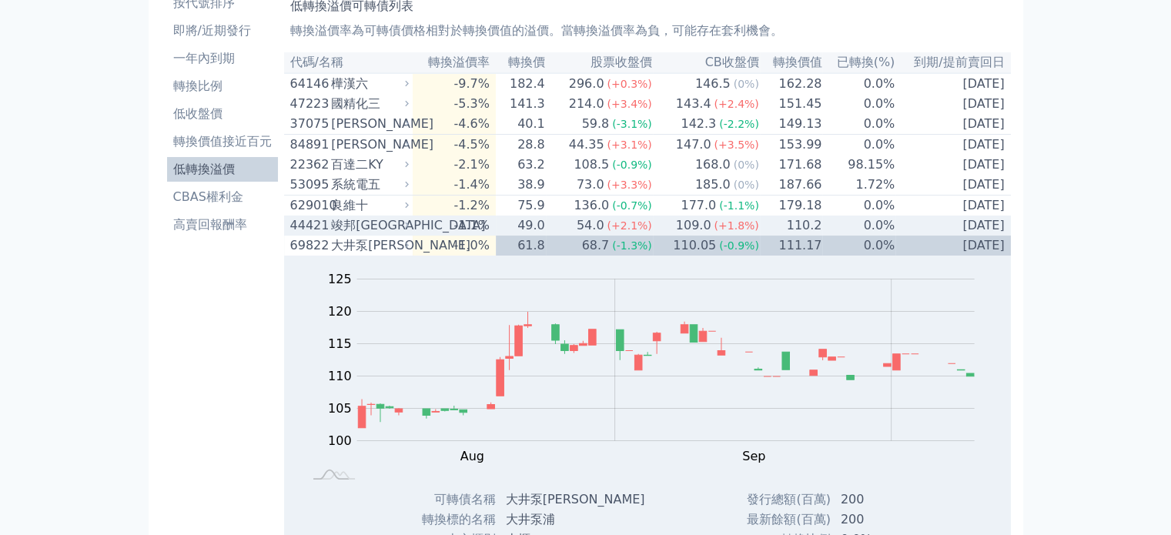
click at [718, 235] on div "(+1.8%)" at bounding box center [736, 225] width 45 height 18
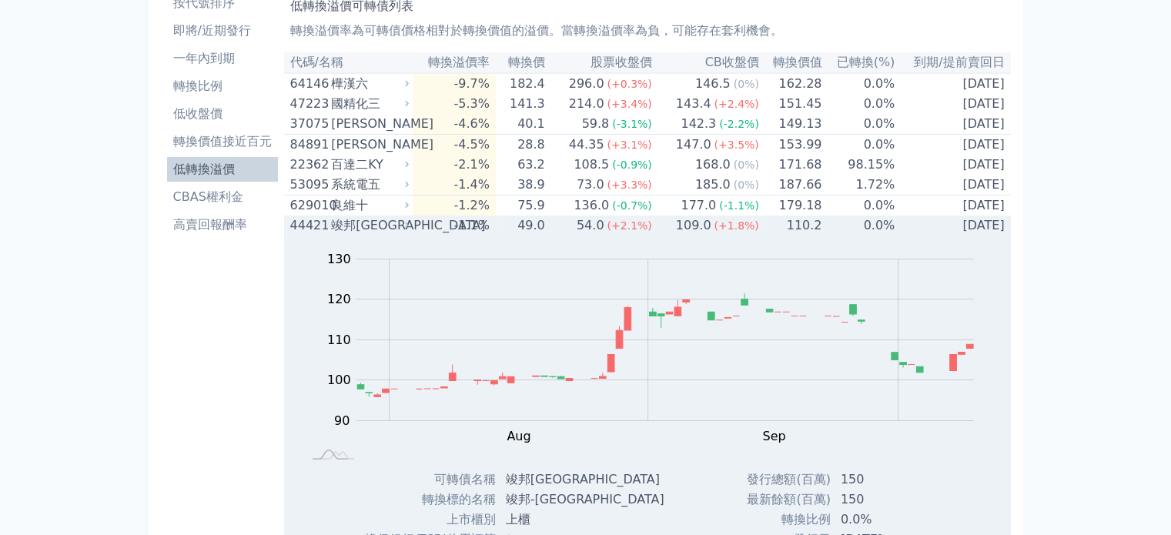
click at [717, 232] on span "(+1.8%)" at bounding box center [736, 225] width 45 height 12
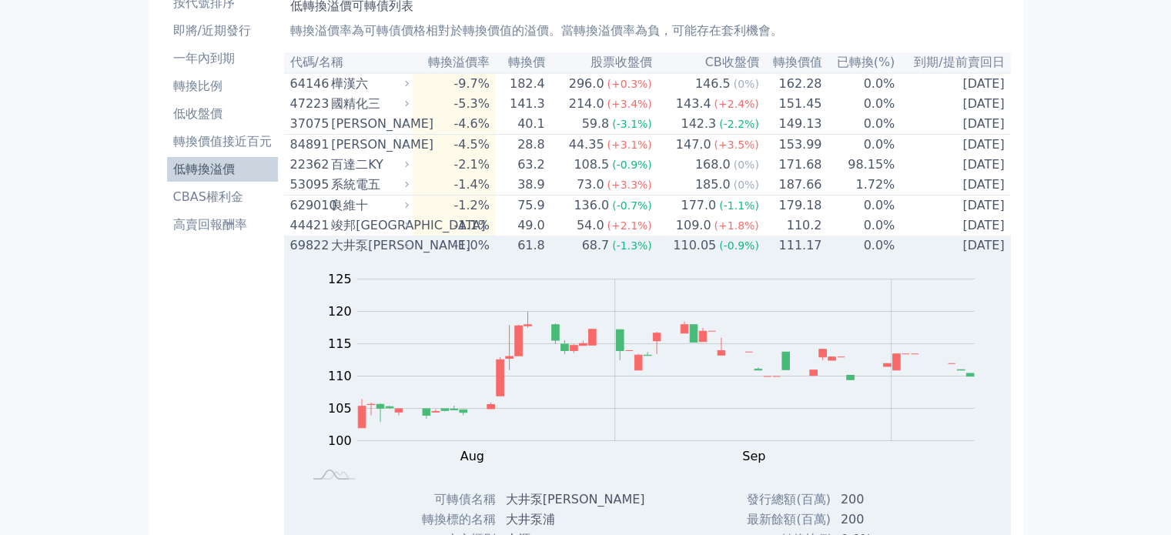
click at [719, 252] on span "(-0.9%)" at bounding box center [739, 245] width 40 height 12
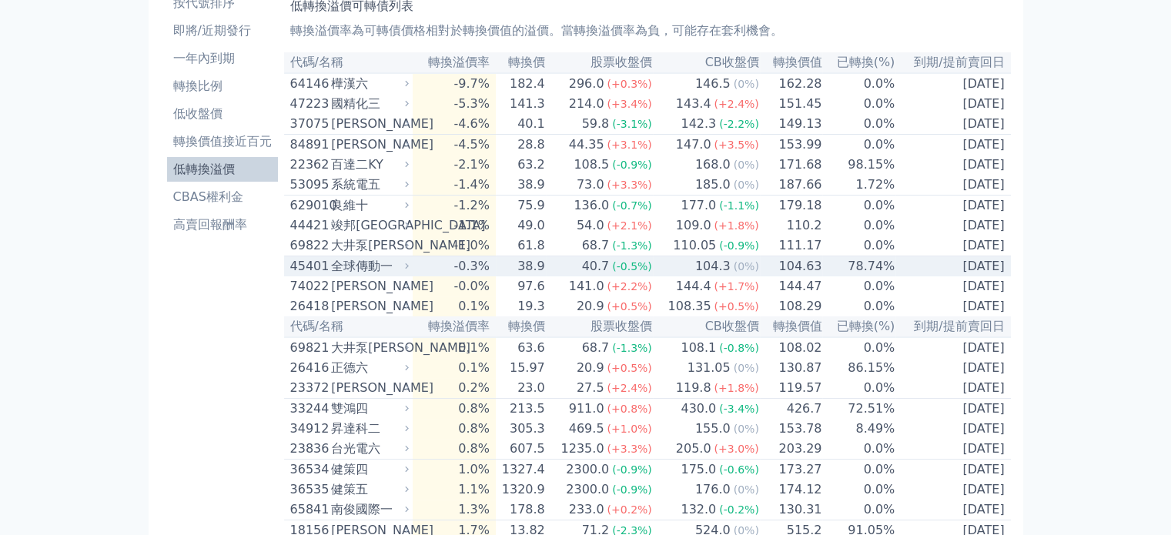
click at [724, 276] on div "104.3" at bounding box center [713, 266] width 42 height 18
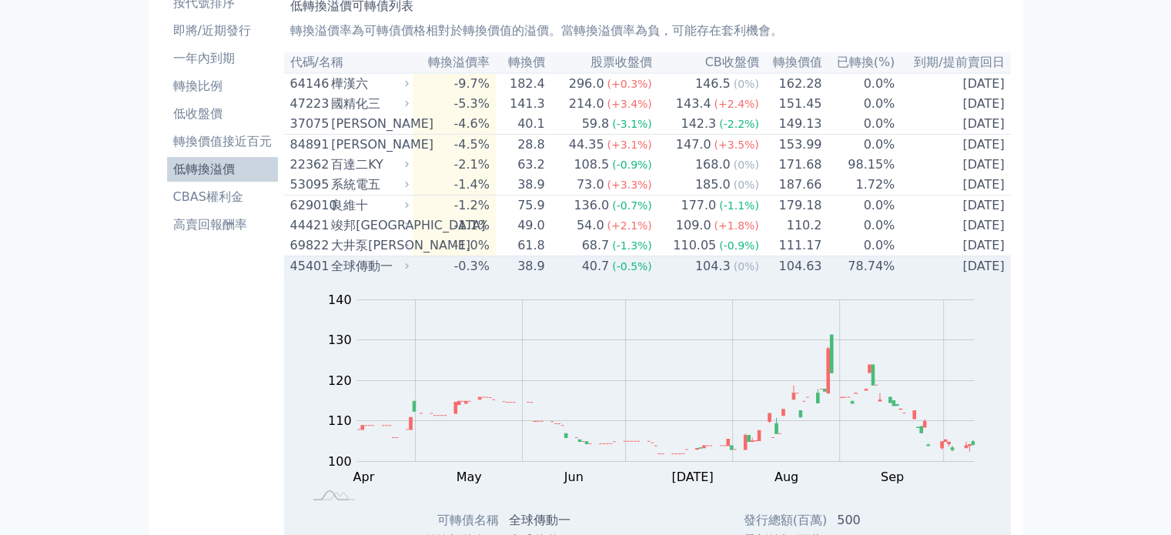
scroll to position [231, 0]
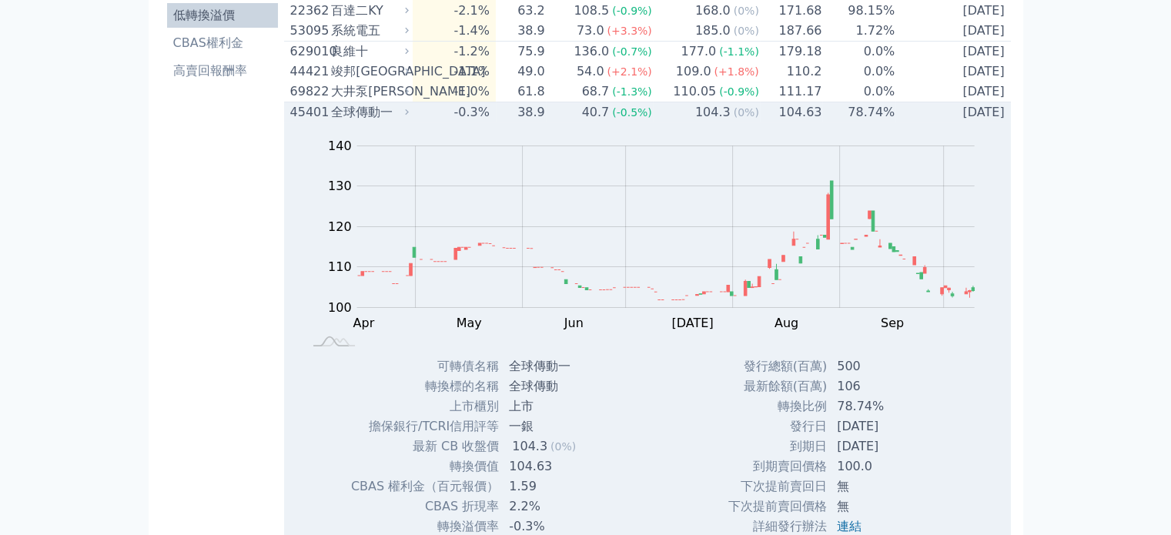
click at [760, 123] on td "104.63" at bounding box center [791, 112] width 63 height 21
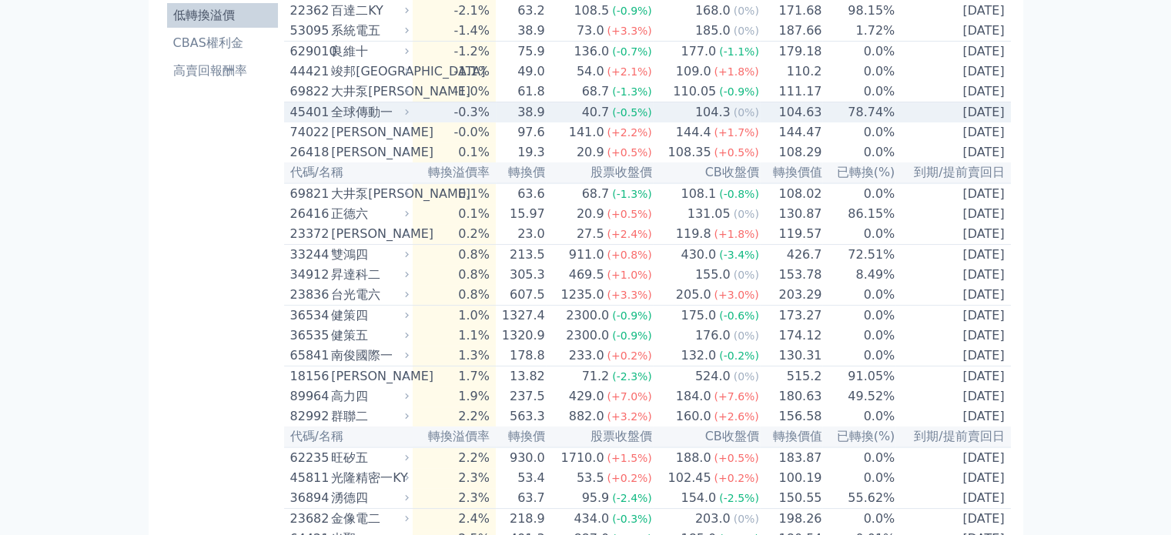
click at [739, 119] on span "(0%)" at bounding box center [746, 112] width 25 height 12
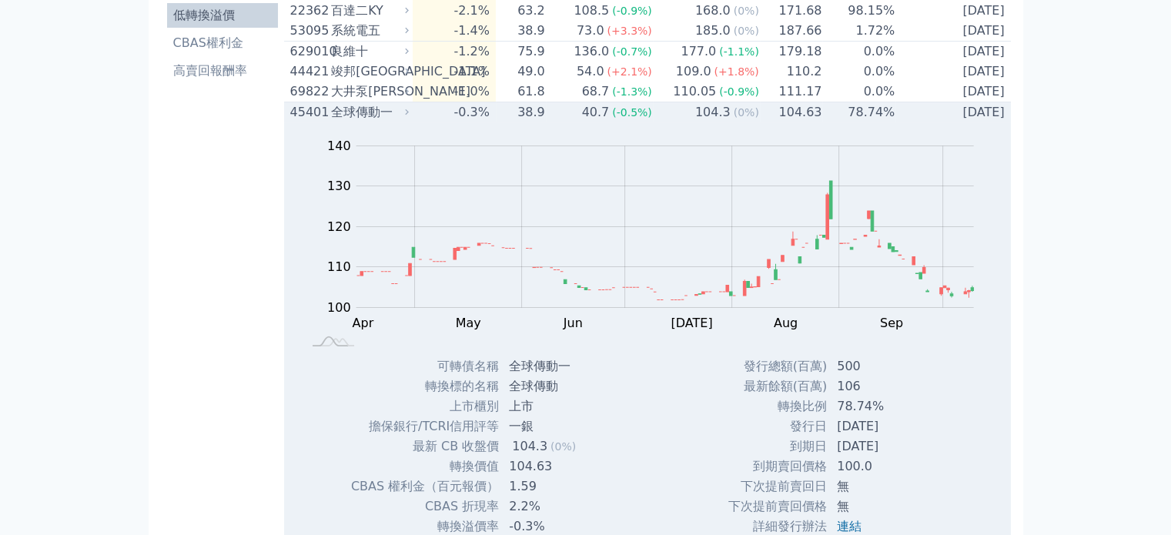
click at [739, 119] on span "(0%)" at bounding box center [746, 112] width 25 height 12
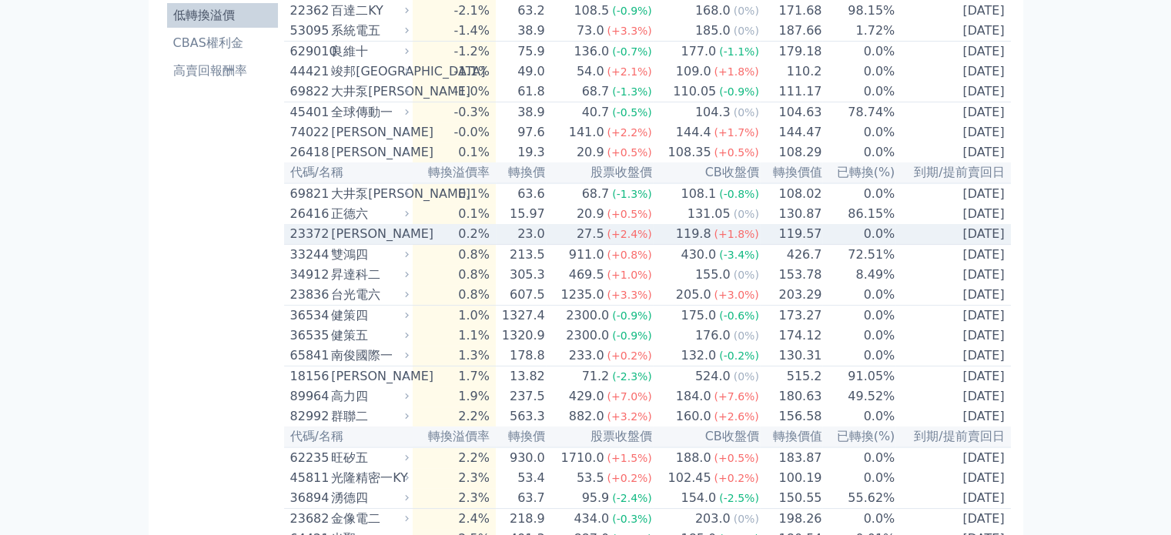
click at [725, 240] on span "(+1.8%)" at bounding box center [736, 234] width 45 height 12
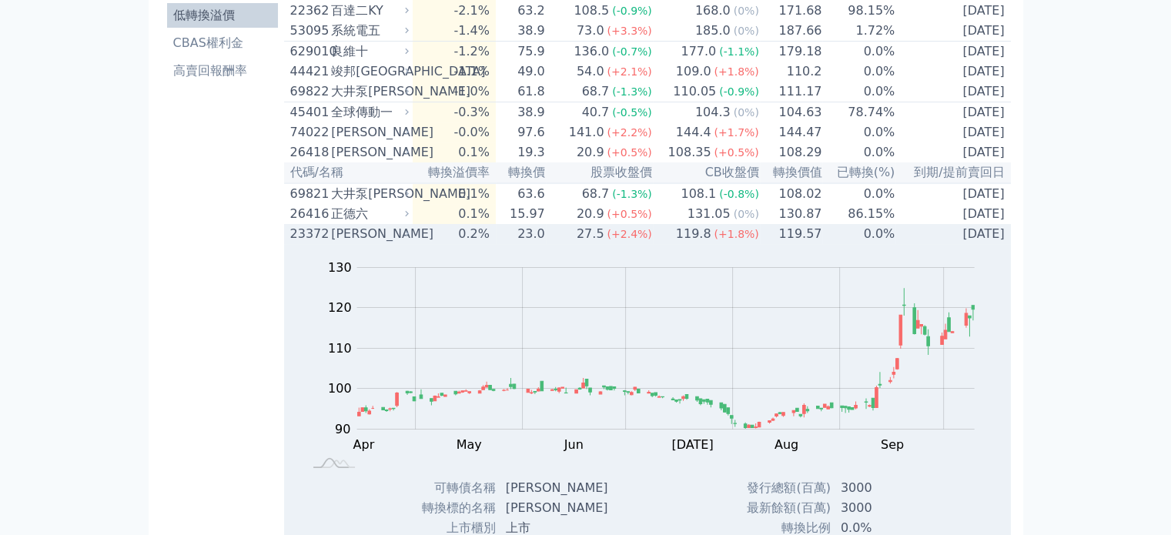
click at [725, 240] on span "(+1.8%)" at bounding box center [736, 234] width 45 height 12
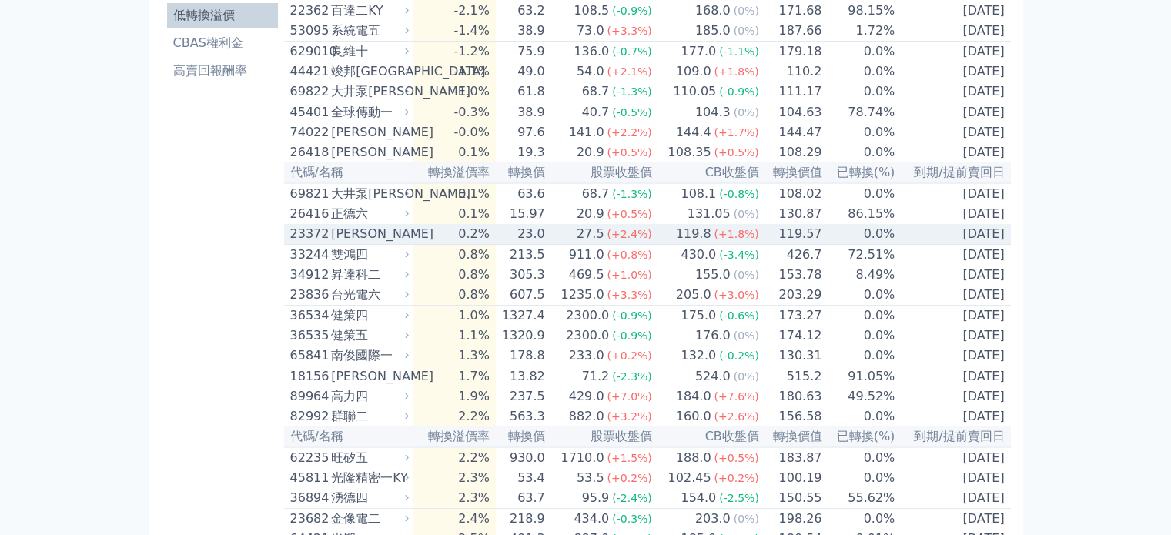
click at [727, 240] on span "(+1.8%)" at bounding box center [736, 234] width 45 height 12
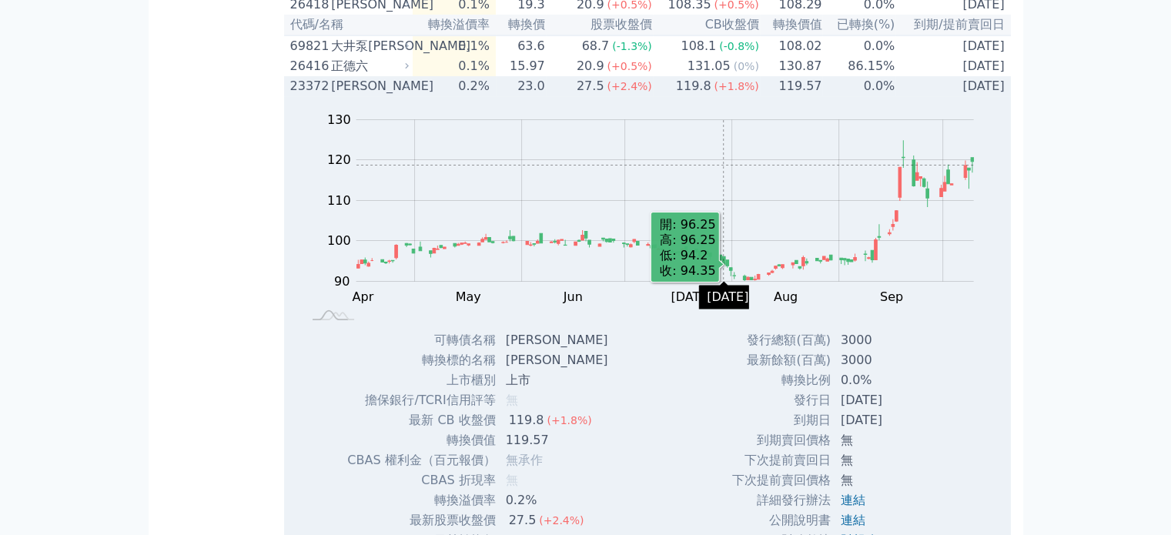
scroll to position [385, 0]
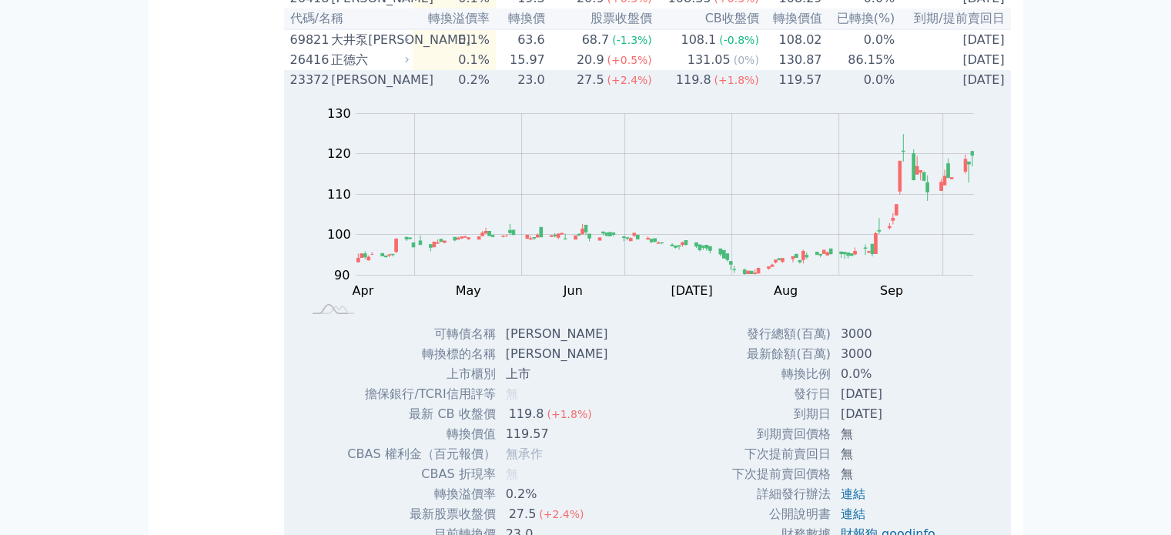
click at [728, 86] on span "(+1.8%)" at bounding box center [736, 80] width 45 height 12
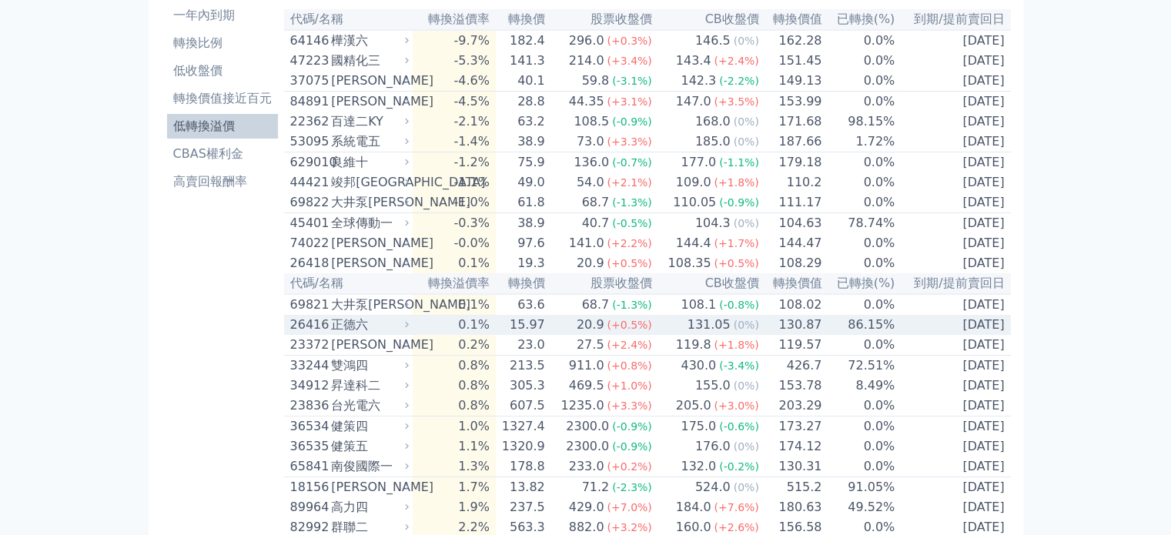
scroll to position [0, 0]
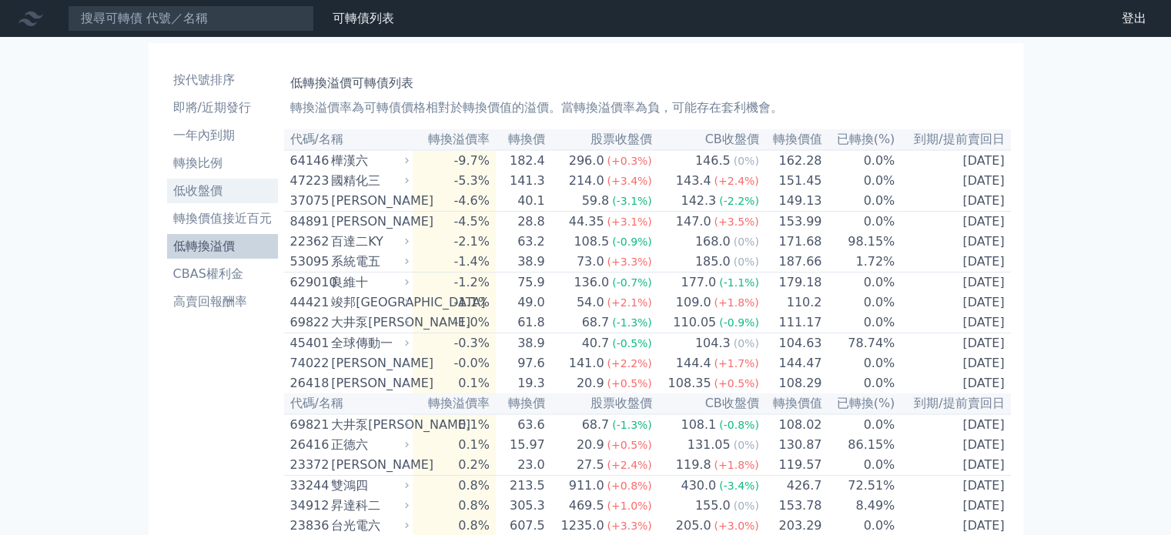
click at [227, 190] on li "低收盤價" at bounding box center [222, 191] width 111 height 18
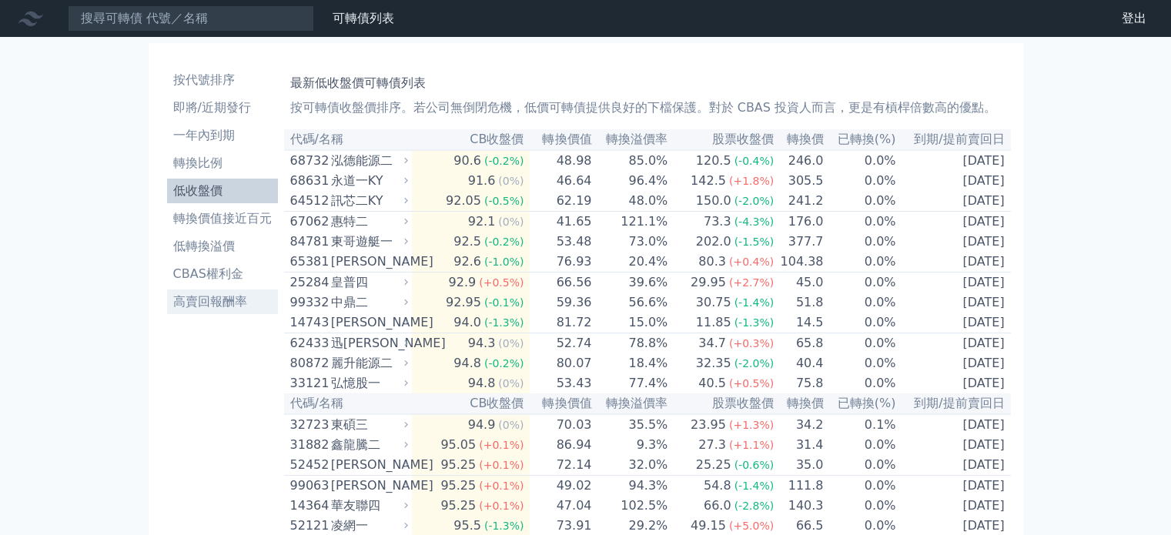
click at [230, 300] on li "高賣回報酬率" at bounding box center [222, 302] width 111 height 18
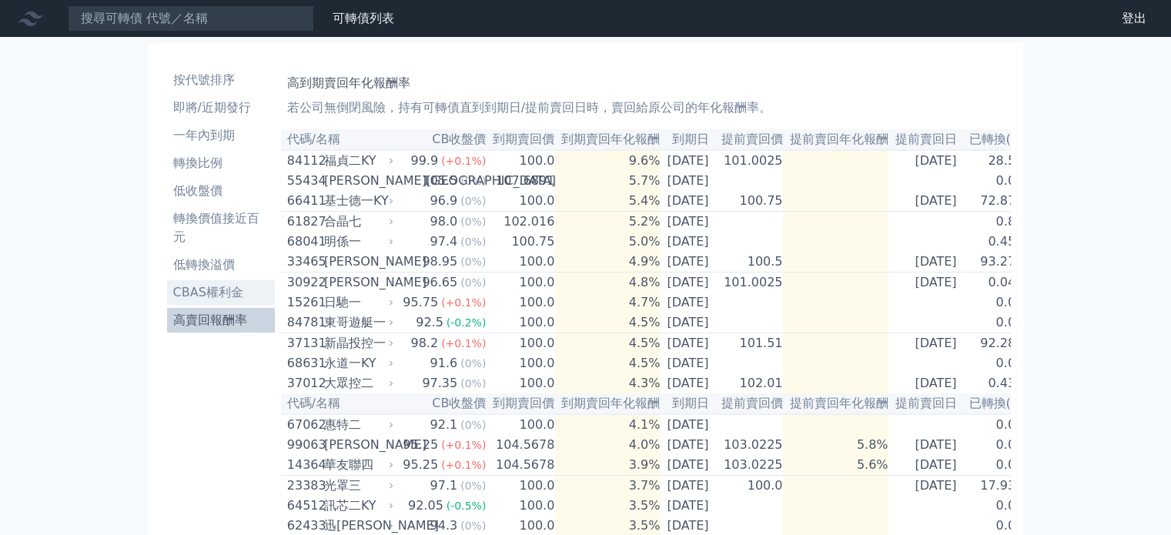
click at [240, 288] on li "CBAS權利金" at bounding box center [221, 292] width 108 height 18
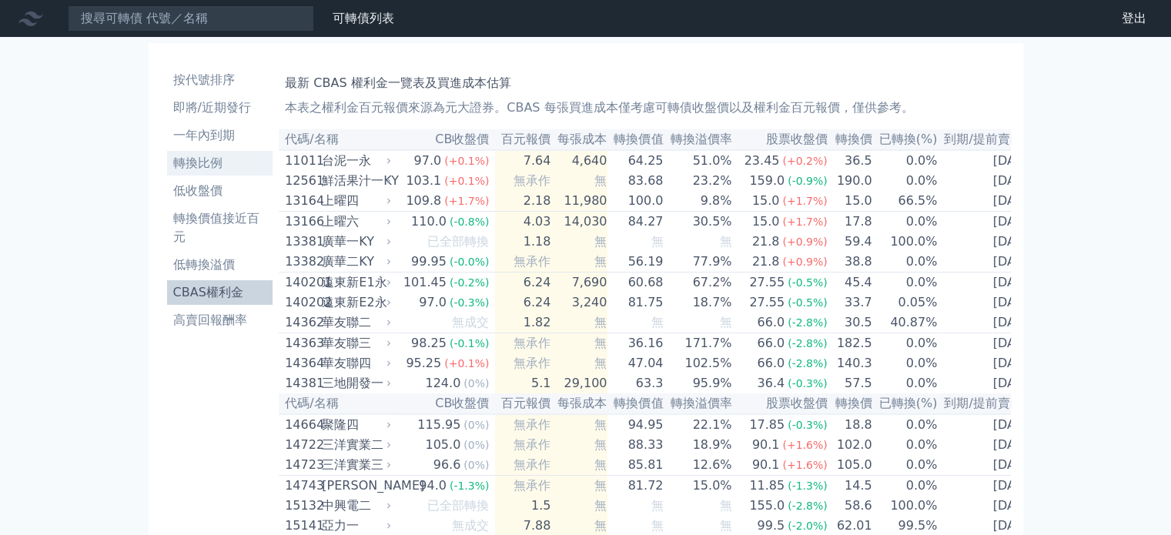
click at [225, 169] on li "轉換比例" at bounding box center [220, 163] width 106 height 18
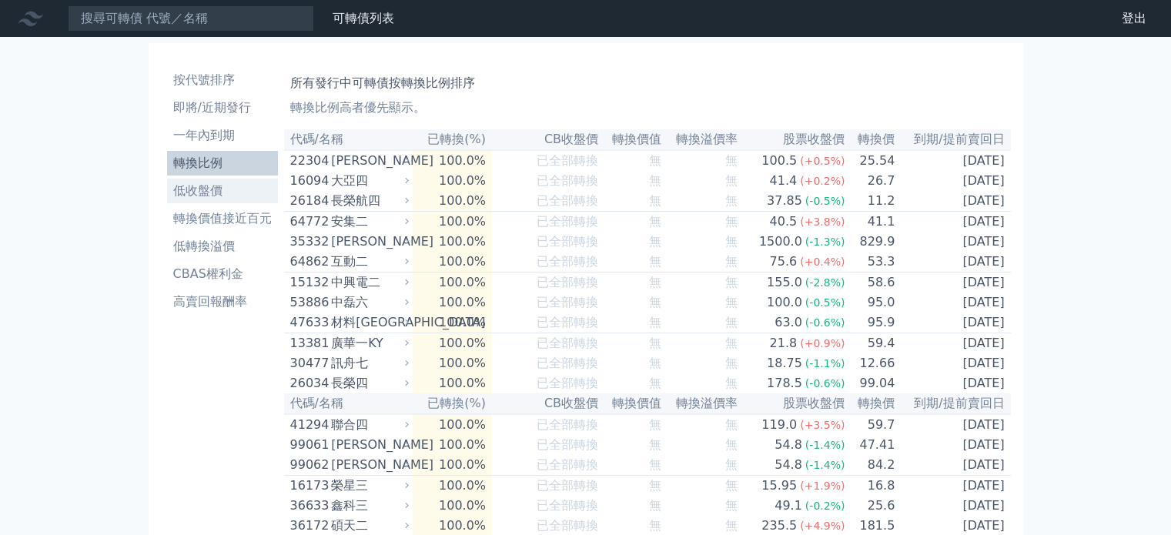
click at [219, 187] on li "低收盤價" at bounding box center [222, 191] width 111 height 18
